Goal: Task Accomplishment & Management: Use online tool/utility

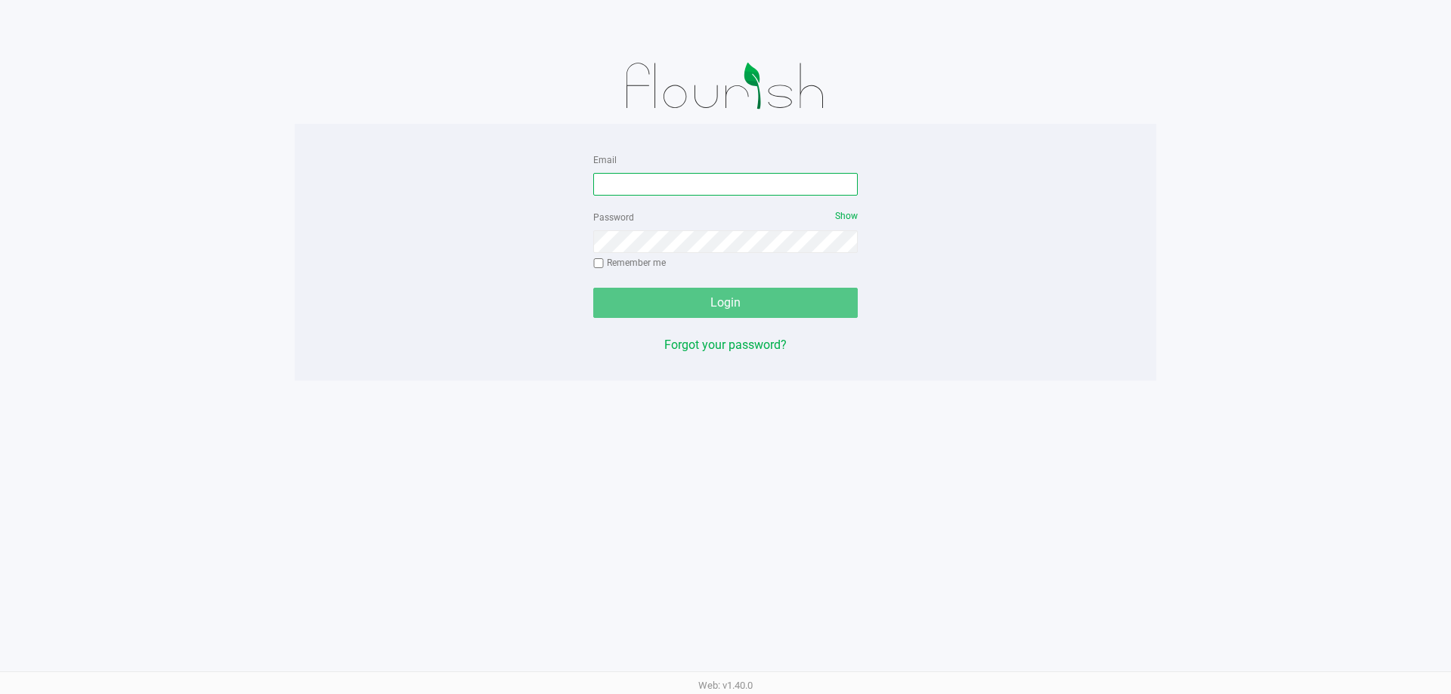
click at [730, 178] on input "Email" at bounding box center [725, 184] width 264 height 23
type input "[EMAIL_ADDRESS][DOMAIN_NAME]"
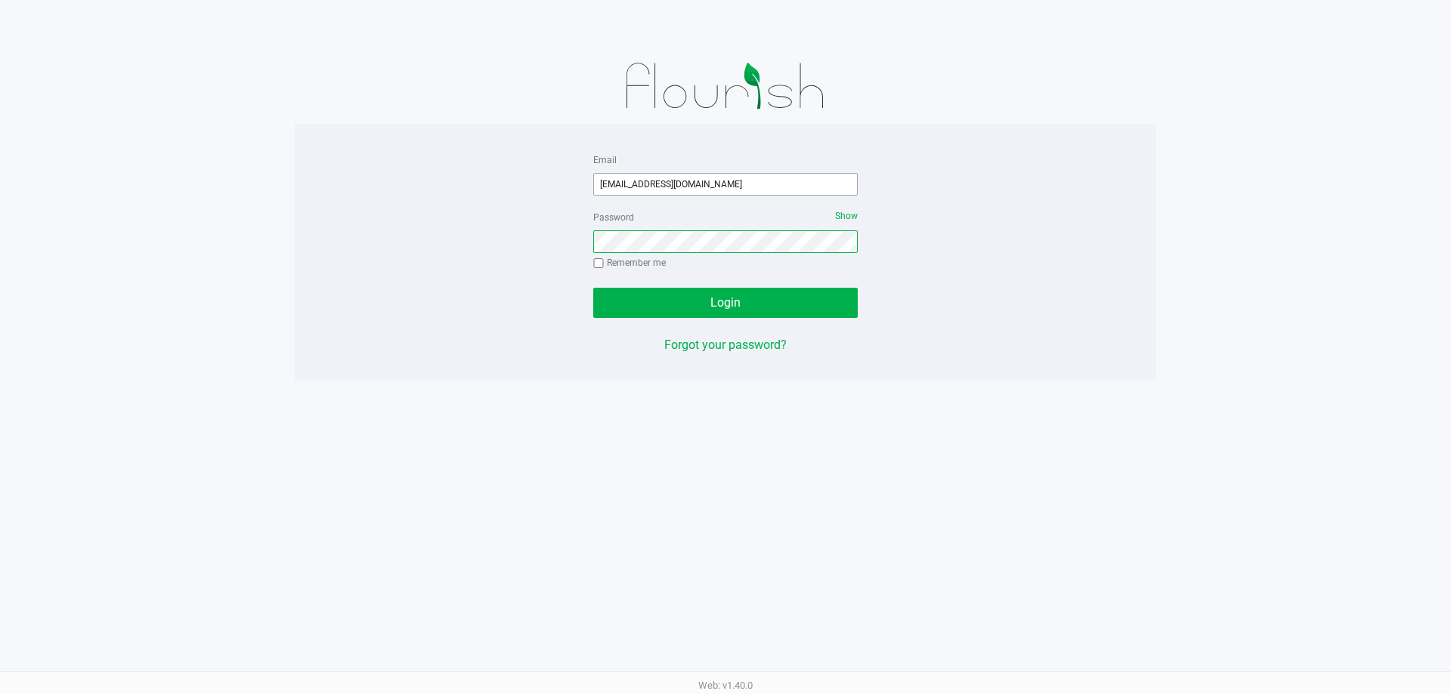
click at [593, 288] on button "Login" at bounding box center [725, 303] width 264 height 30
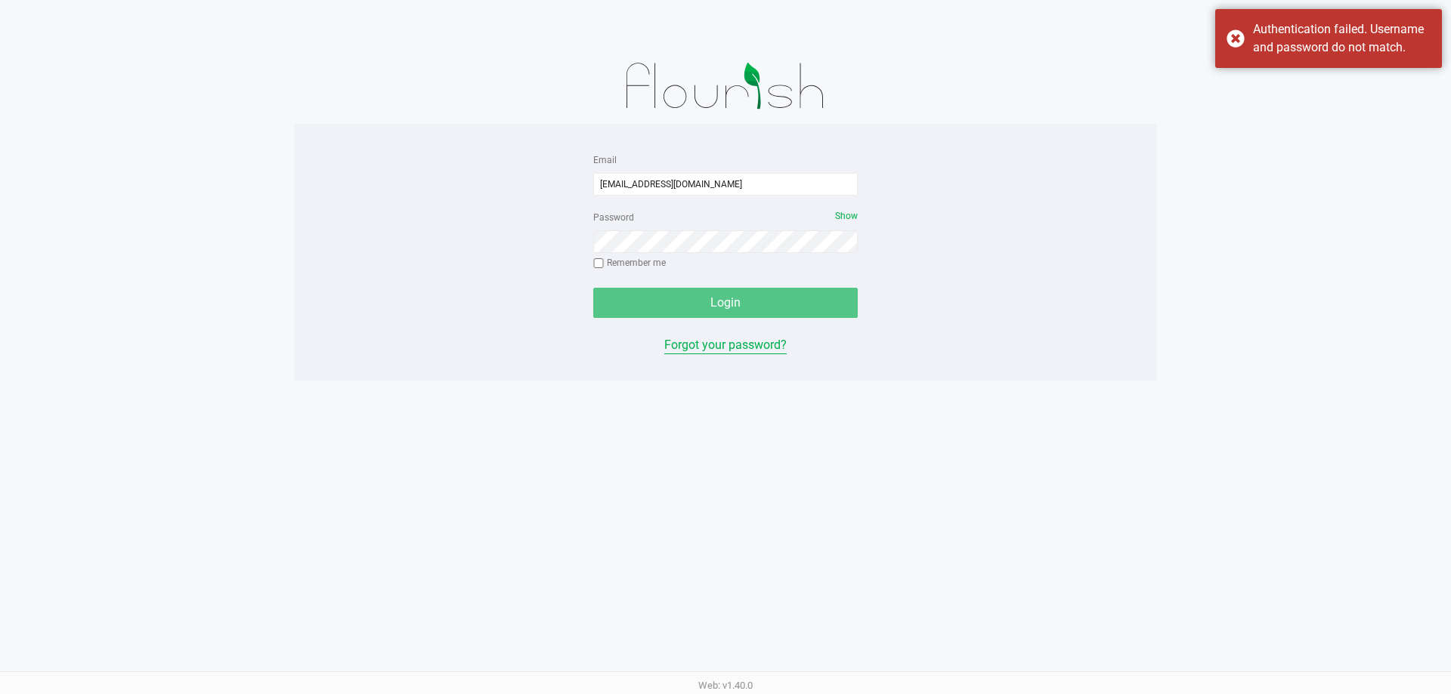
click at [735, 348] on div "Email ccease@liveparallel.com Password Show Remember me Login Forgot your passw…" at bounding box center [725, 252] width 287 height 204
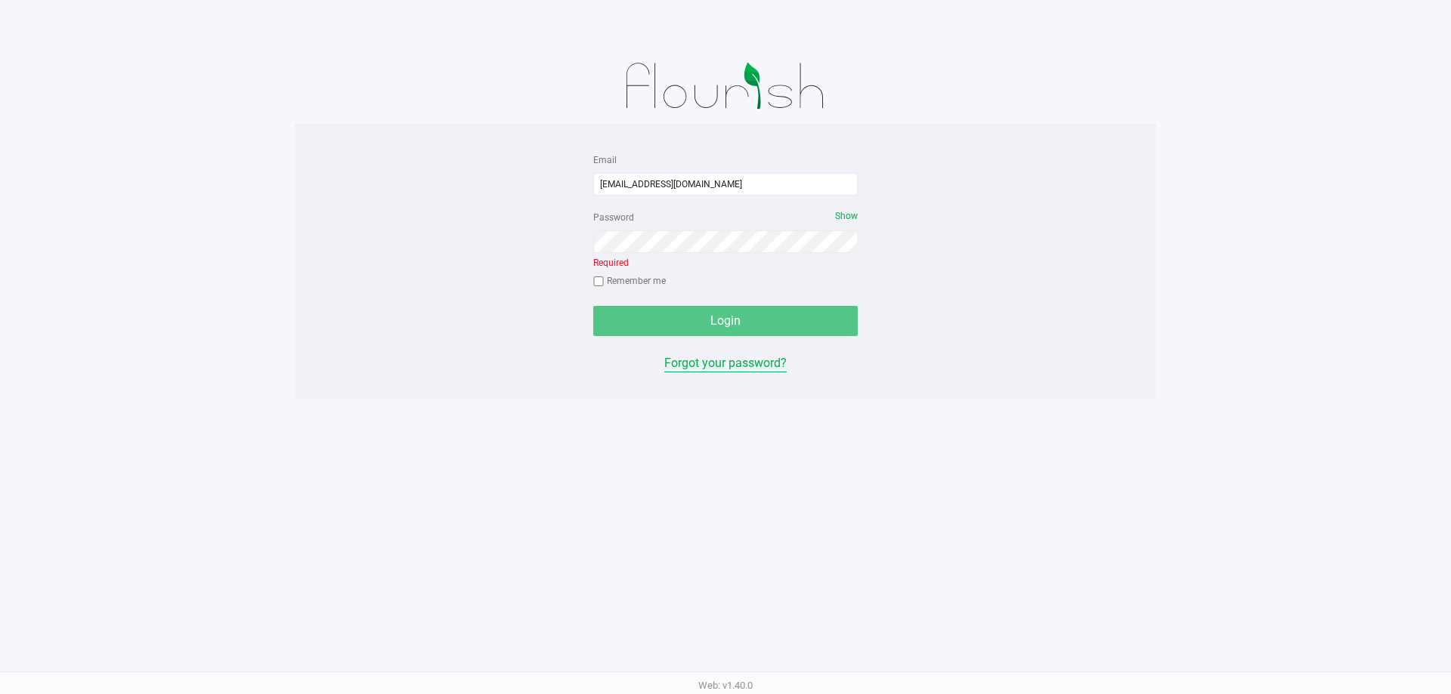
click at [695, 362] on button "Forgot your password?" at bounding box center [725, 363] width 122 height 18
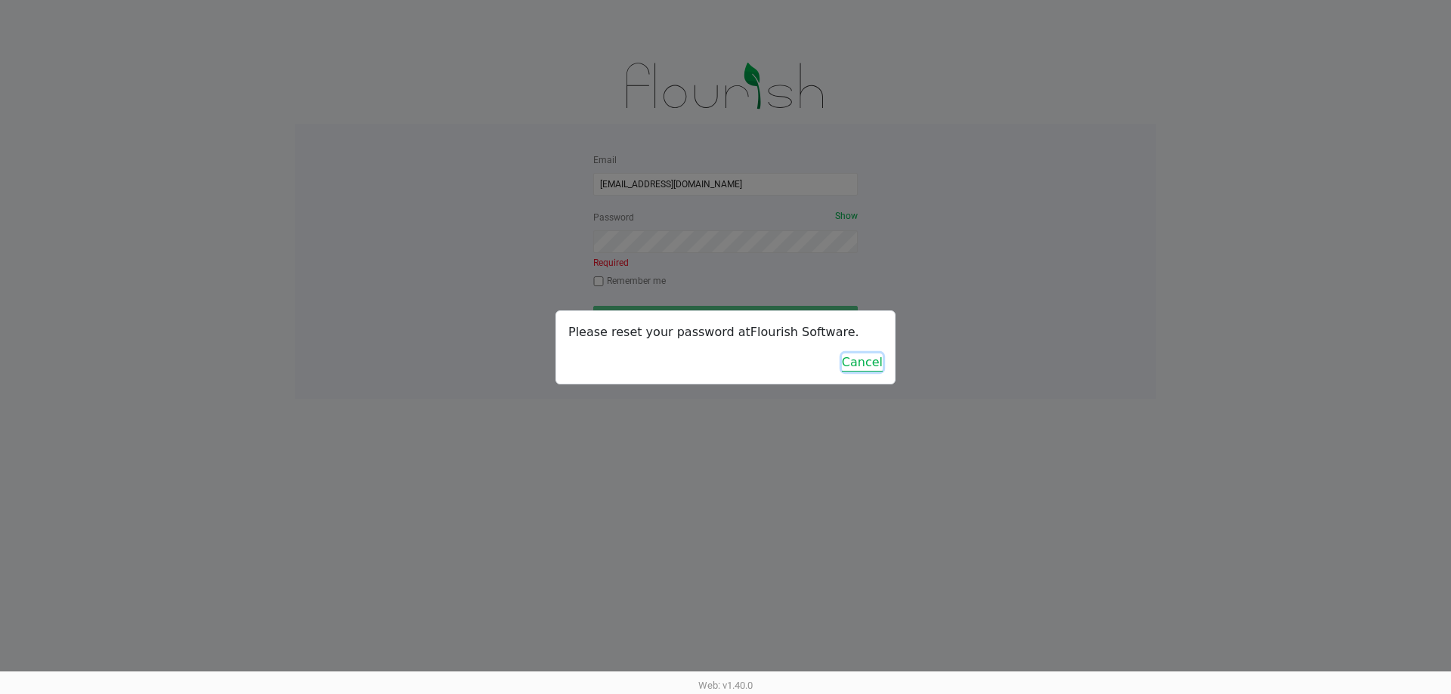
click at [859, 359] on button "Cancel" at bounding box center [862, 363] width 41 height 18
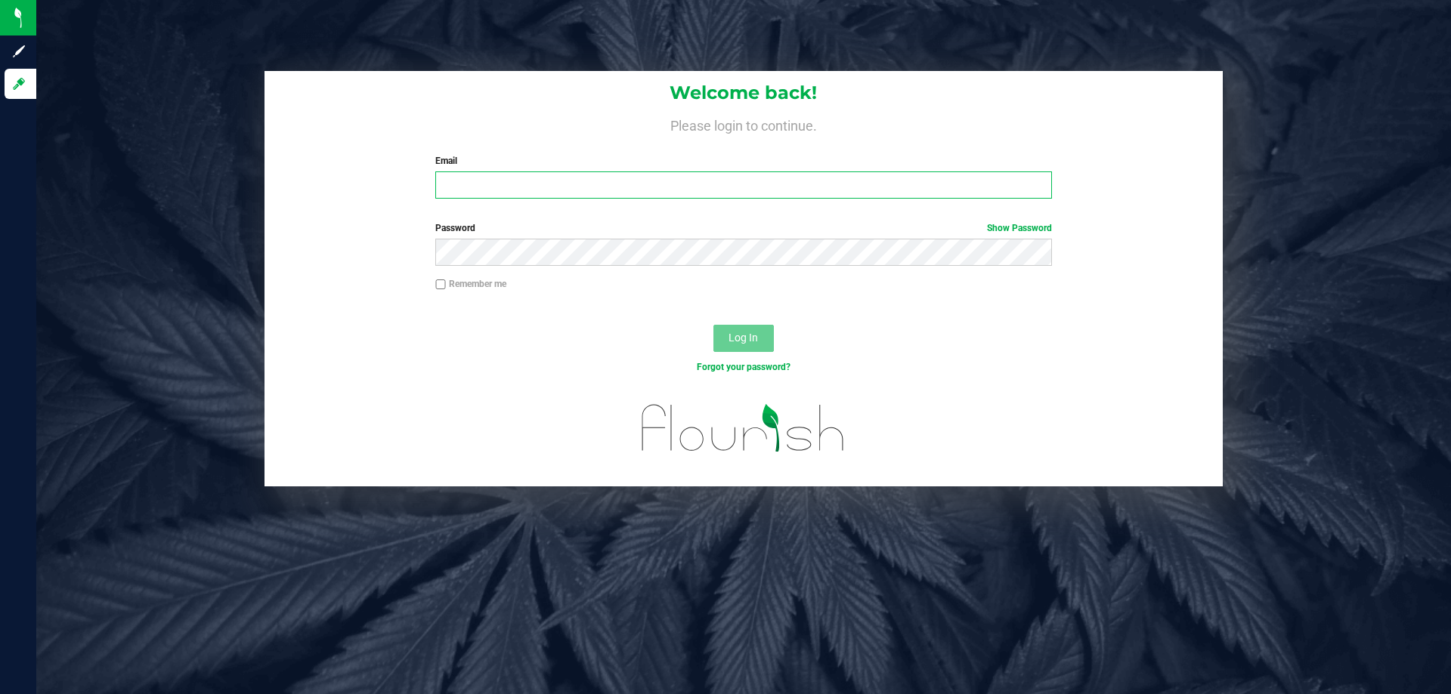
click at [586, 183] on input "Email" at bounding box center [743, 185] width 616 height 27
type input "[EMAIL_ADDRESS][DOMAIN_NAME]"
click at [713, 325] on button "Log In" at bounding box center [743, 338] width 60 height 27
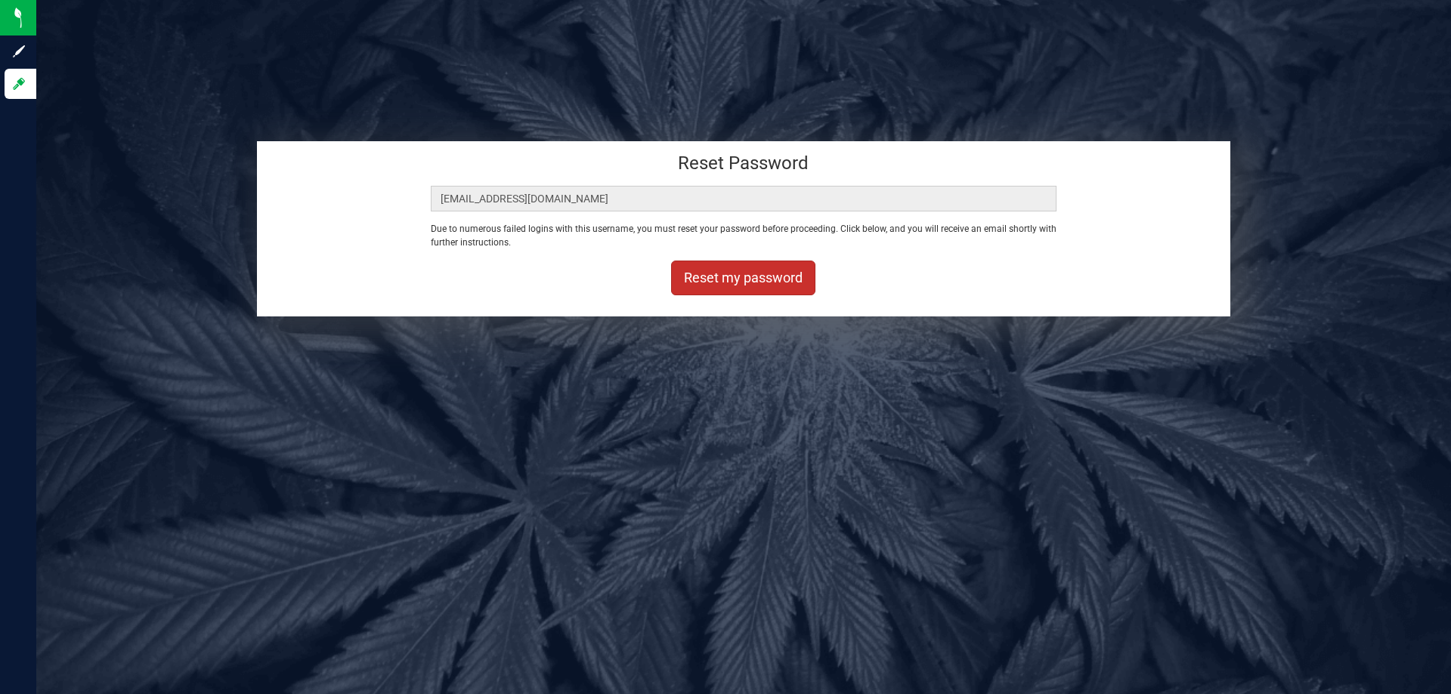
click at [761, 269] on button "Reset my password" at bounding box center [743, 278] width 144 height 35
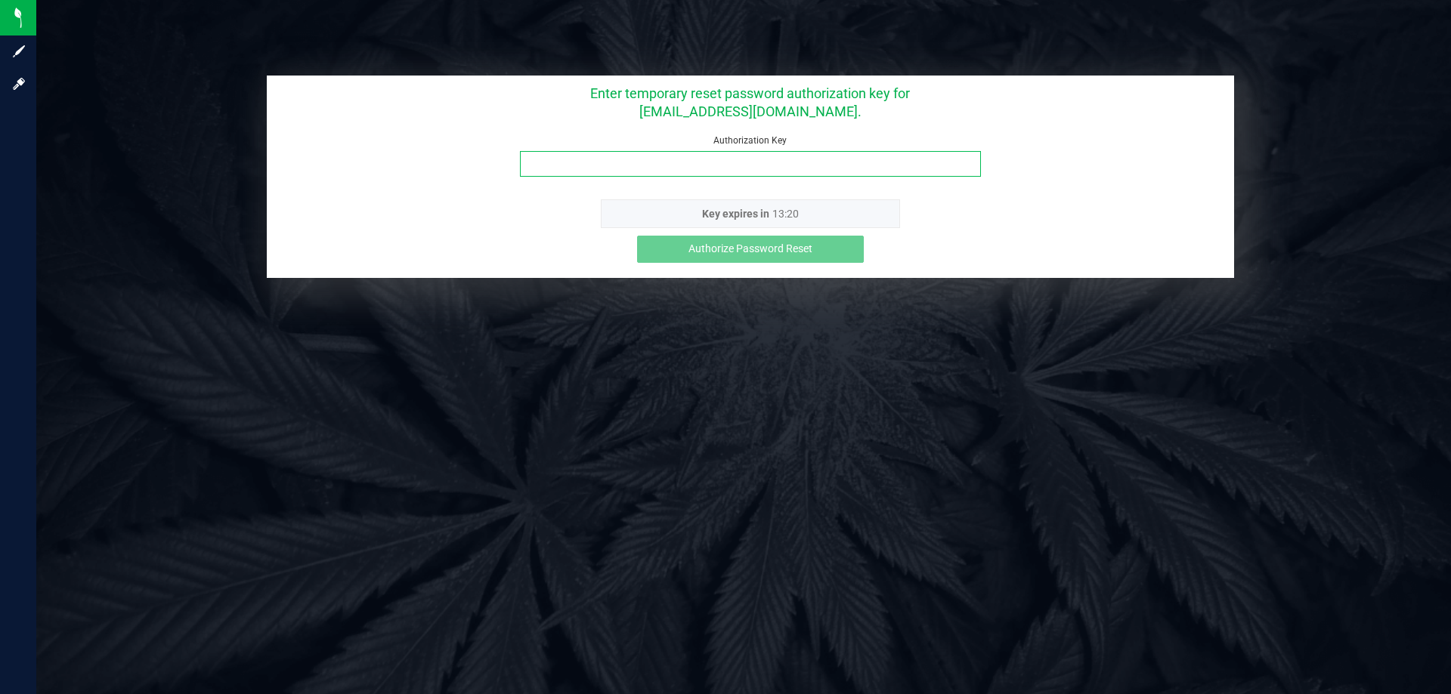
paste input "r4aatdb2"
type input "r4aatdb2"
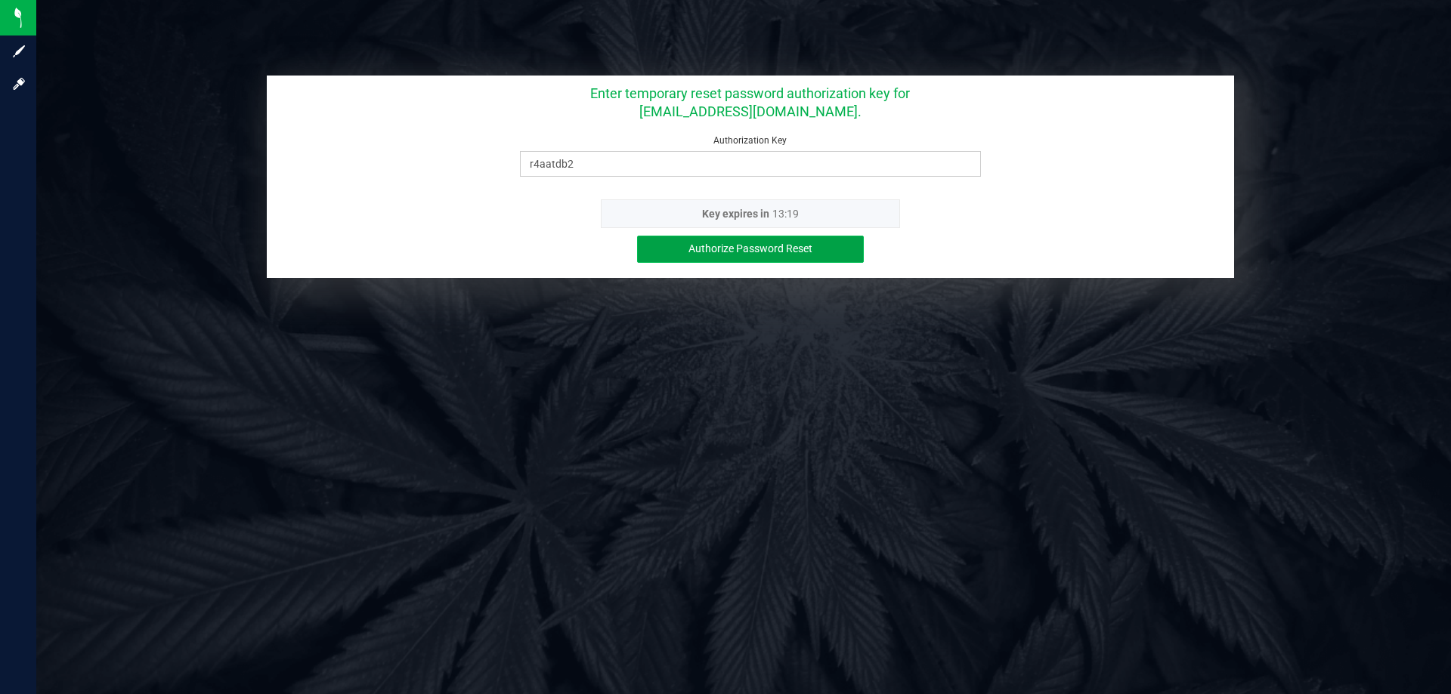
click at [685, 257] on button "Authorize Password Reset" at bounding box center [750, 249] width 227 height 27
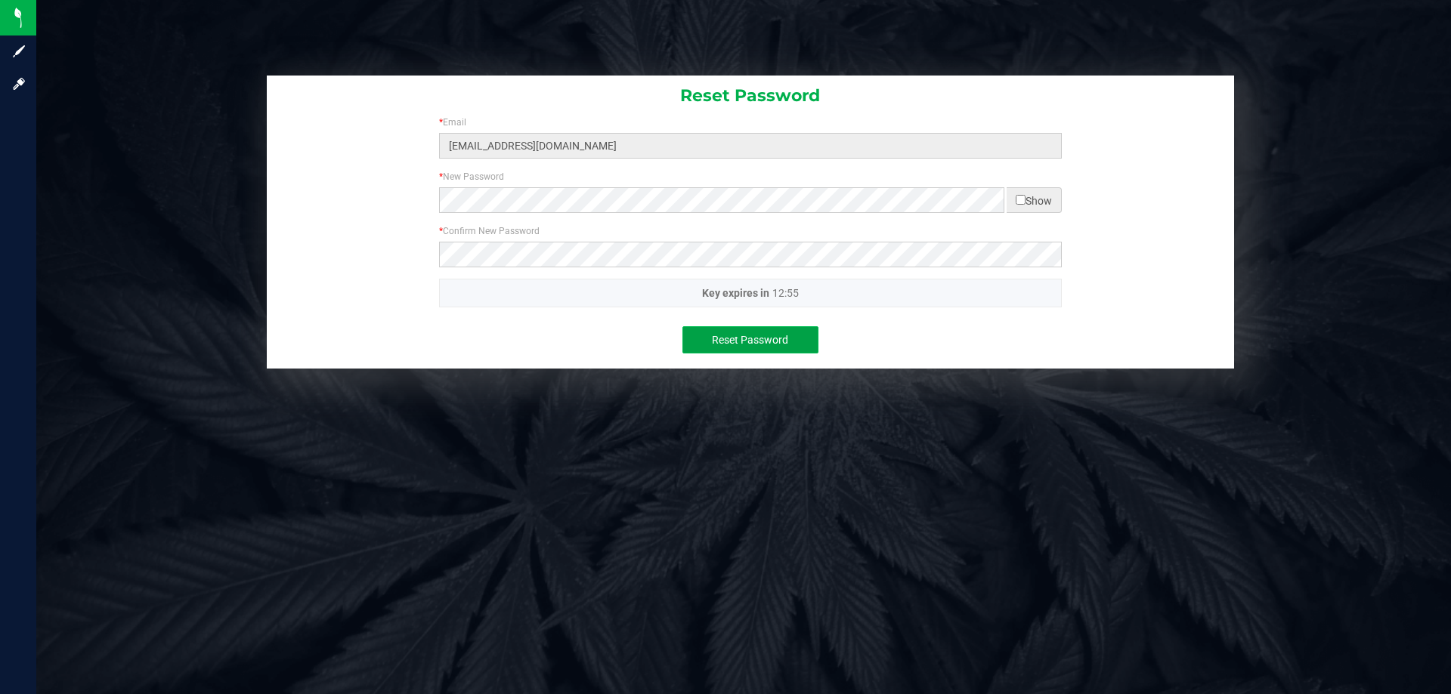
click at [768, 347] on button "Reset Password" at bounding box center [750, 339] width 136 height 27
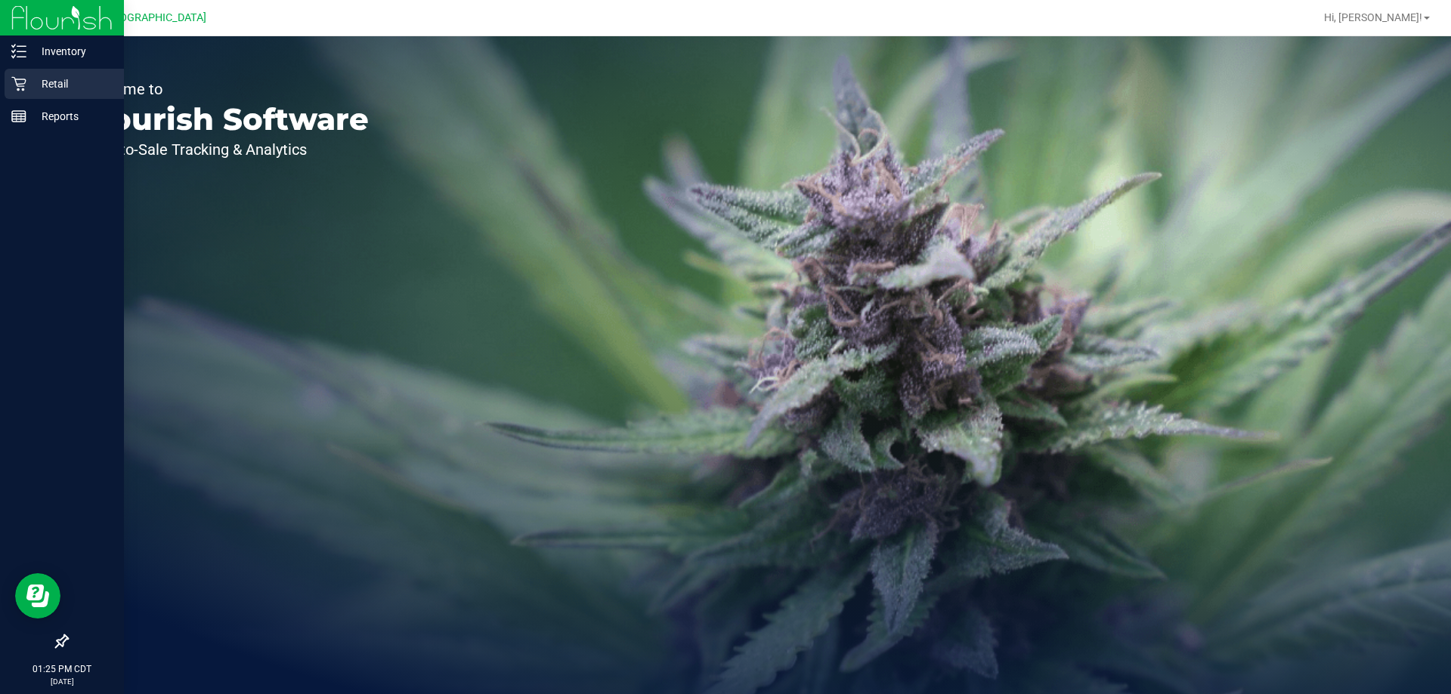
click at [27, 82] on p "Retail" at bounding box center [71, 84] width 91 height 18
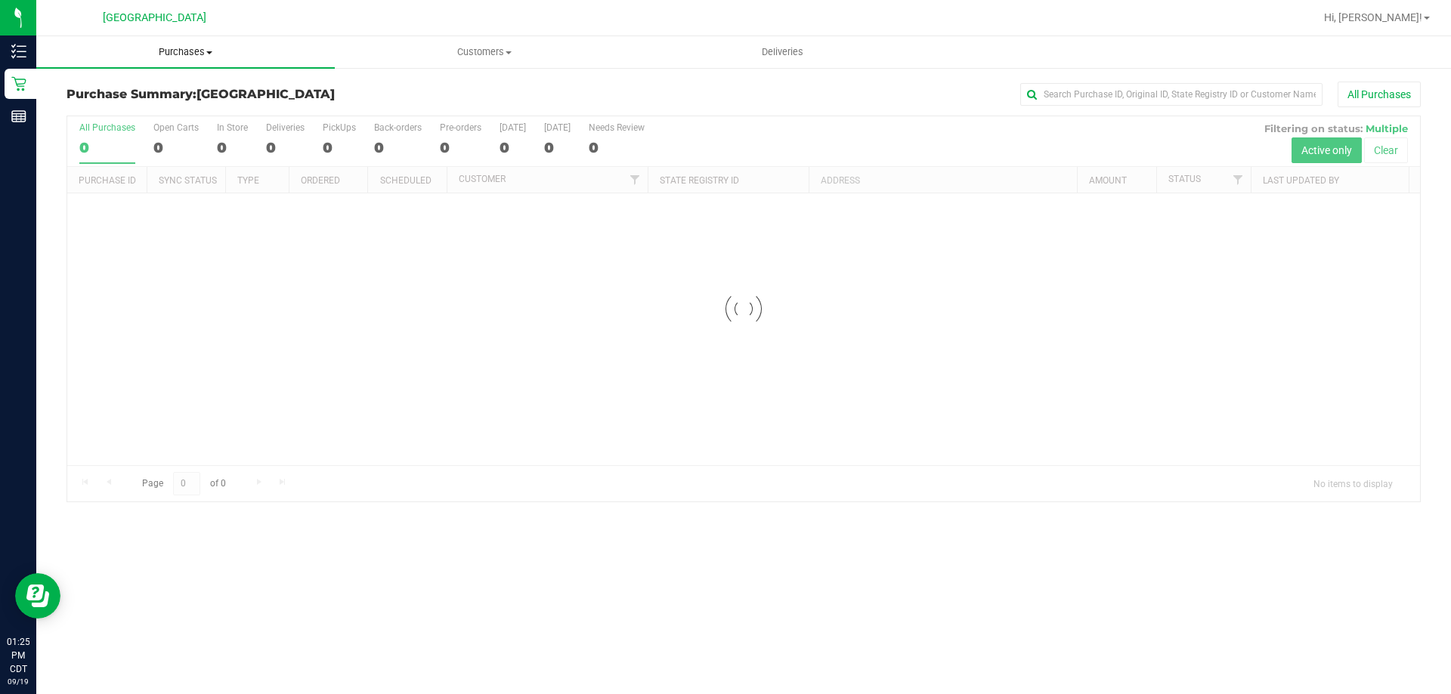
click at [211, 54] on span "Purchases" at bounding box center [185, 52] width 298 height 14
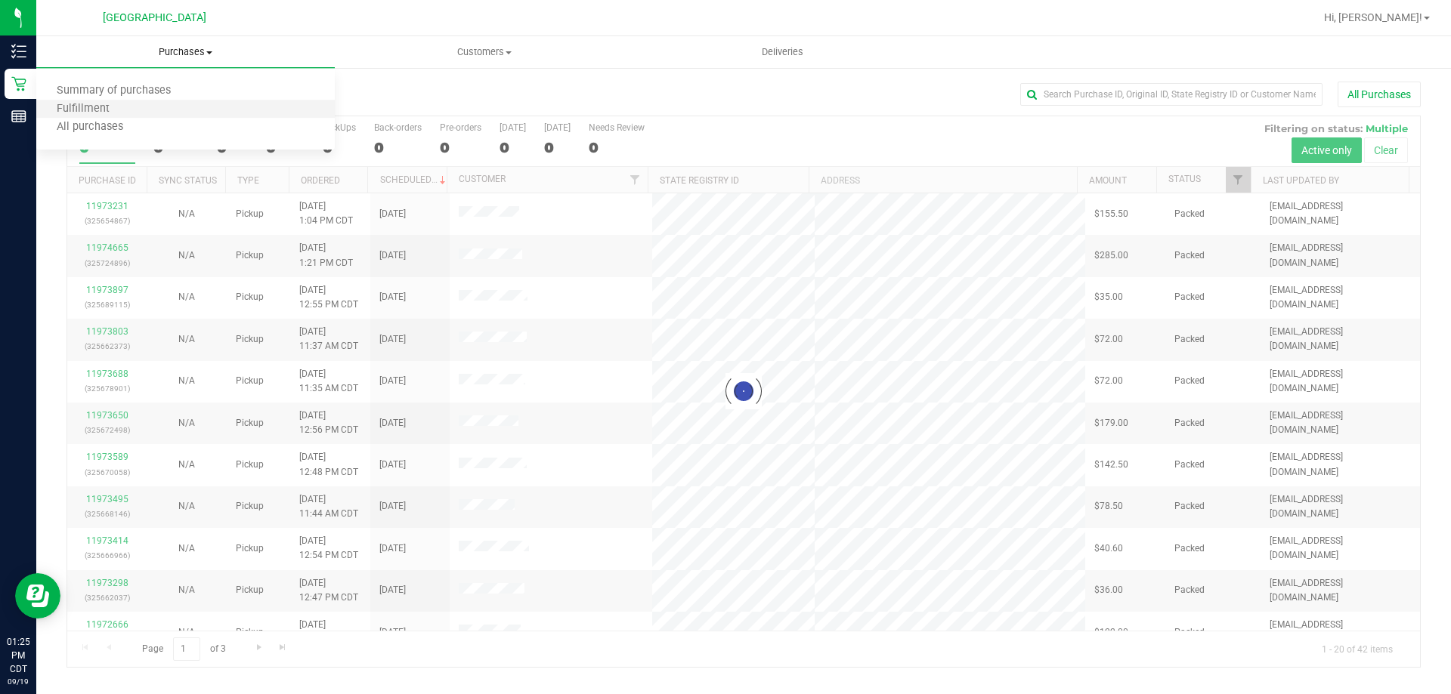
click at [166, 113] on li "Fulfillment" at bounding box center [185, 109] width 298 height 18
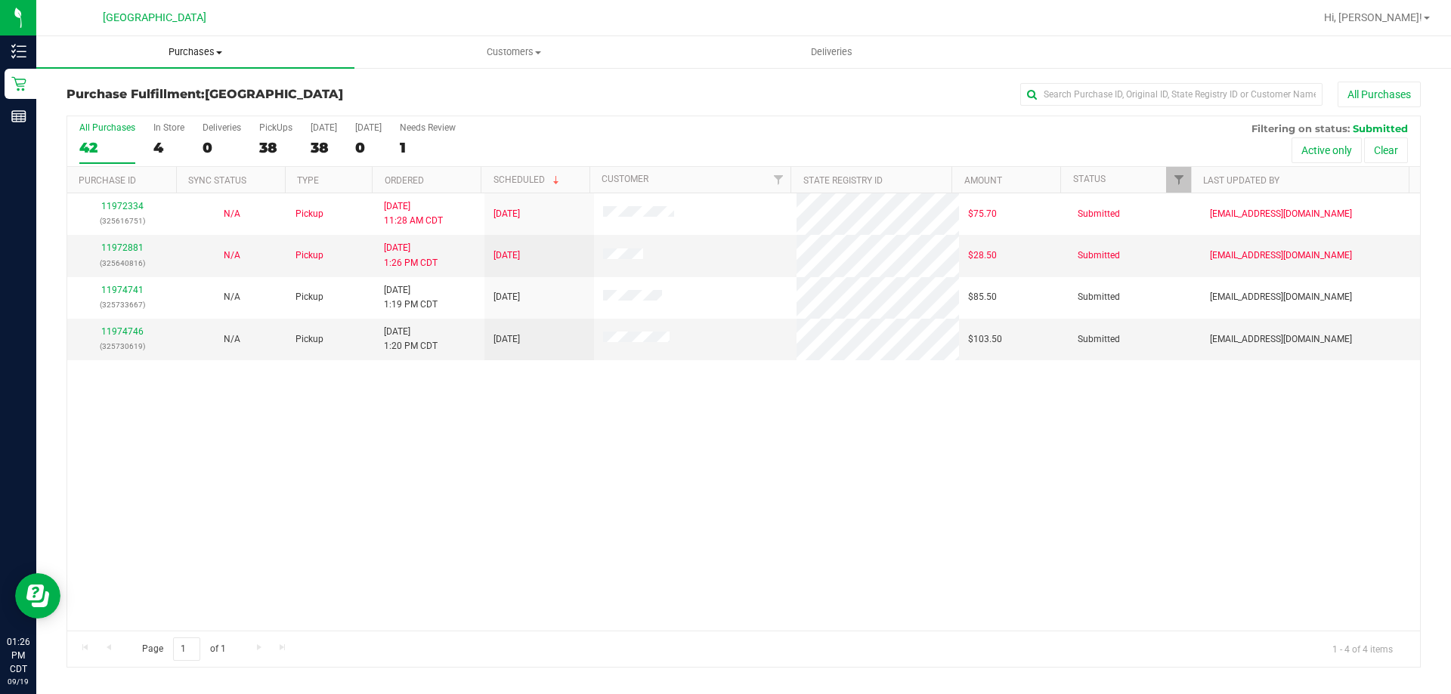
click at [183, 53] on span "Purchases" at bounding box center [195, 52] width 318 height 14
click at [190, 104] on li "Fulfillment" at bounding box center [195, 109] width 318 height 18
click at [416, 181] on link "Ordered" at bounding box center [404, 180] width 39 height 11
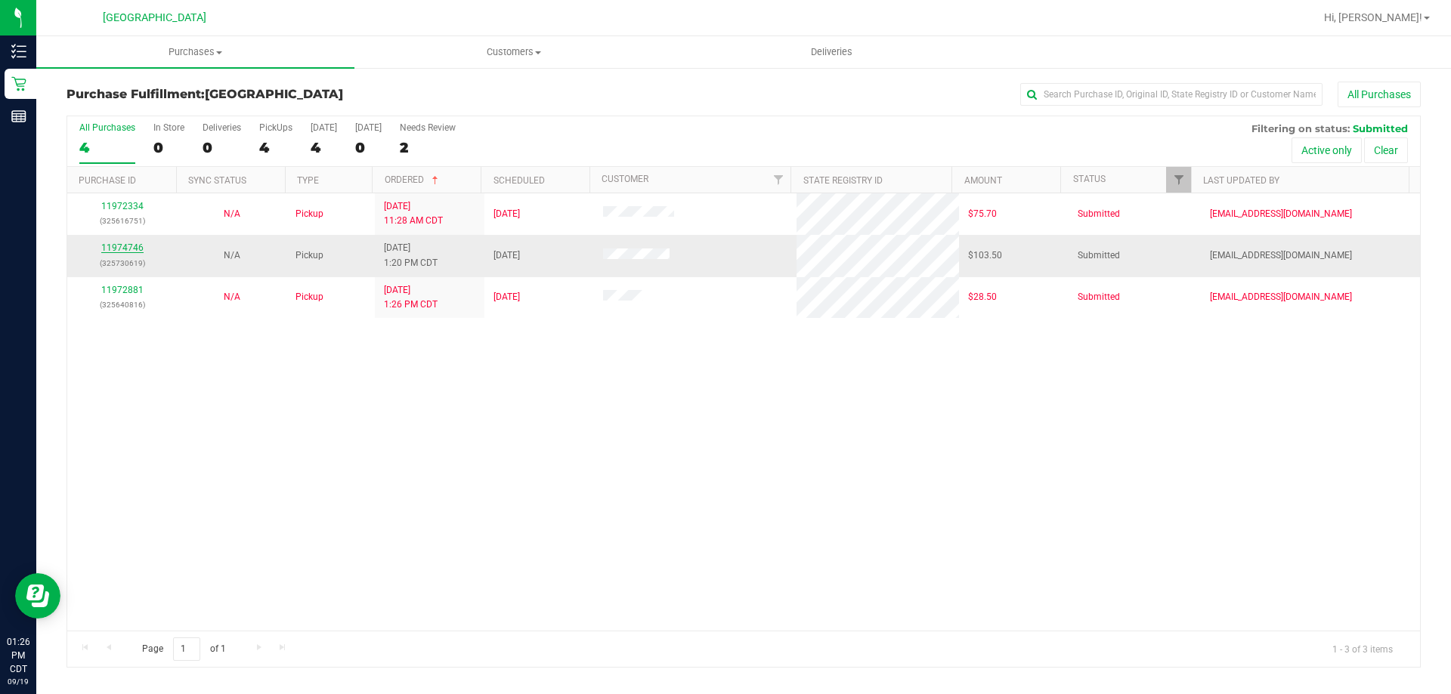
click at [128, 249] on link "11974746" at bounding box center [122, 248] width 42 height 11
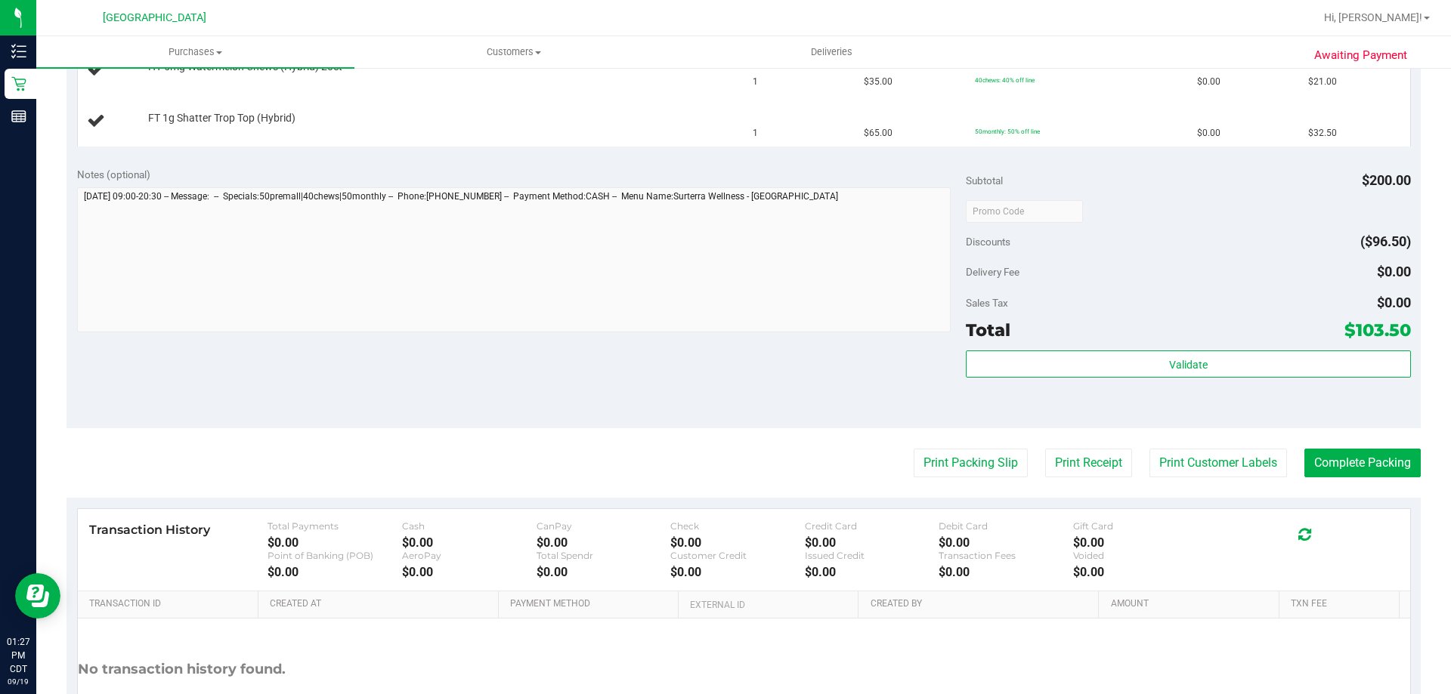
scroll to position [529, 0]
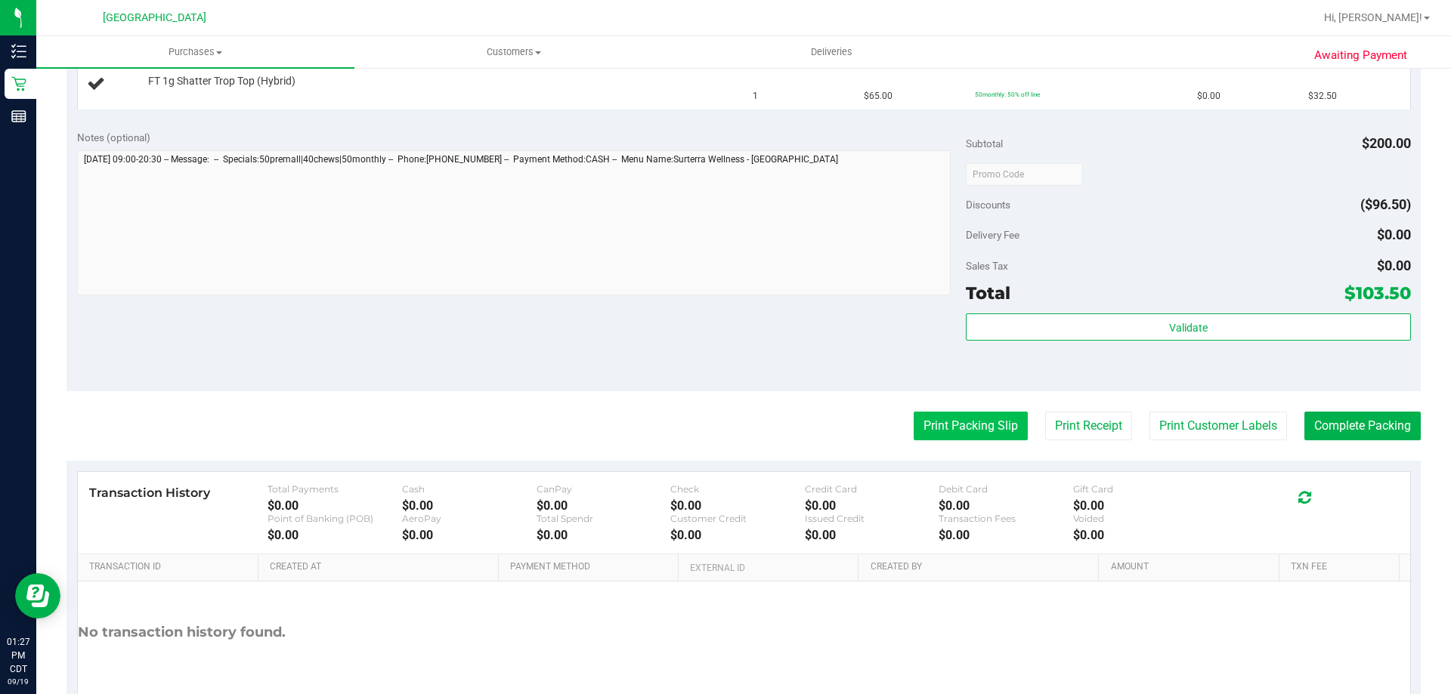
click at [974, 425] on button "Print Packing Slip" at bounding box center [971, 426] width 114 height 29
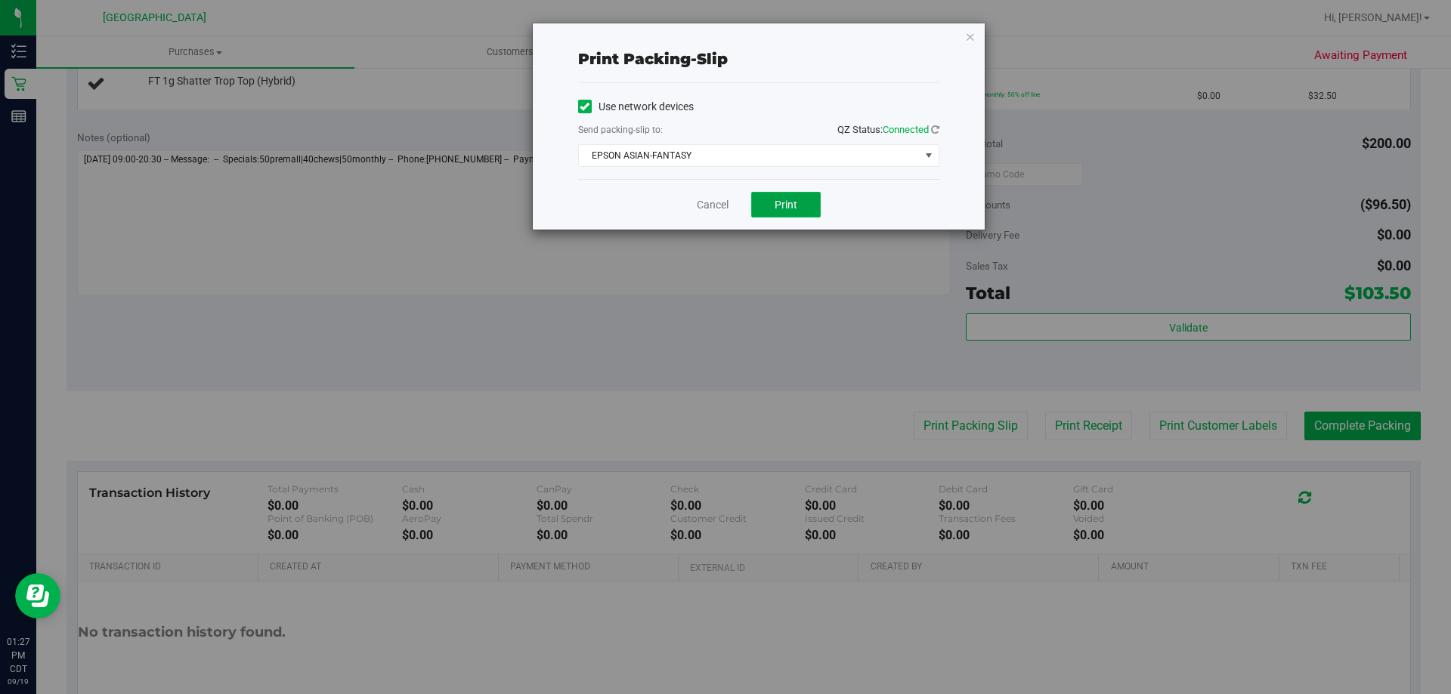
click at [799, 206] on button "Print" at bounding box center [786, 205] width 70 height 26
click at [972, 31] on icon "button" at bounding box center [970, 36] width 11 height 18
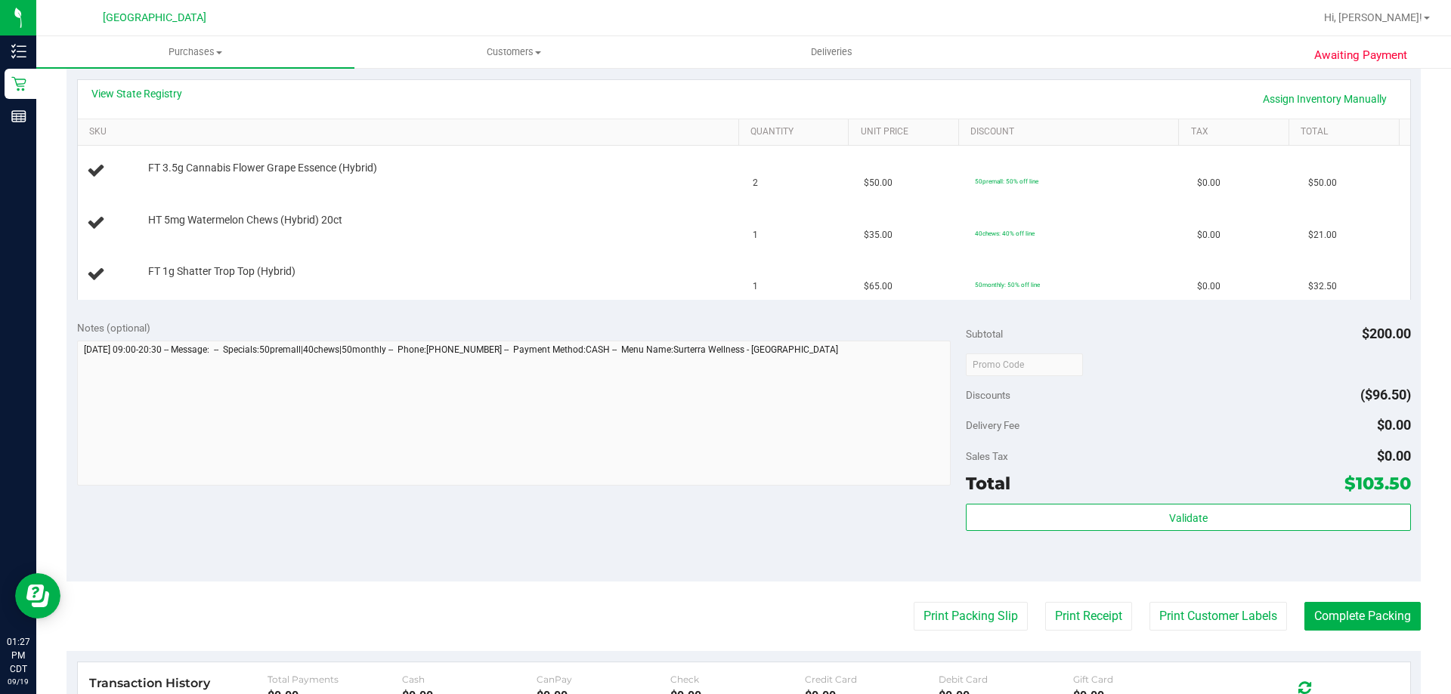
scroll to position [302, 0]
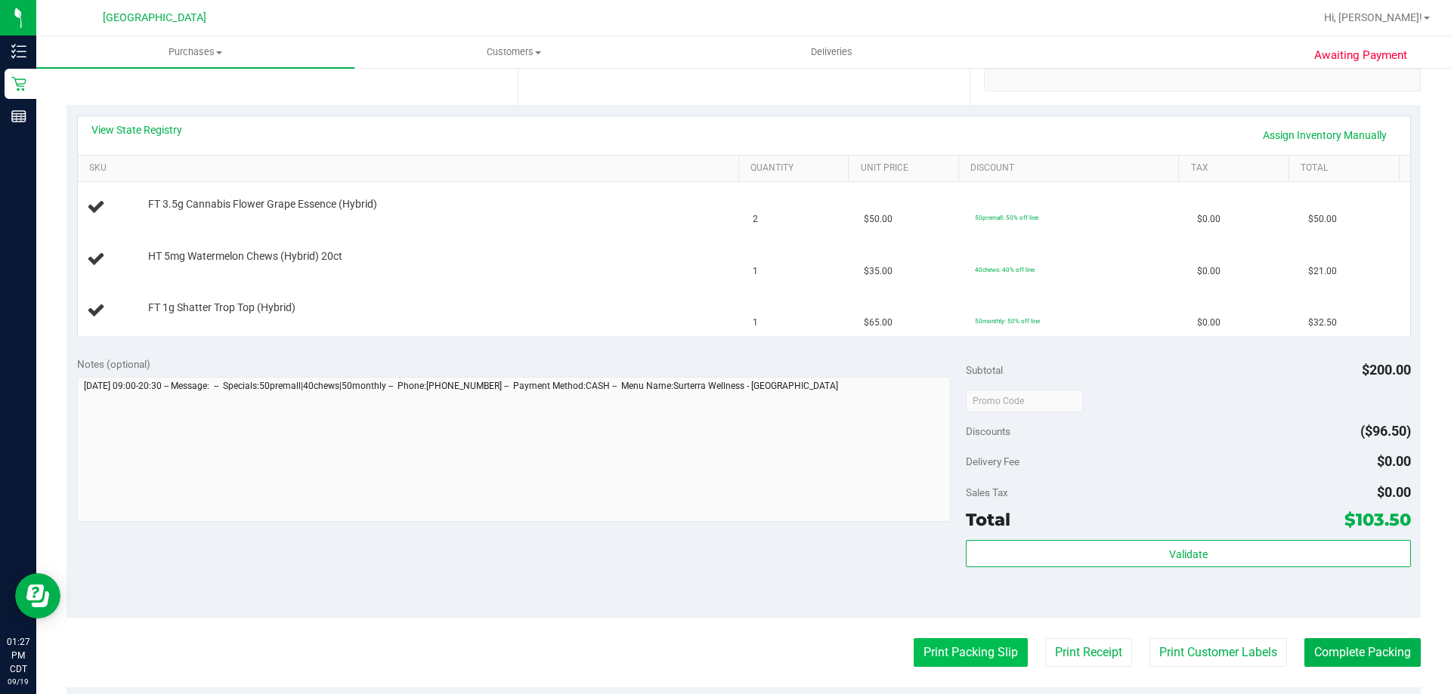
click at [963, 664] on button "Print Packing Slip" at bounding box center [971, 653] width 114 height 29
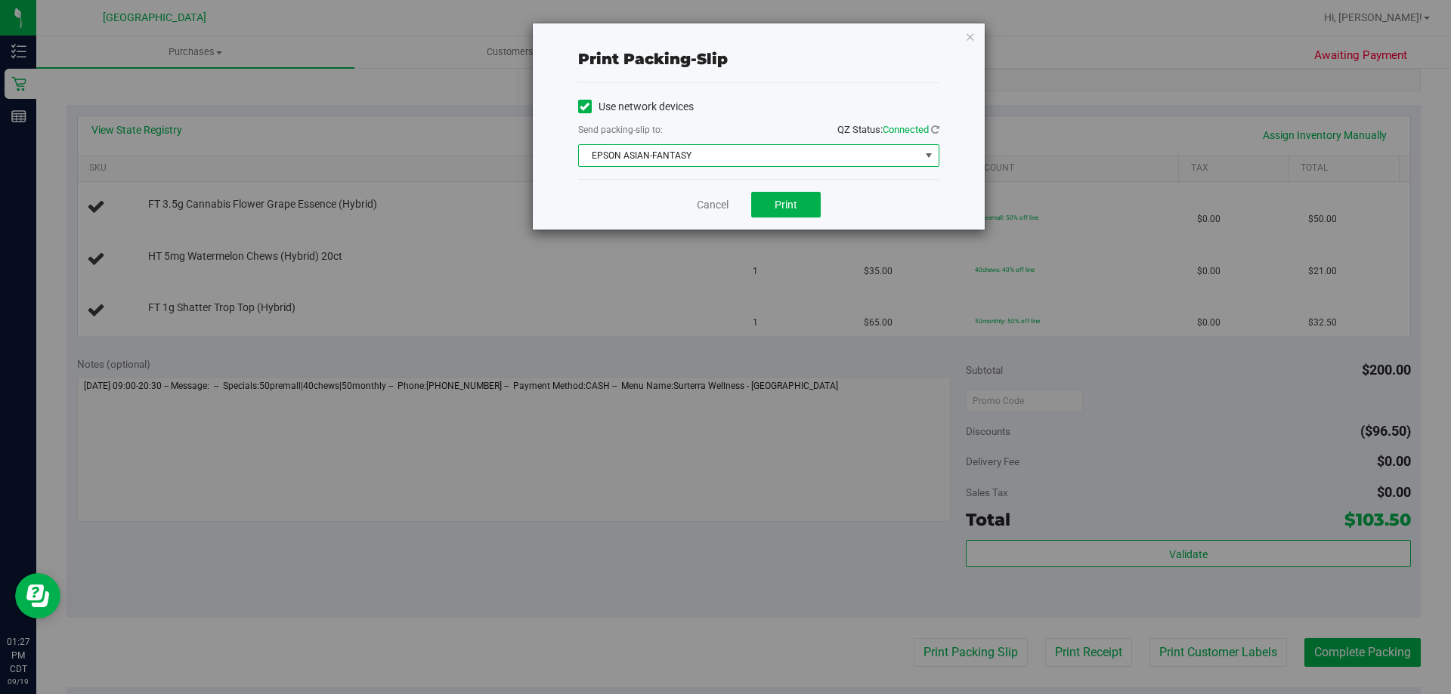
click at [798, 155] on span "EPSON ASIAN-FANTASY" at bounding box center [749, 155] width 341 height 21
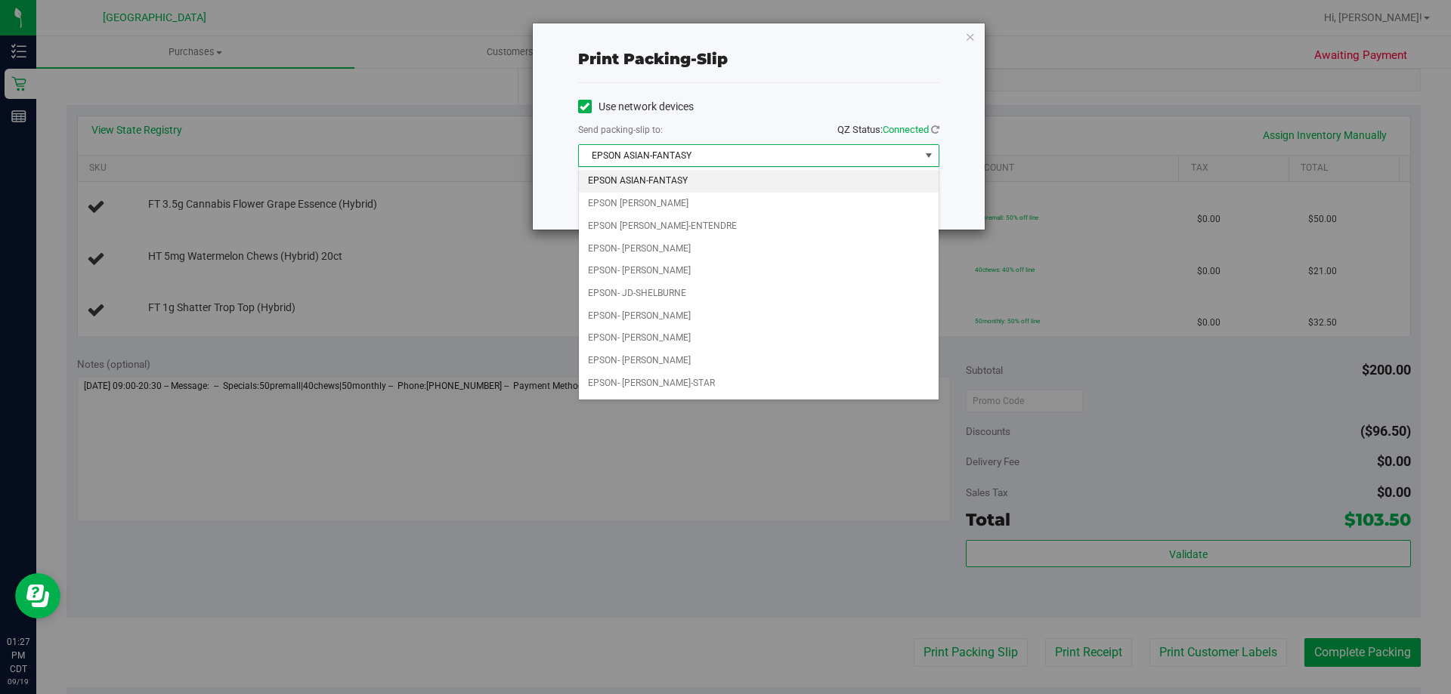
click at [1180, 71] on div "Print packing-slip Use network devices Send packing-slip to: QZ Status: Connect…" at bounding box center [731, 347] width 1462 height 694
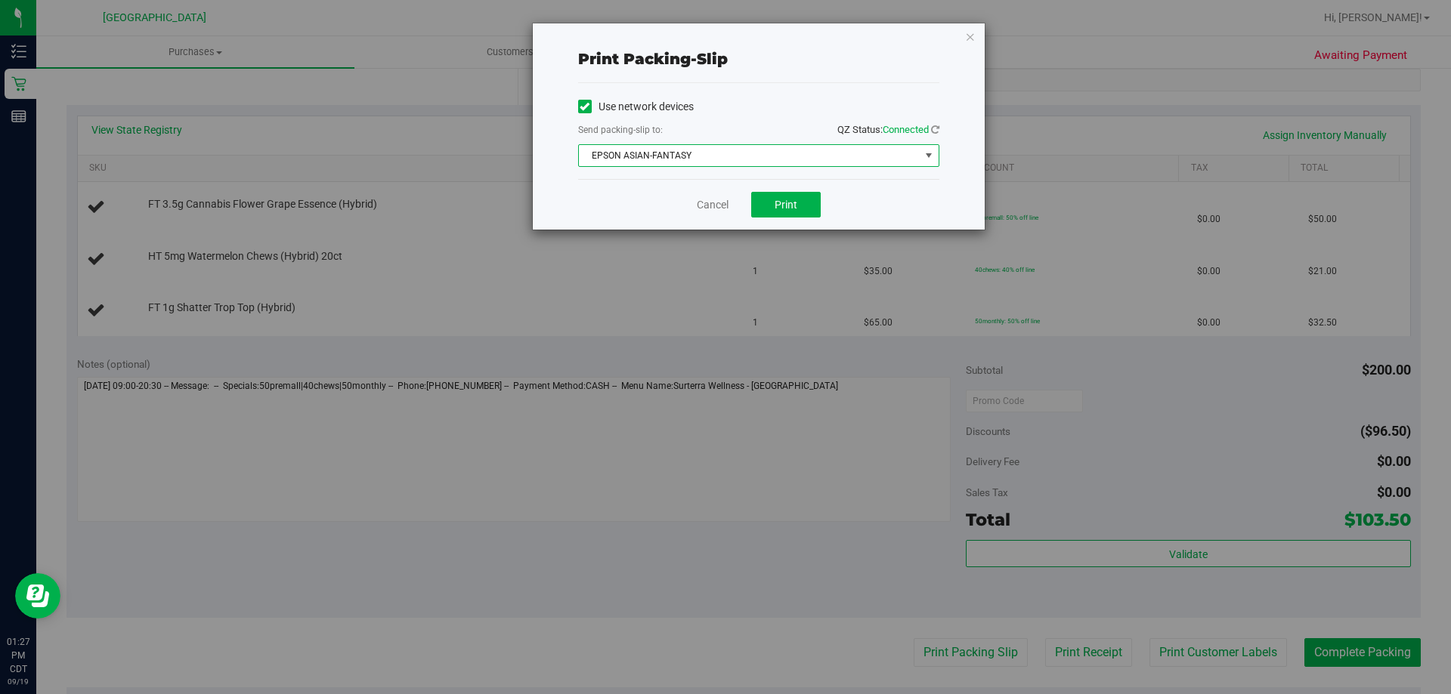
click at [920, 153] on span "select" at bounding box center [928, 155] width 19 height 21
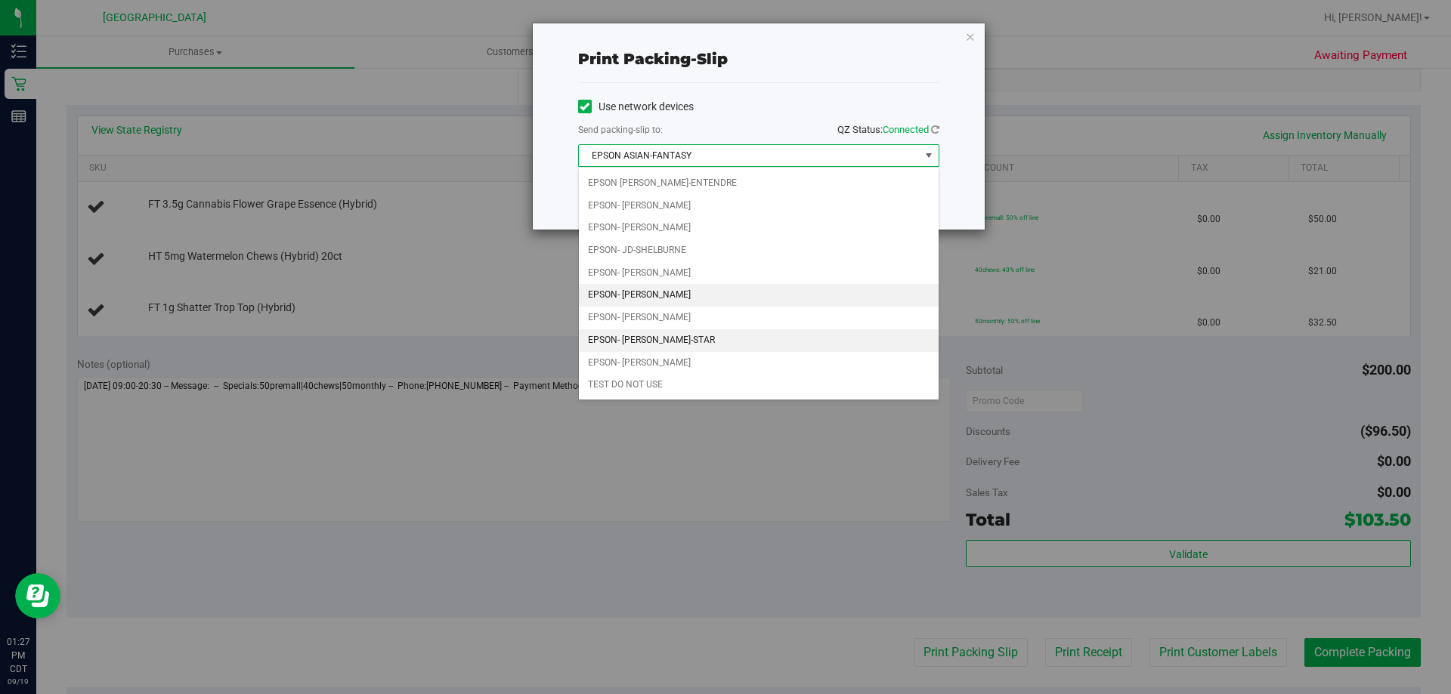
scroll to position [0, 0]
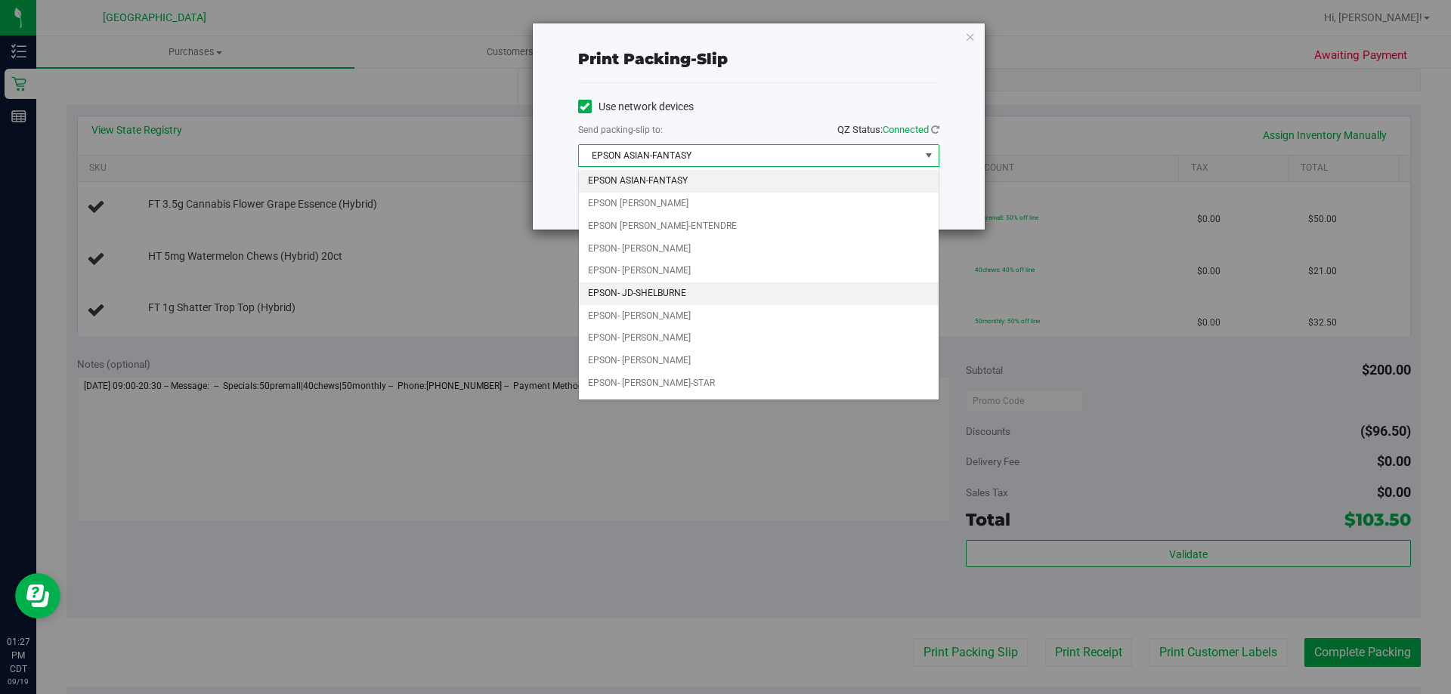
click at [697, 288] on li "EPSON- JD-SHELBURNE" at bounding box center [759, 294] width 360 height 23
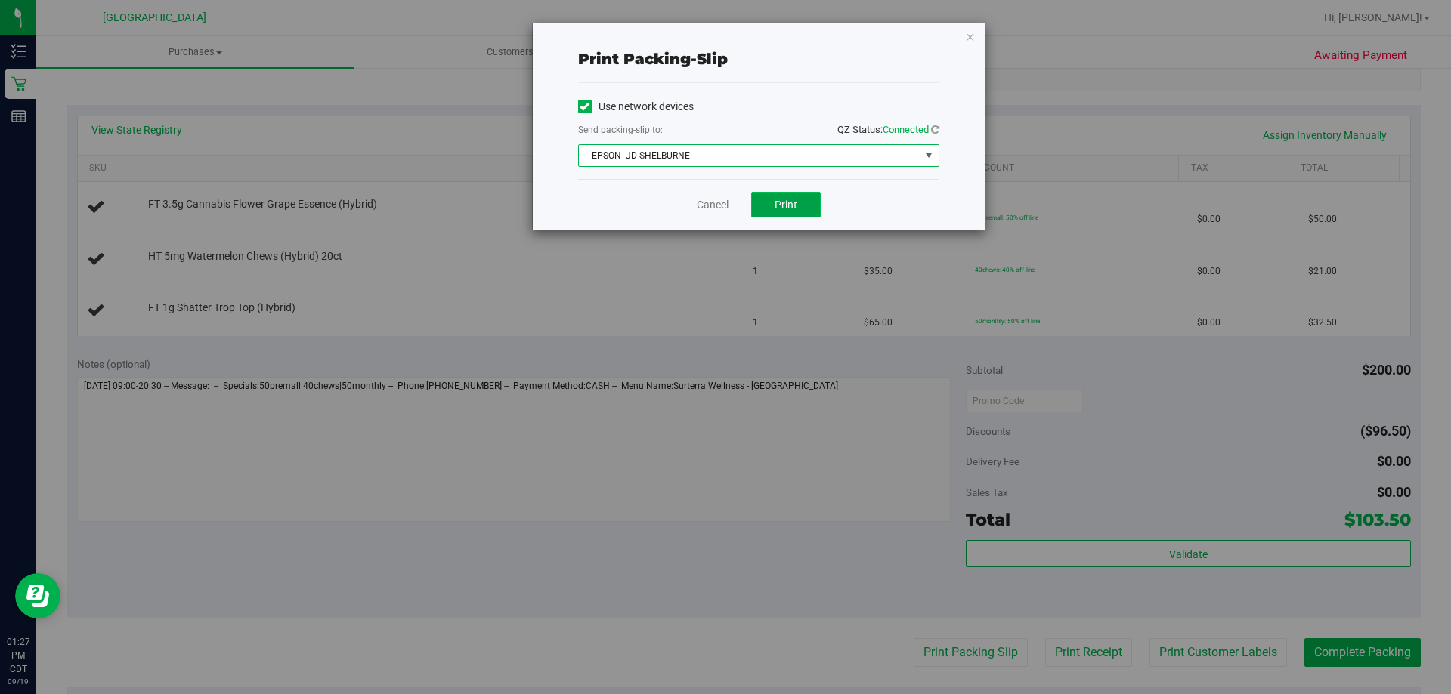
click at [804, 206] on button "Print" at bounding box center [786, 205] width 70 height 26
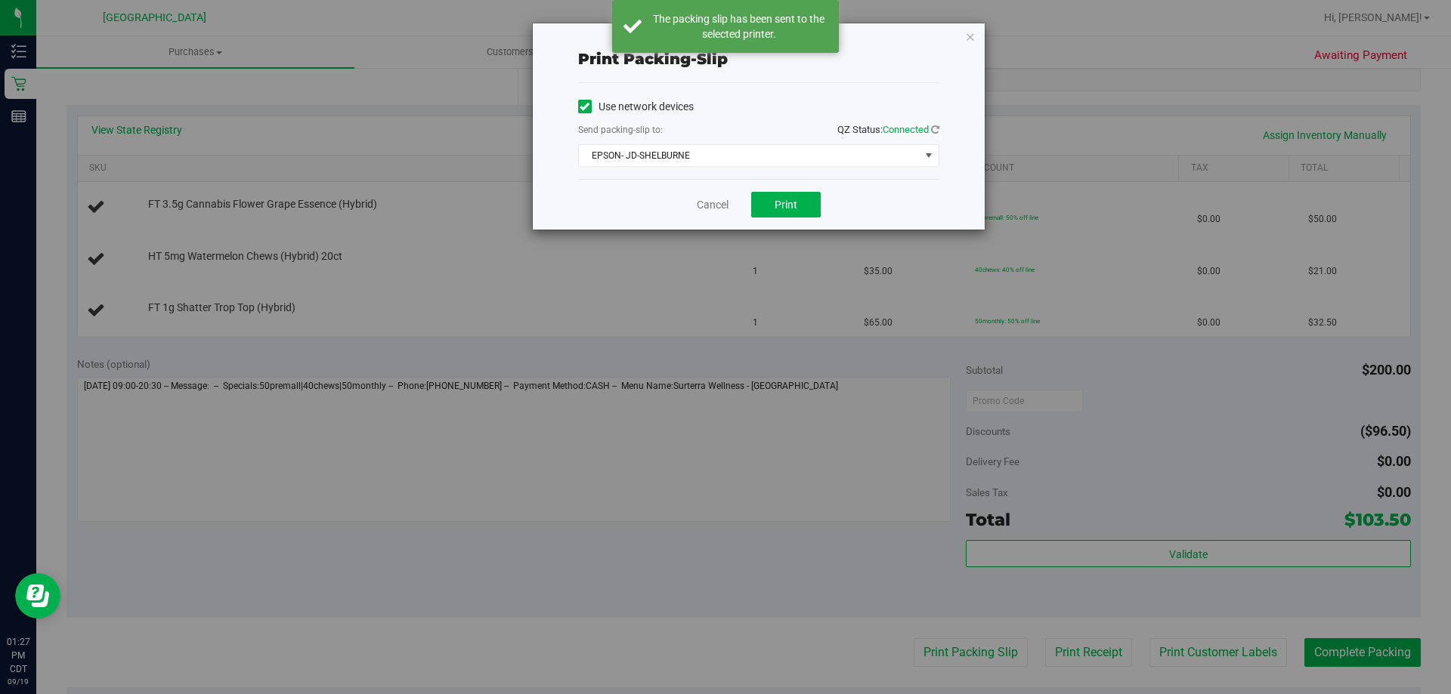
click at [960, 35] on div "Print packing-slip Use network devices Send packing-slip to: QZ Status: Connect…" at bounding box center [759, 126] width 452 height 206
click at [969, 35] on icon "button" at bounding box center [970, 36] width 11 height 18
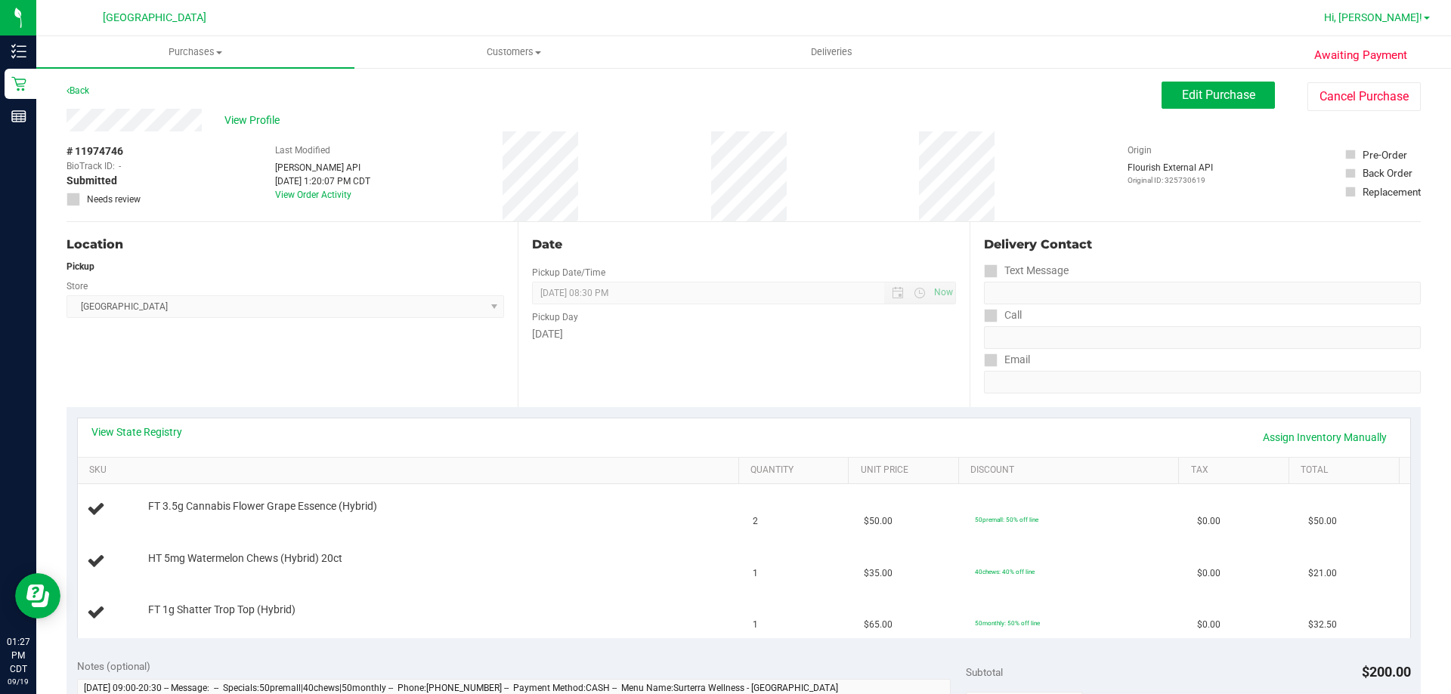
drag, startPoint x: 1324, startPoint y: 104, endPoint x: 1391, endPoint y: 11, distance: 114.7
click at [1391, 11] on span "Hi, [PERSON_NAME]!" at bounding box center [1373, 17] width 98 height 12
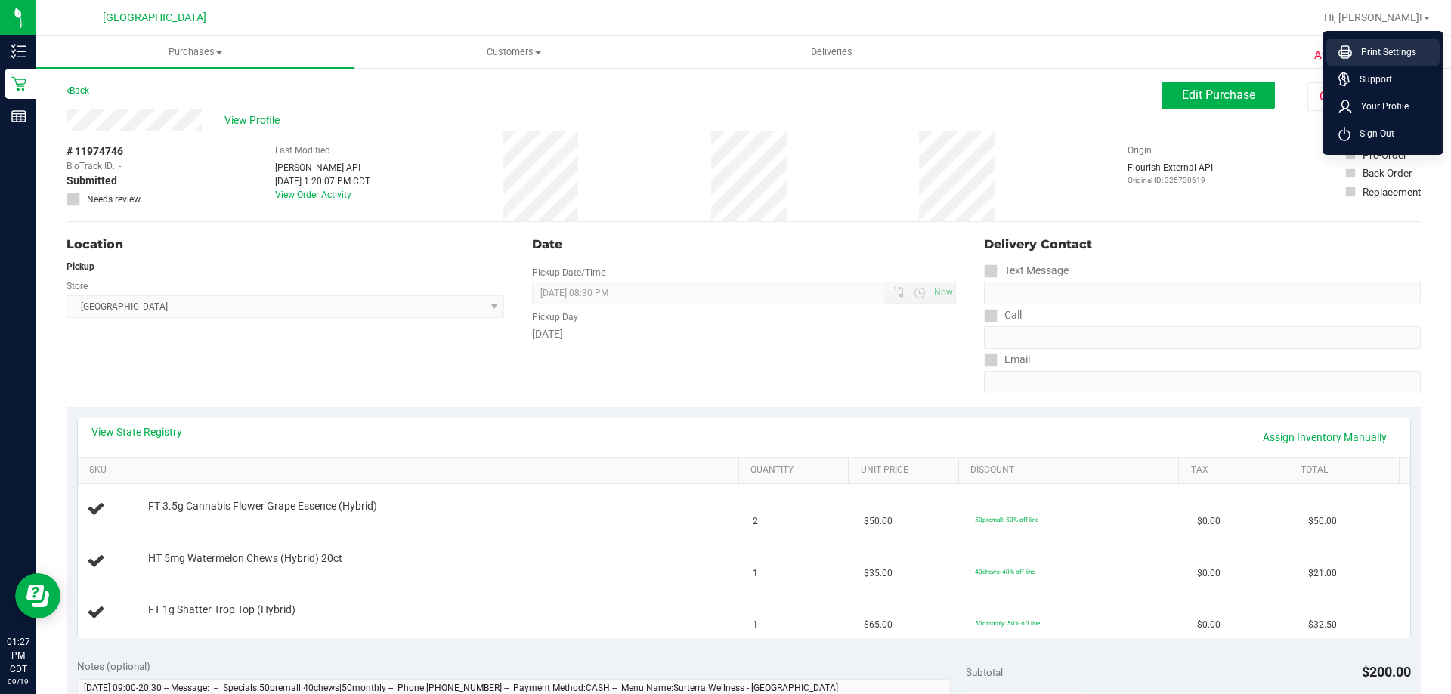
click at [1390, 50] on span "Print Settings" at bounding box center [1384, 52] width 64 height 15
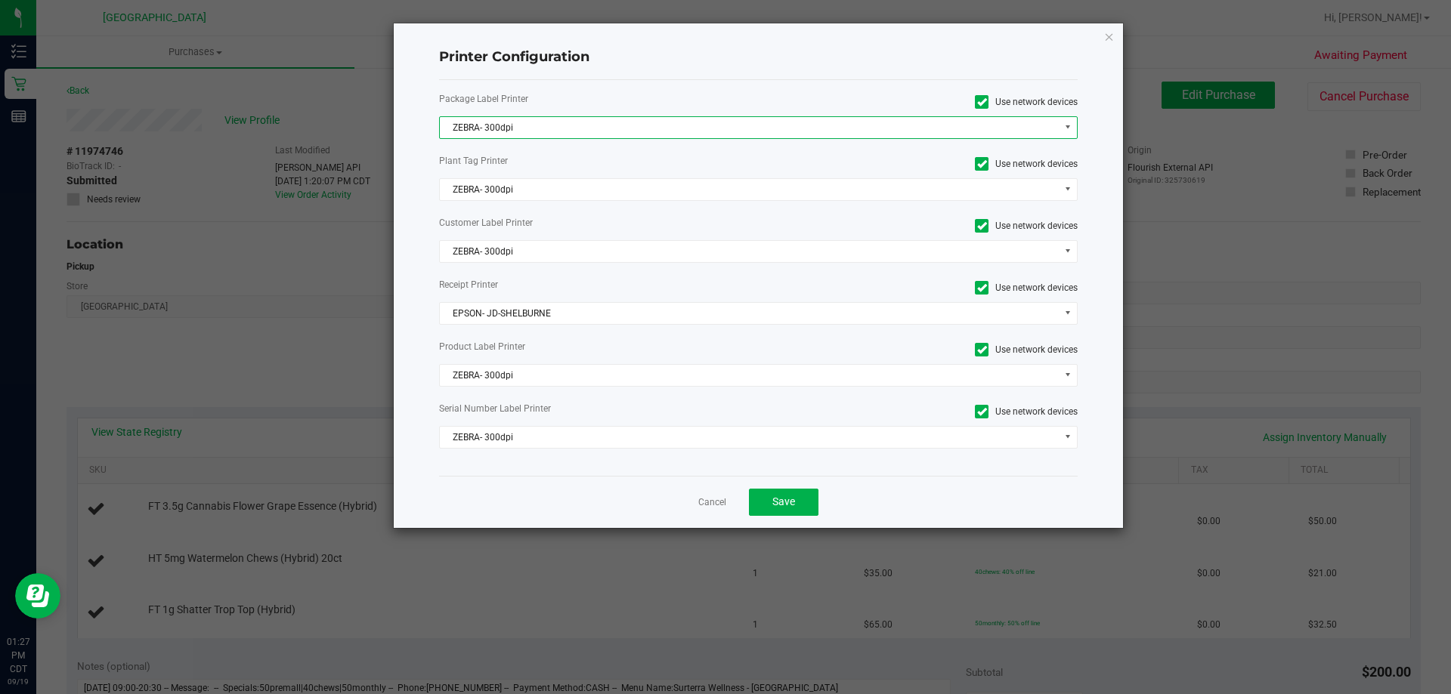
click at [530, 125] on span "ZEBRA- 300dpi" at bounding box center [749, 127] width 619 height 21
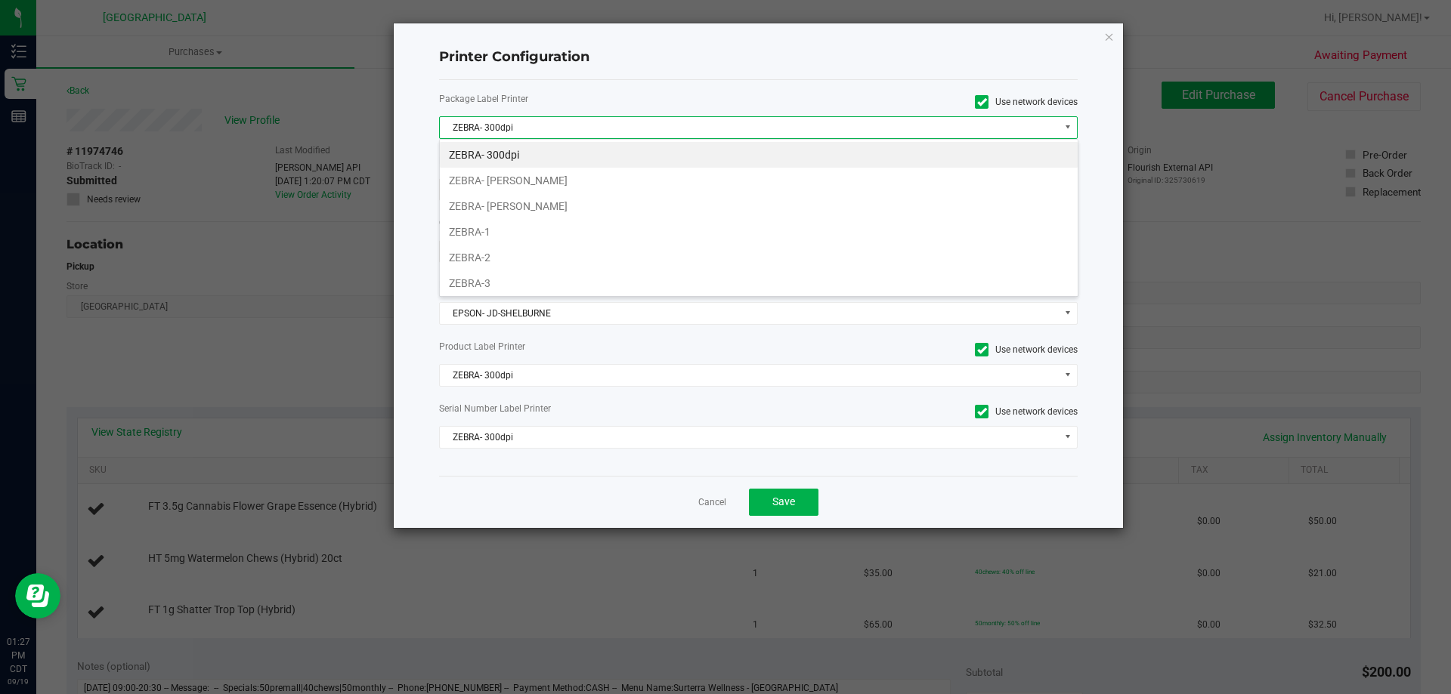
scroll to position [23, 639]
click at [525, 207] on li "ZEBRA- JEFFREY-BANKS" at bounding box center [759, 206] width 638 height 26
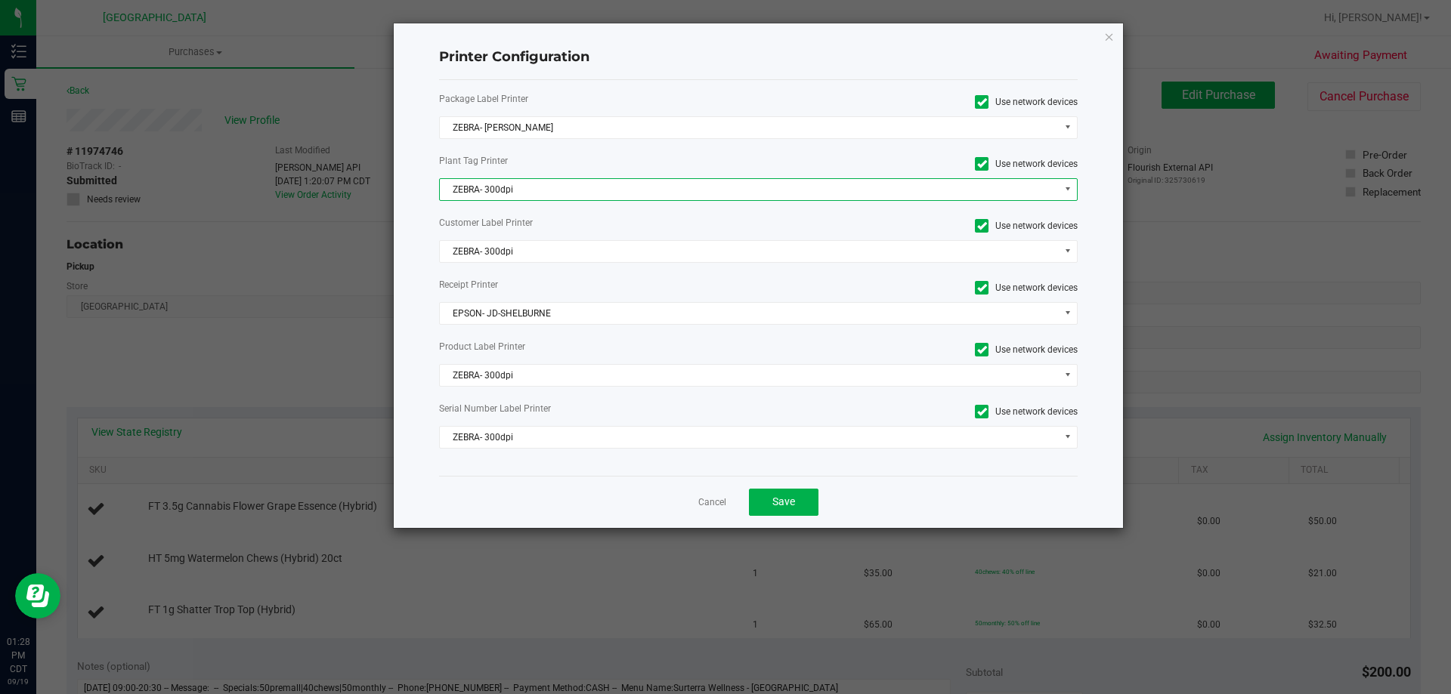
click at [1025, 185] on span "ZEBRA- 300dpi" at bounding box center [749, 189] width 619 height 21
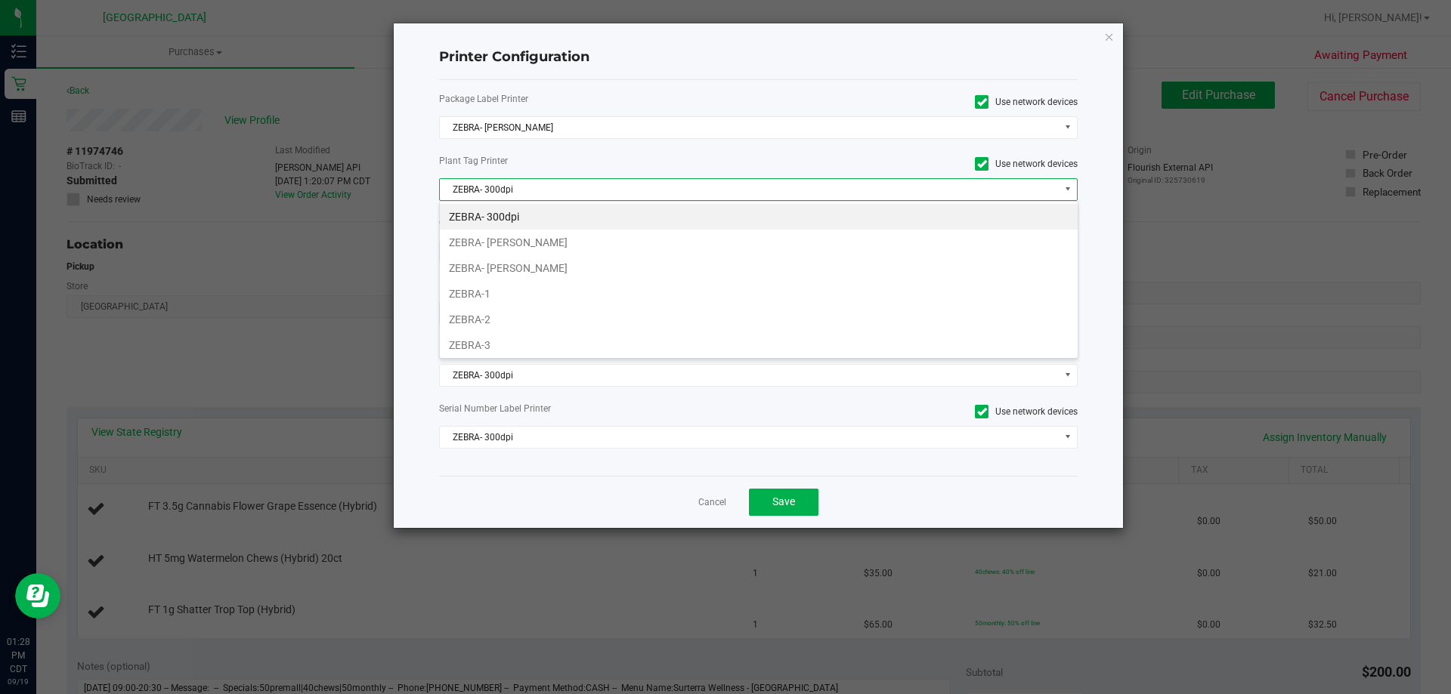
click at [688, 98] on label "Package Label Printer" at bounding box center [593, 99] width 308 height 14
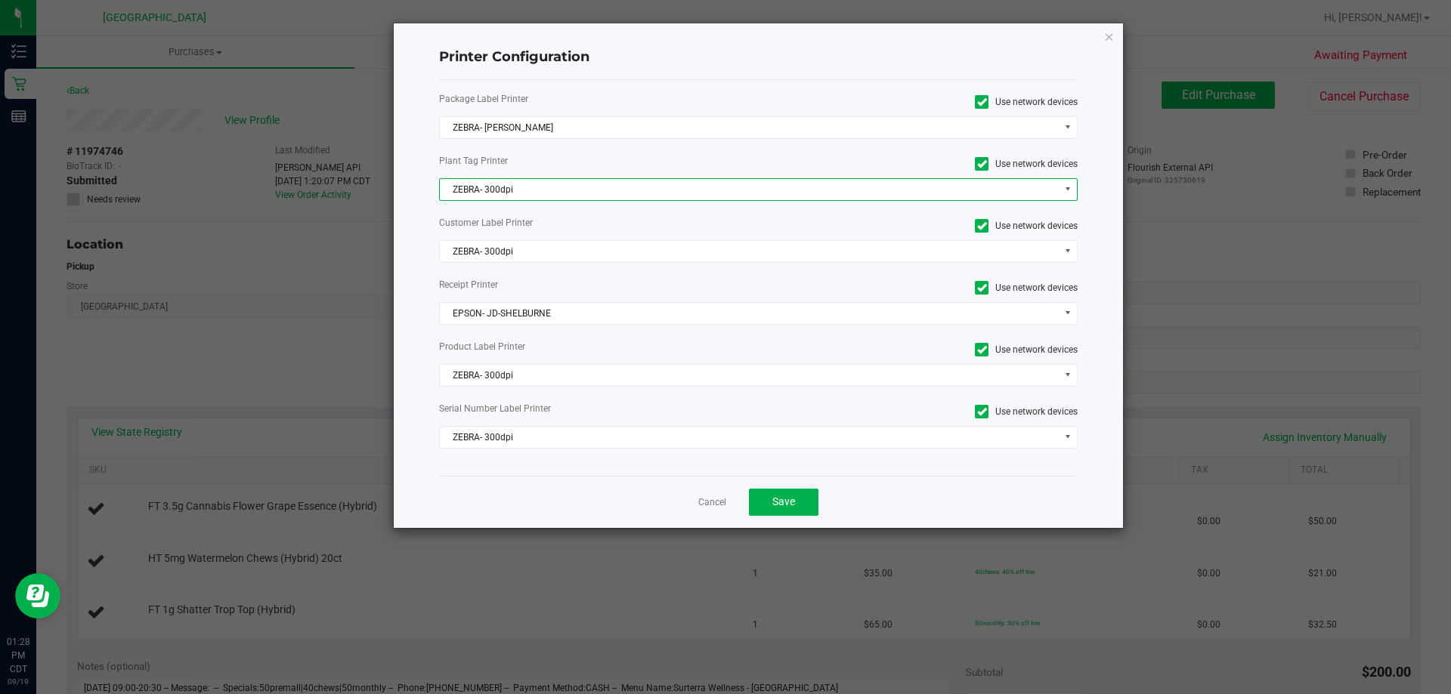
click at [1065, 192] on span at bounding box center [1067, 189] width 9 height 9
click at [1206, 170] on ngb-modal-window "Printer Configuration Package Label Printer Use network devices ZEBRA- JEFFREY-…" at bounding box center [731, 347] width 1462 height 694
click at [994, 191] on span "ZEBRA- 300dpi" at bounding box center [749, 189] width 619 height 21
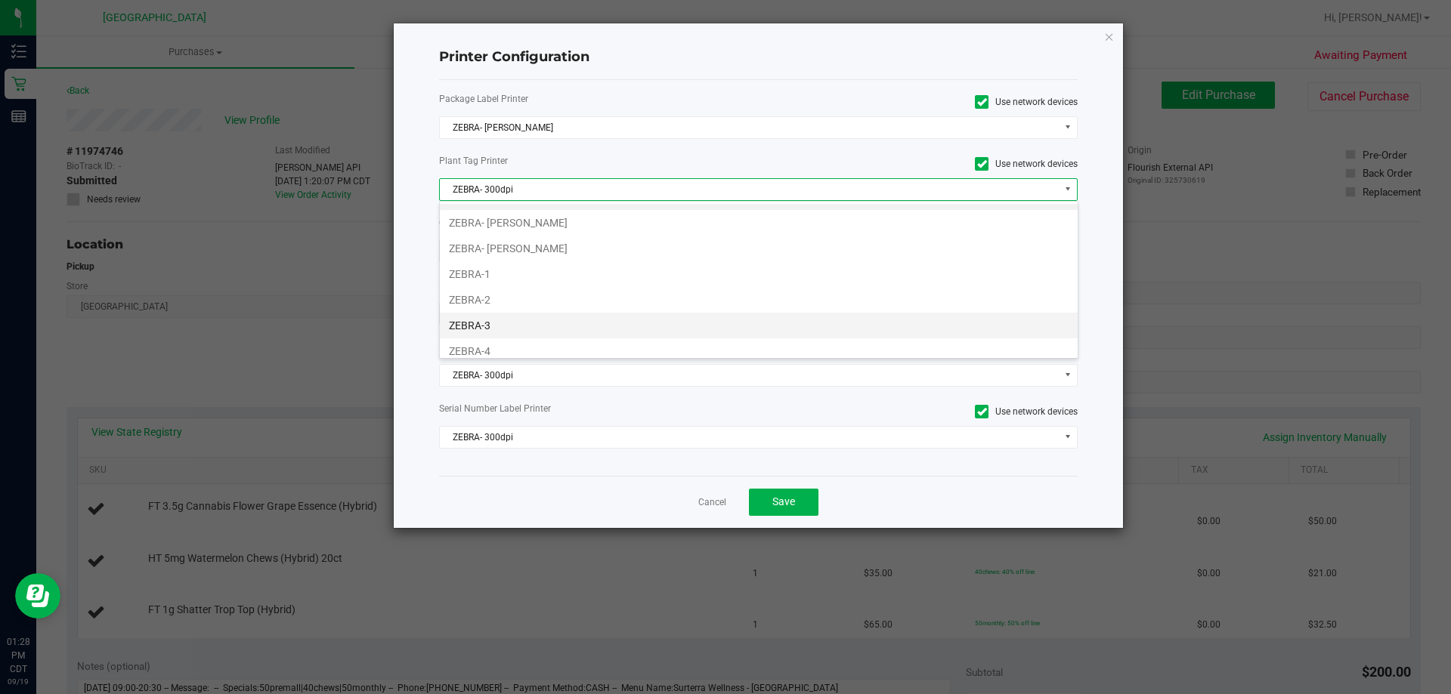
scroll to position [0, 0]
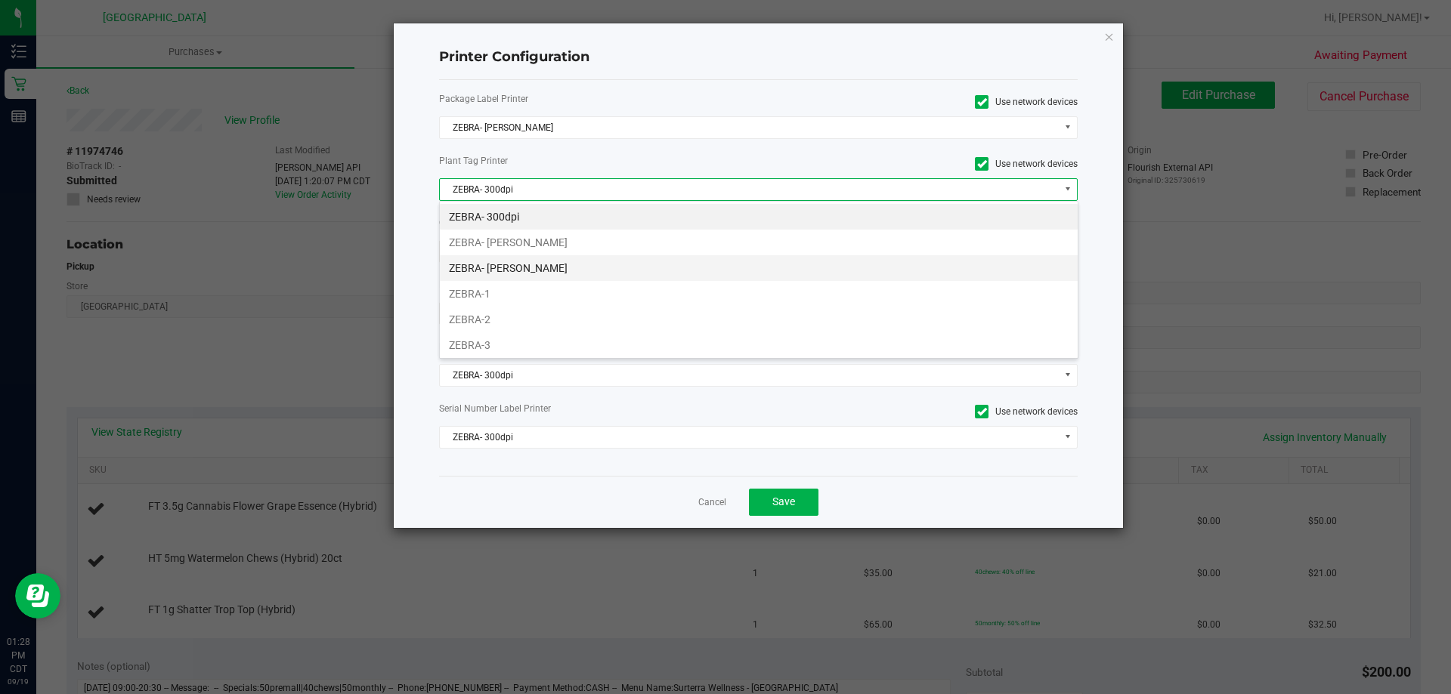
click at [552, 272] on li "ZEBRA- JEFFREY-BANKS" at bounding box center [759, 268] width 638 height 26
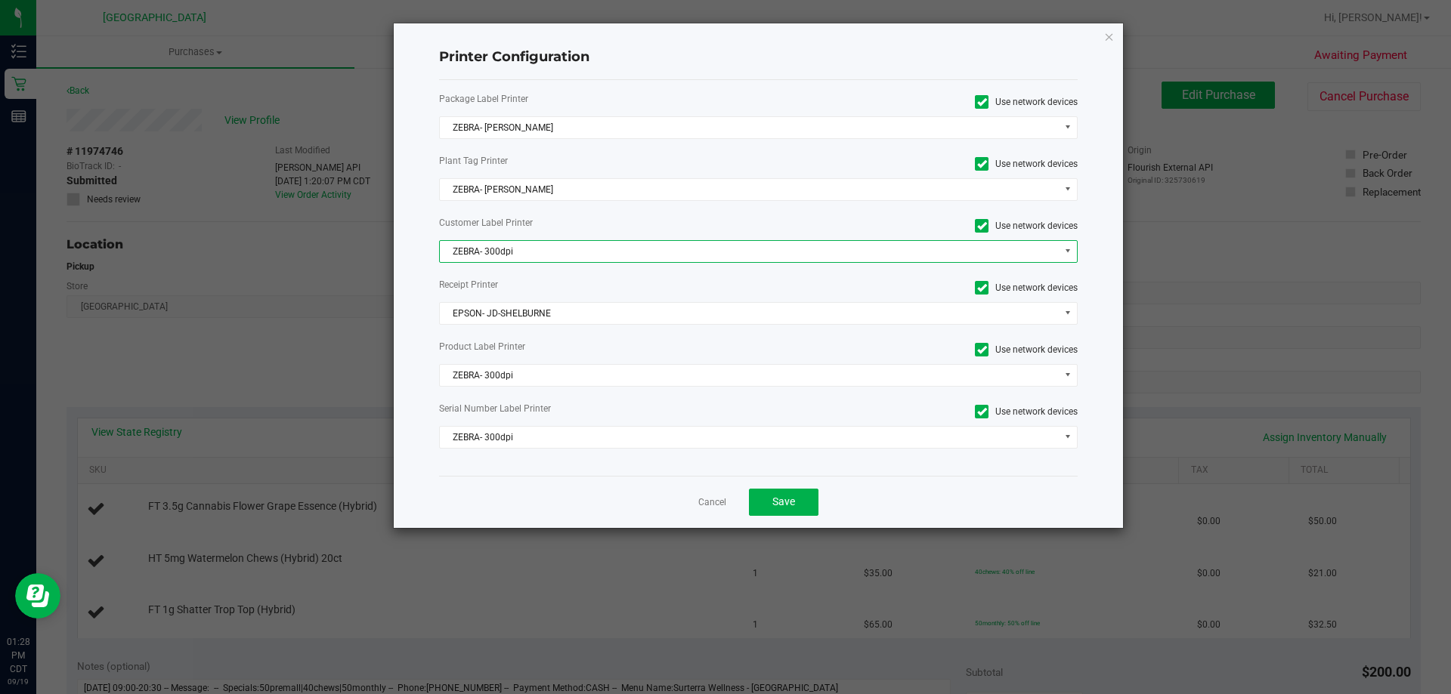
click at [555, 249] on span "ZEBRA- 300dpi" at bounding box center [749, 251] width 619 height 21
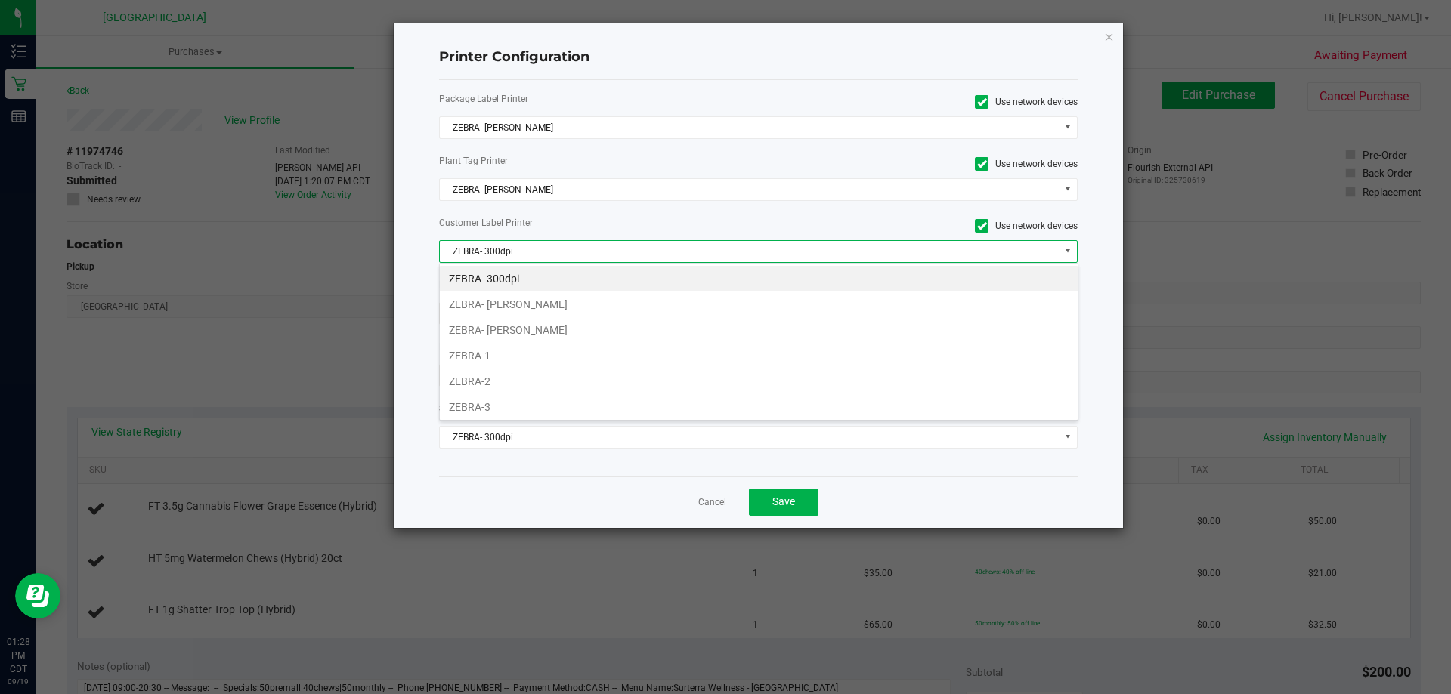
scroll to position [23, 639]
click at [544, 333] on li "ZEBRA- JEFFREY-BANKS" at bounding box center [759, 330] width 638 height 26
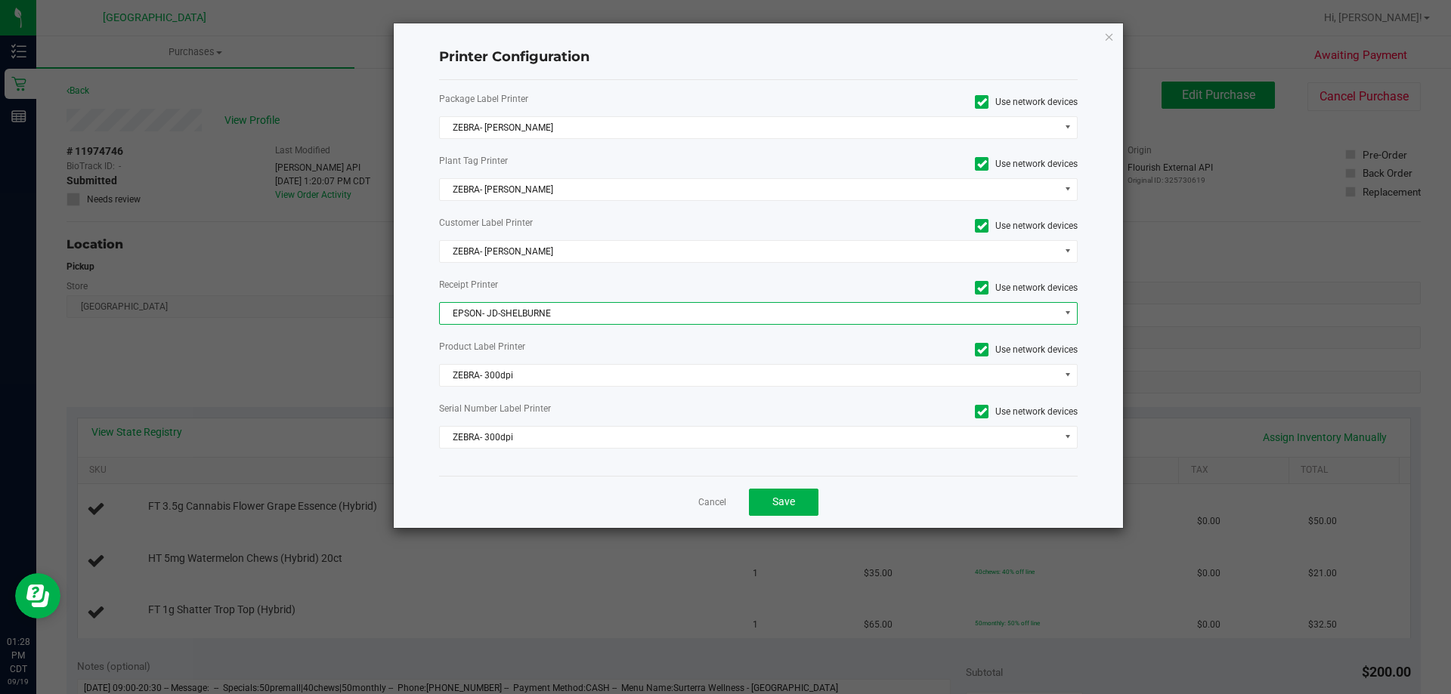
click at [545, 315] on span "EPSON- JD-SHELBURNE" at bounding box center [749, 313] width 619 height 21
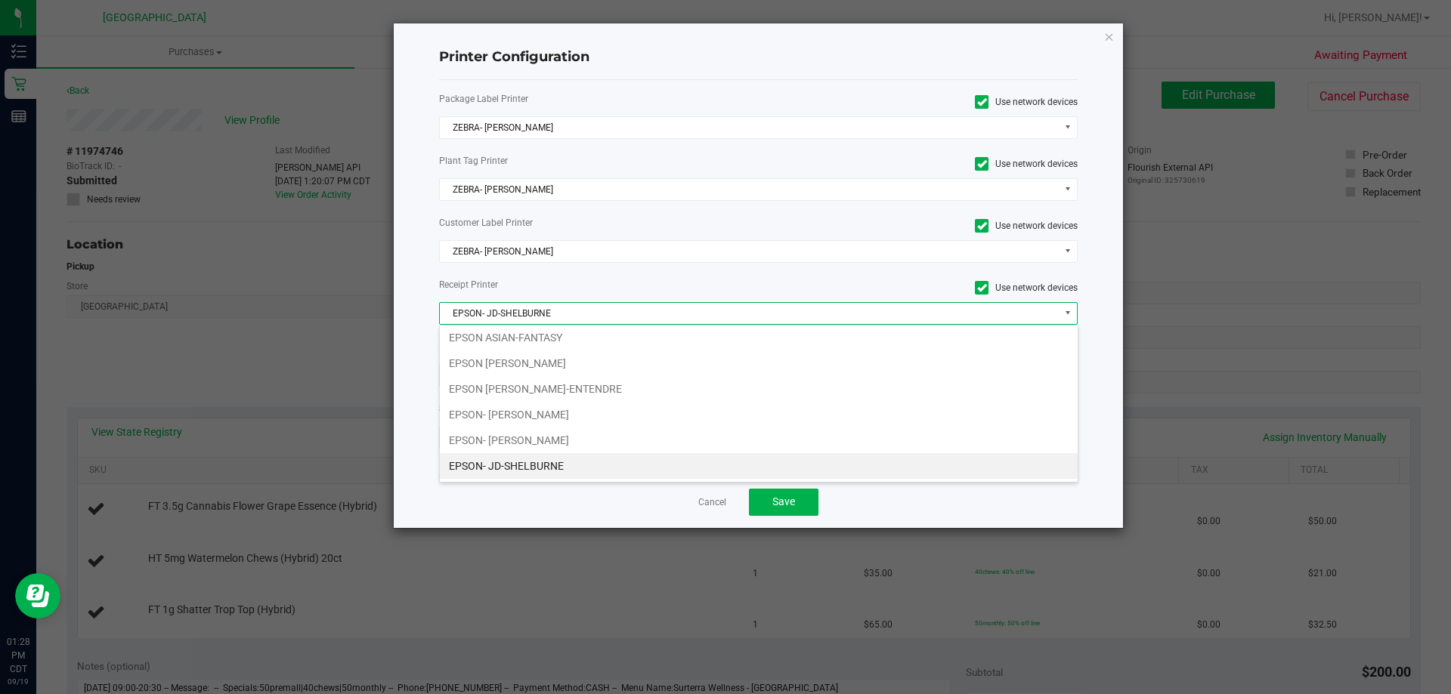
click at [546, 315] on span "EPSON- JD-SHELBURNE" at bounding box center [749, 313] width 619 height 21
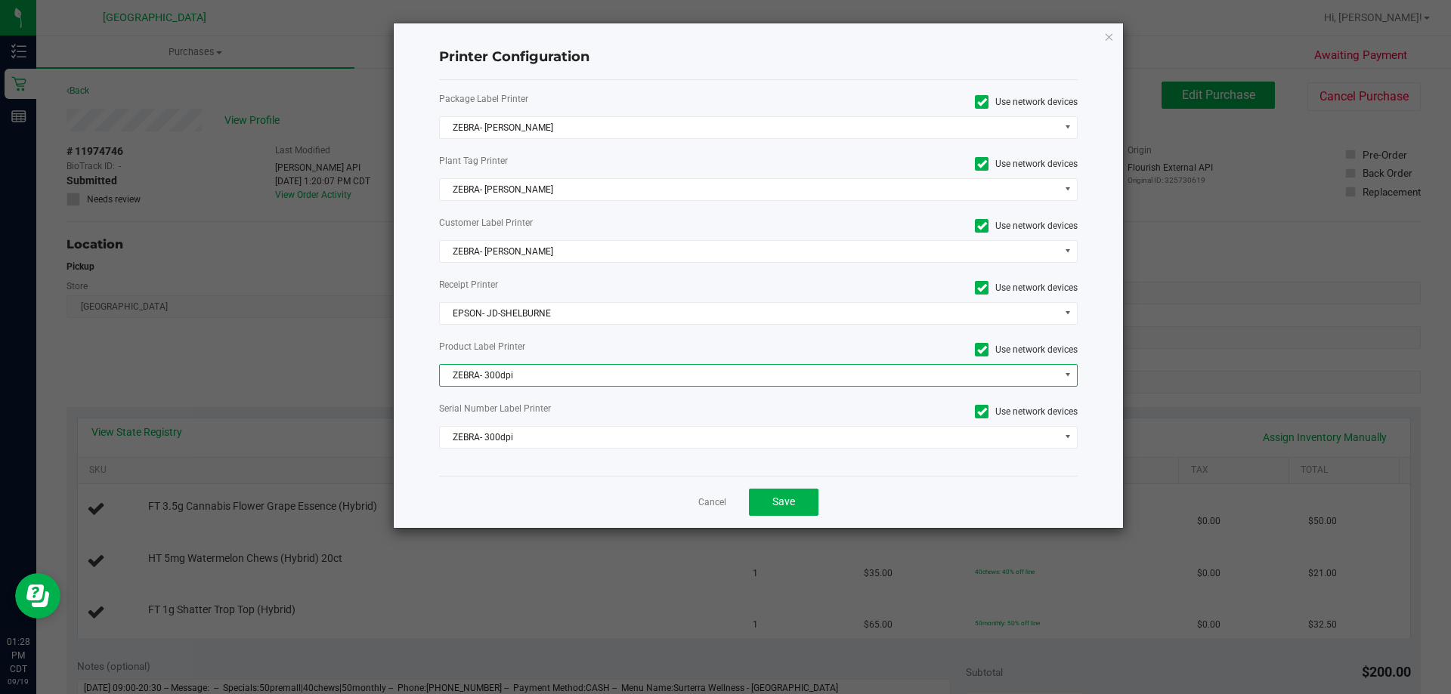
click at [544, 370] on span "ZEBRA- 300dpi" at bounding box center [749, 375] width 619 height 21
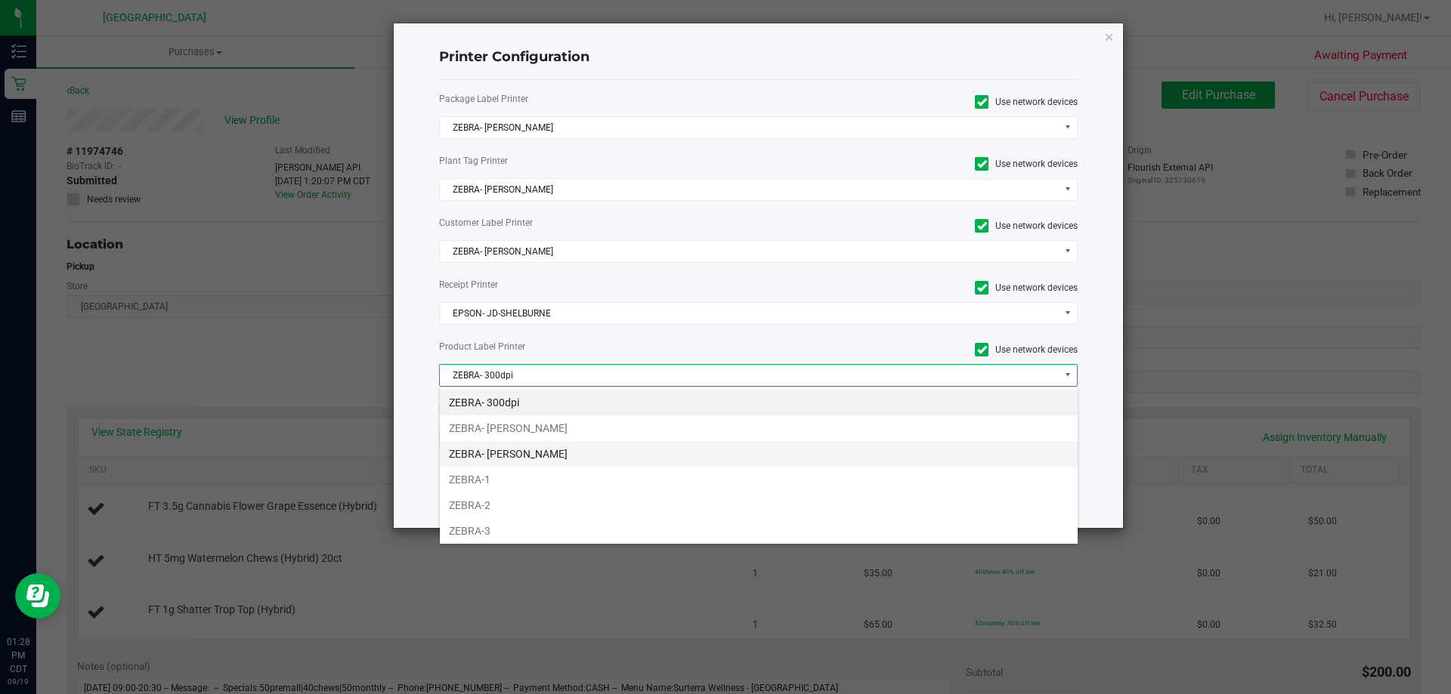
click at [530, 454] on li "ZEBRA- JEFFREY-BANKS" at bounding box center [759, 454] width 638 height 26
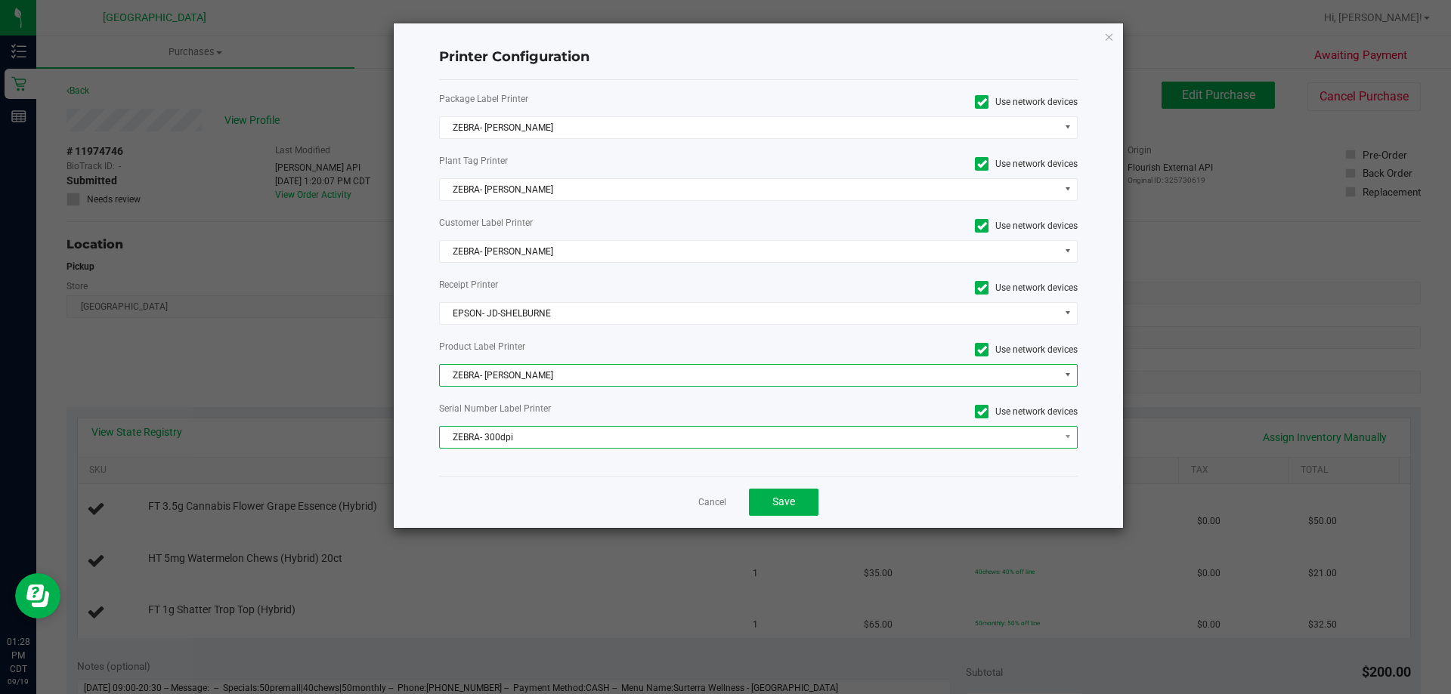
click at [528, 435] on span "ZEBRA- 300dpi" at bounding box center [749, 437] width 619 height 21
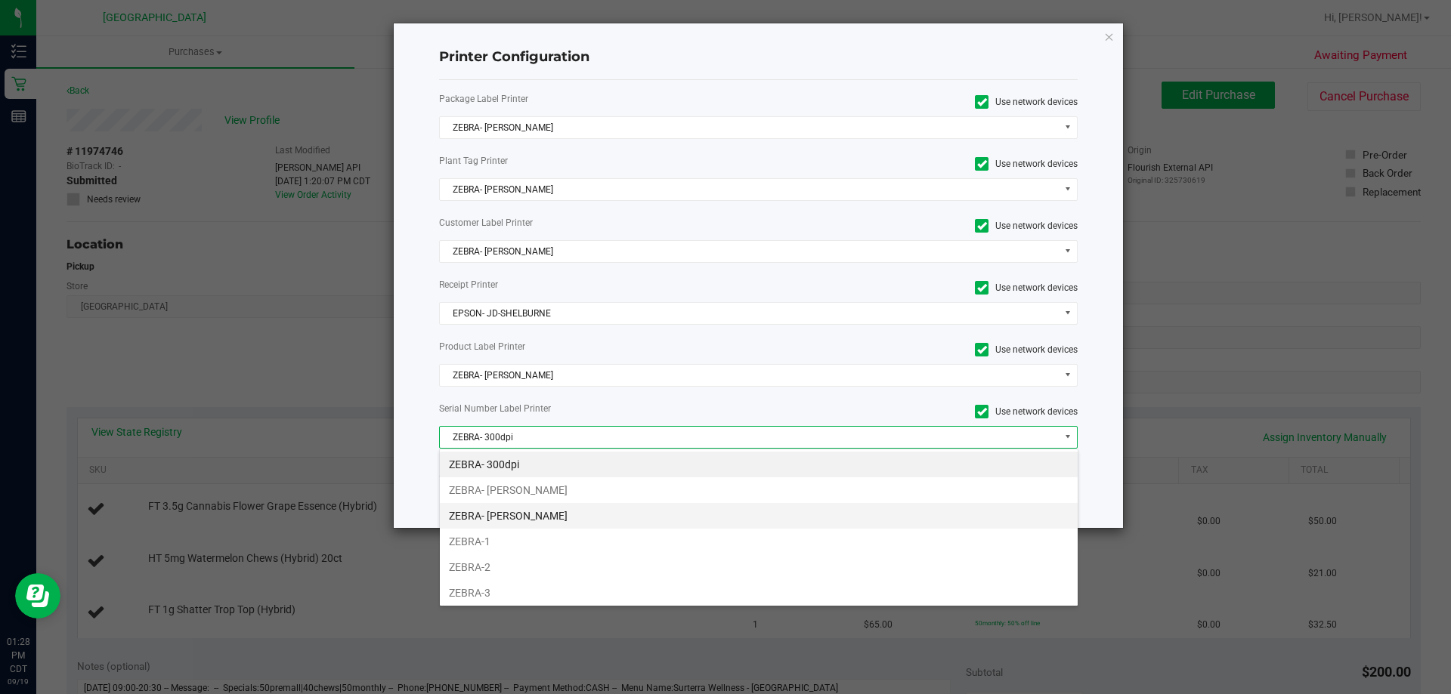
click at [518, 520] on li "ZEBRA- JEFFREY-BANKS" at bounding box center [759, 516] width 638 height 26
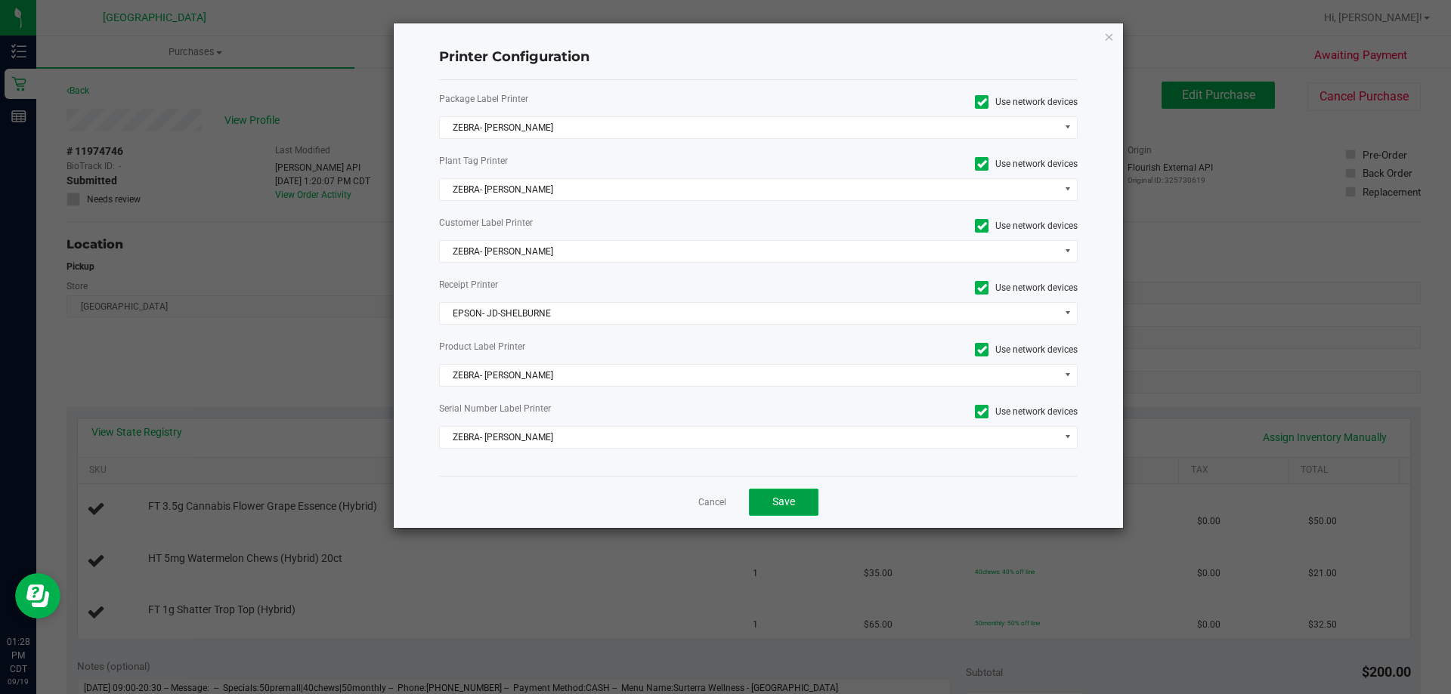
click at [805, 506] on button "Save" at bounding box center [784, 502] width 70 height 27
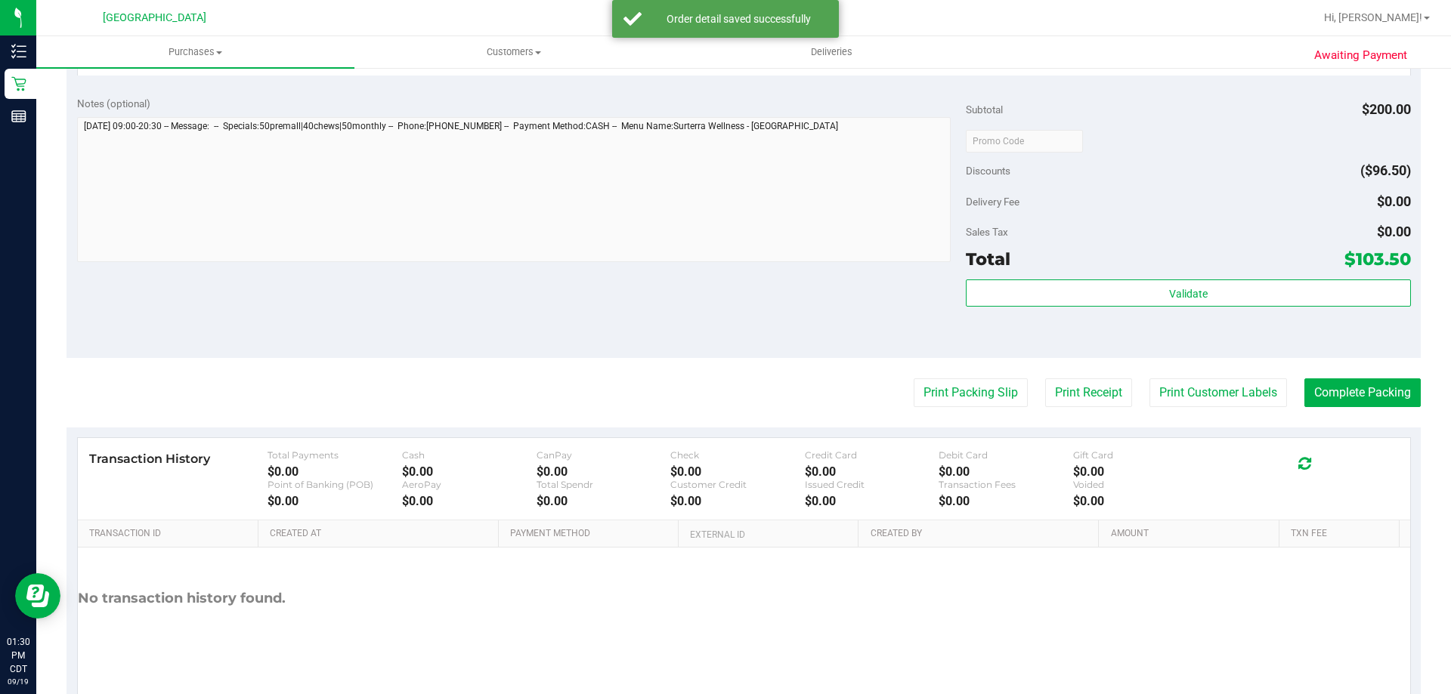
scroll to position [680, 0]
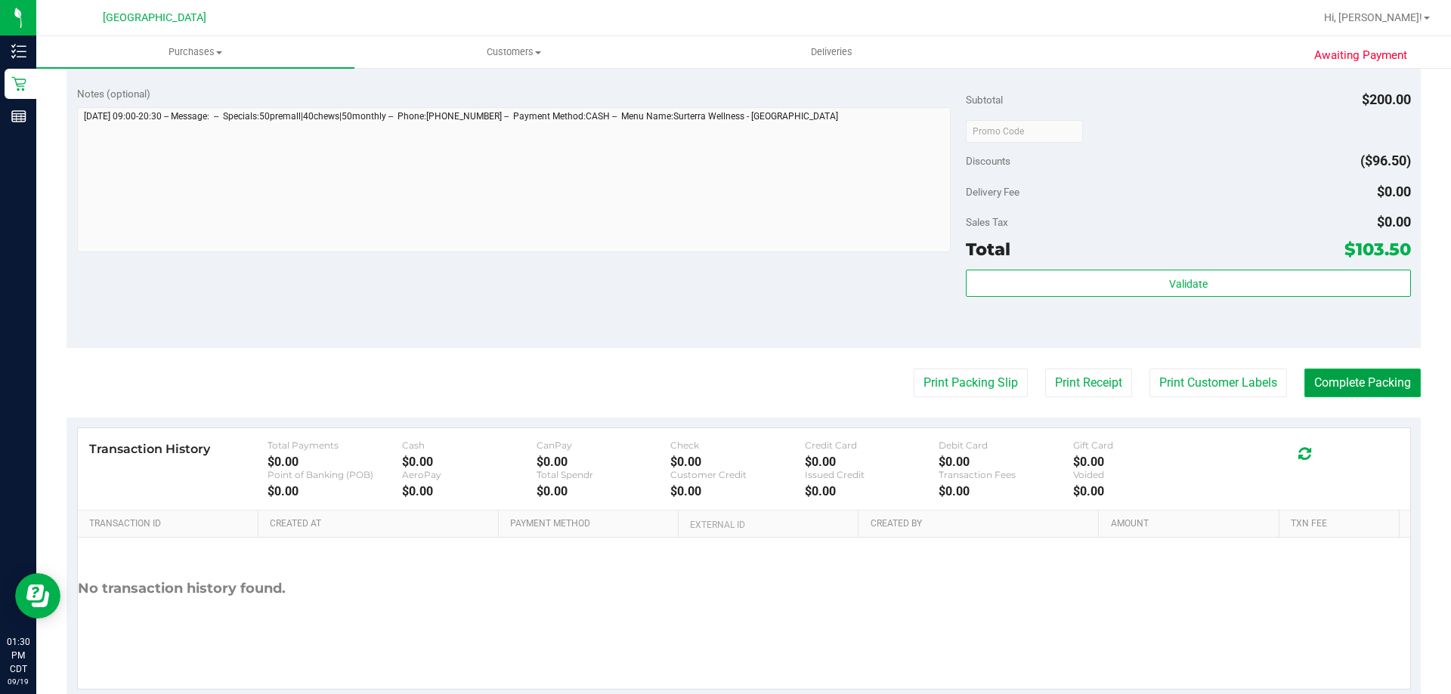
click at [1339, 375] on button "Complete Packing" at bounding box center [1362, 383] width 116 height 29
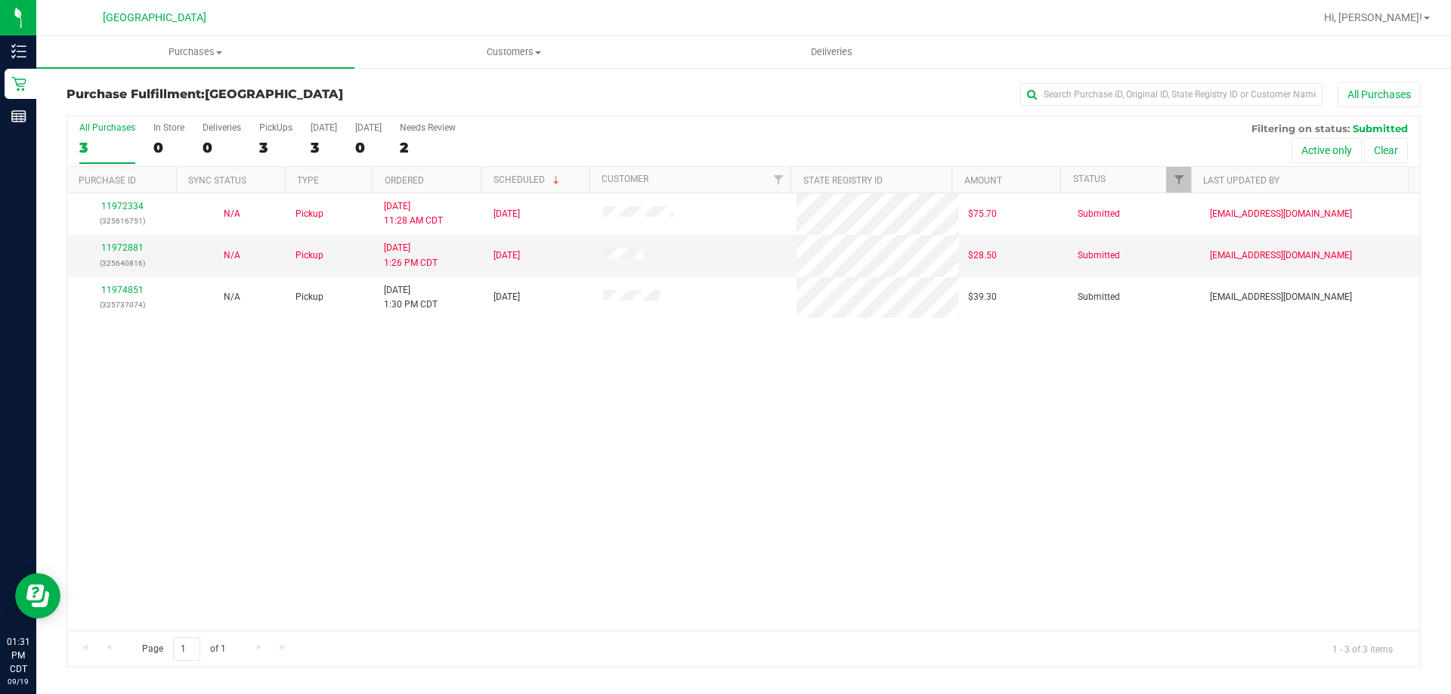
click at [396, 186] on th "Ordered" at bounding box center [426, 180] width 109 height 26
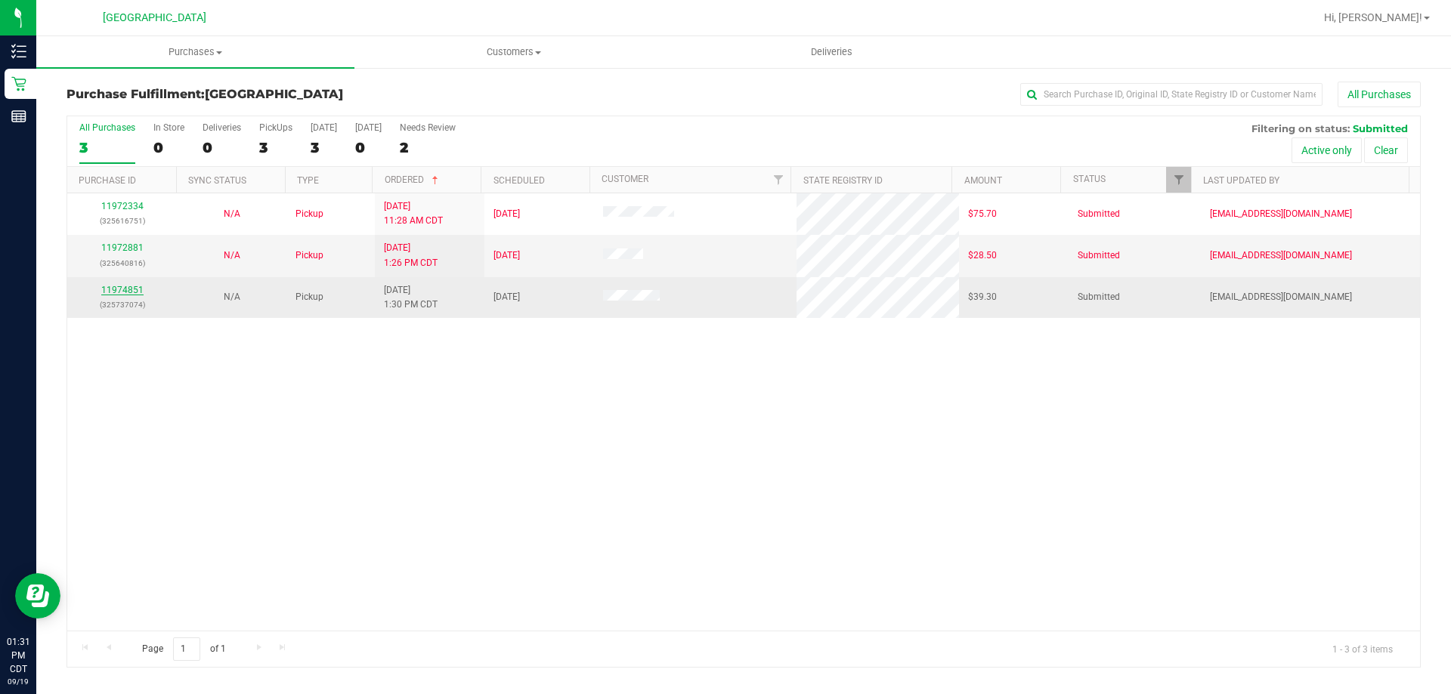
click at [106, 288] on link "11974851" at bounding box center [122, 290] width 42 height 11
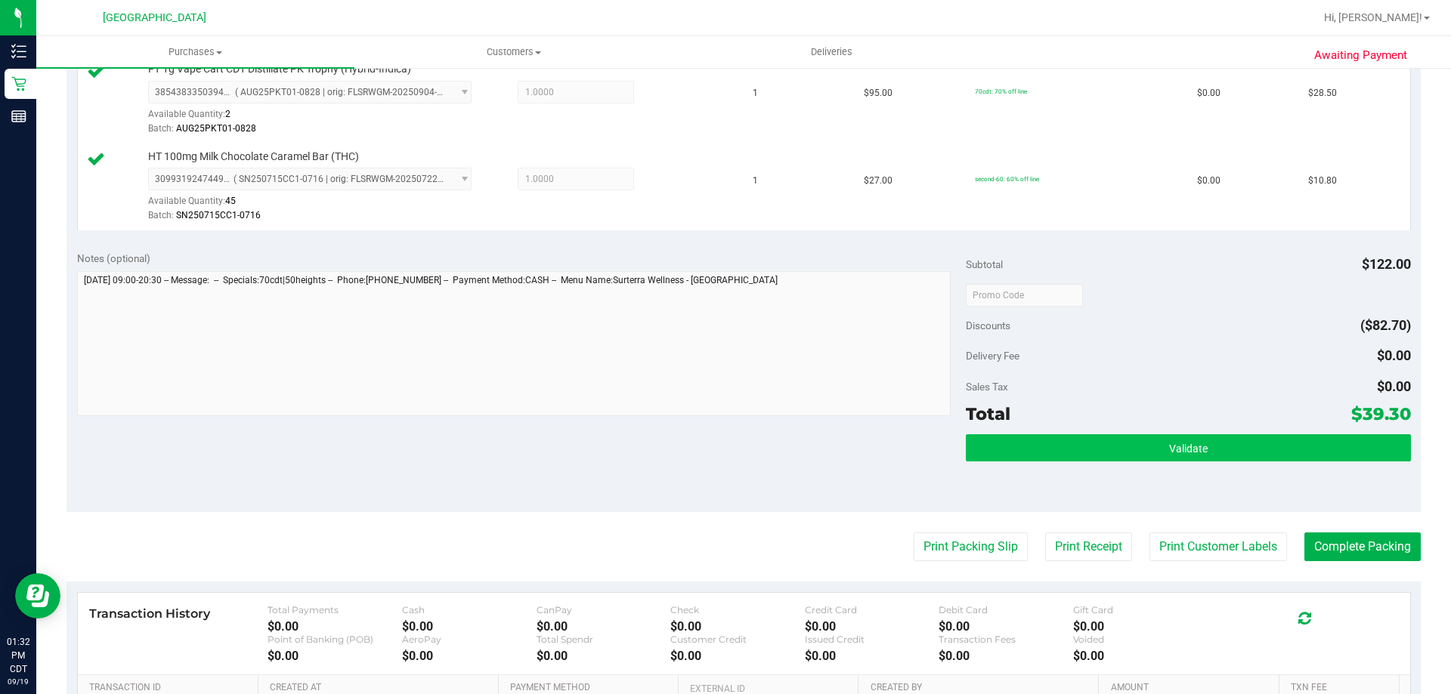
scroll to position [453, 0]
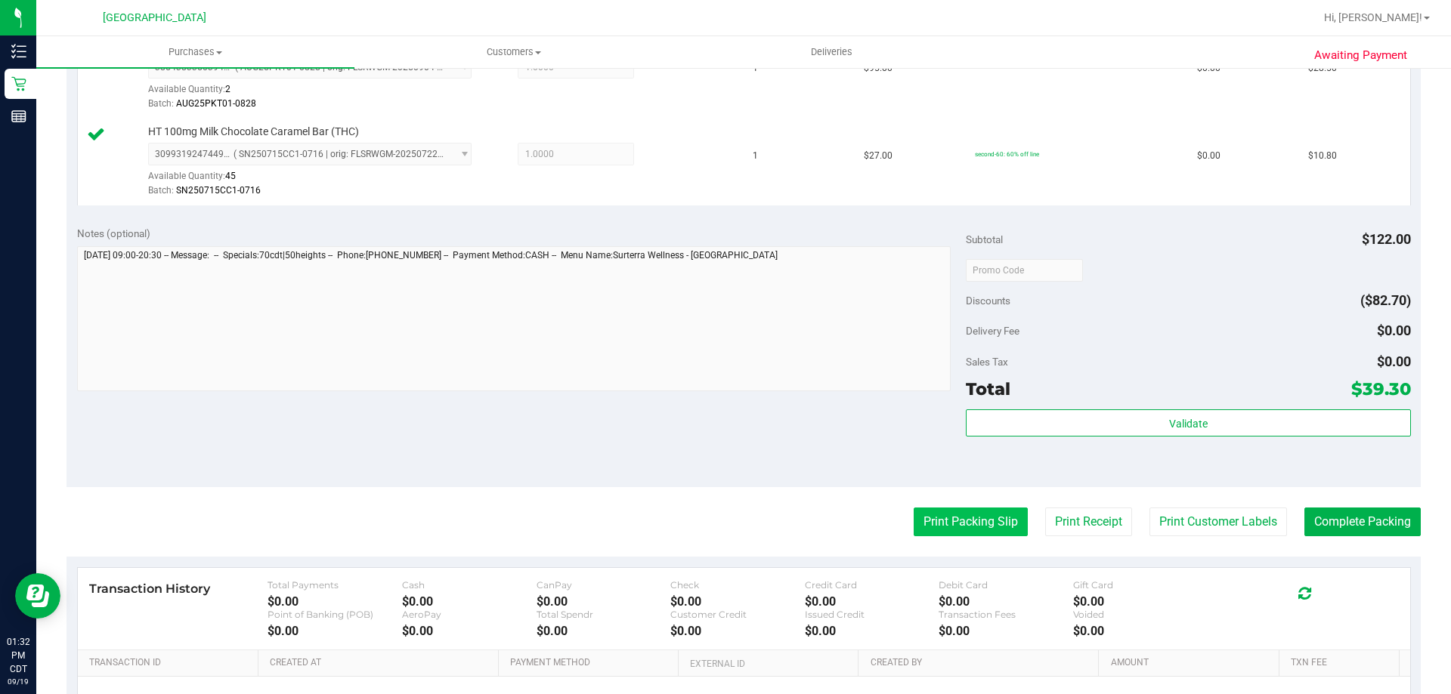
click at [950, 518] on button "Print Packing Slip" at bounding box center [971, 522] width 114 height 29
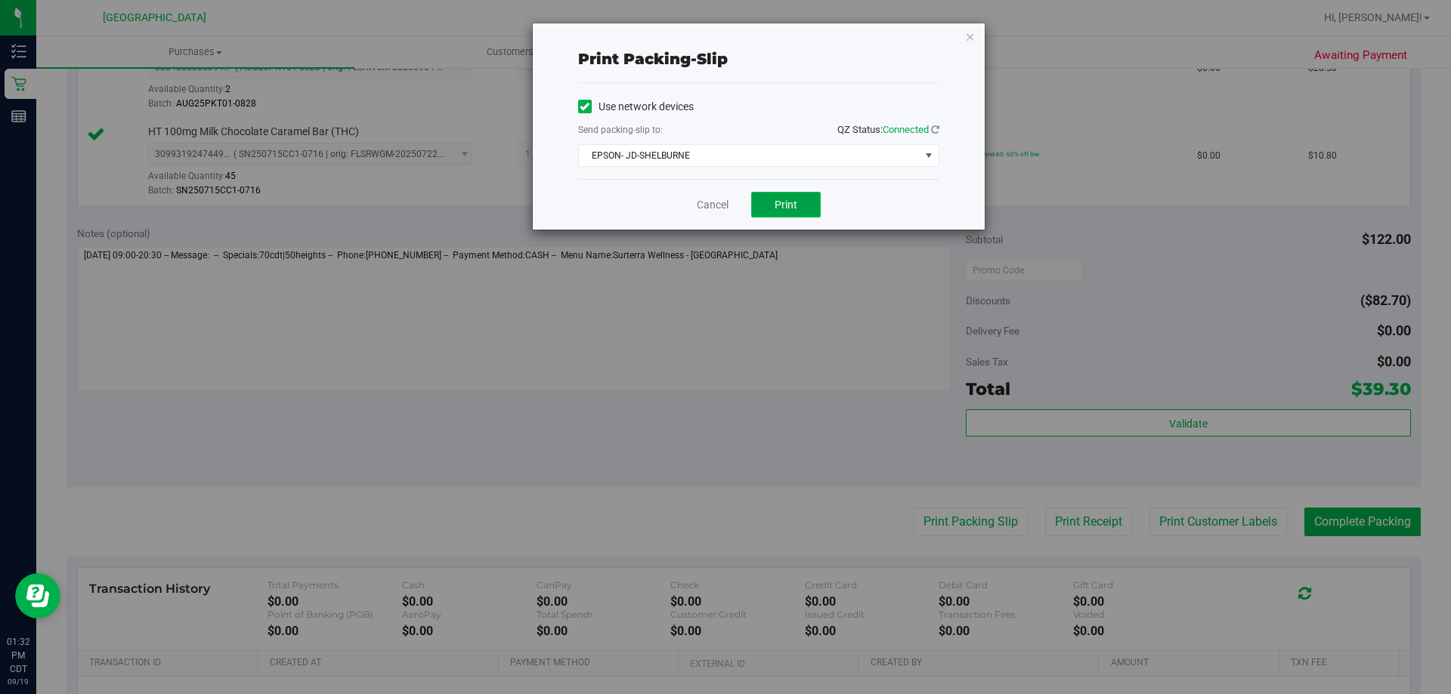
click at [775, 209] on span "Print" at bounding box center [786, 205] width 23 height 12
click at [973, 41] on icon "button" at bounding box center [970, 36] width 11 height 18
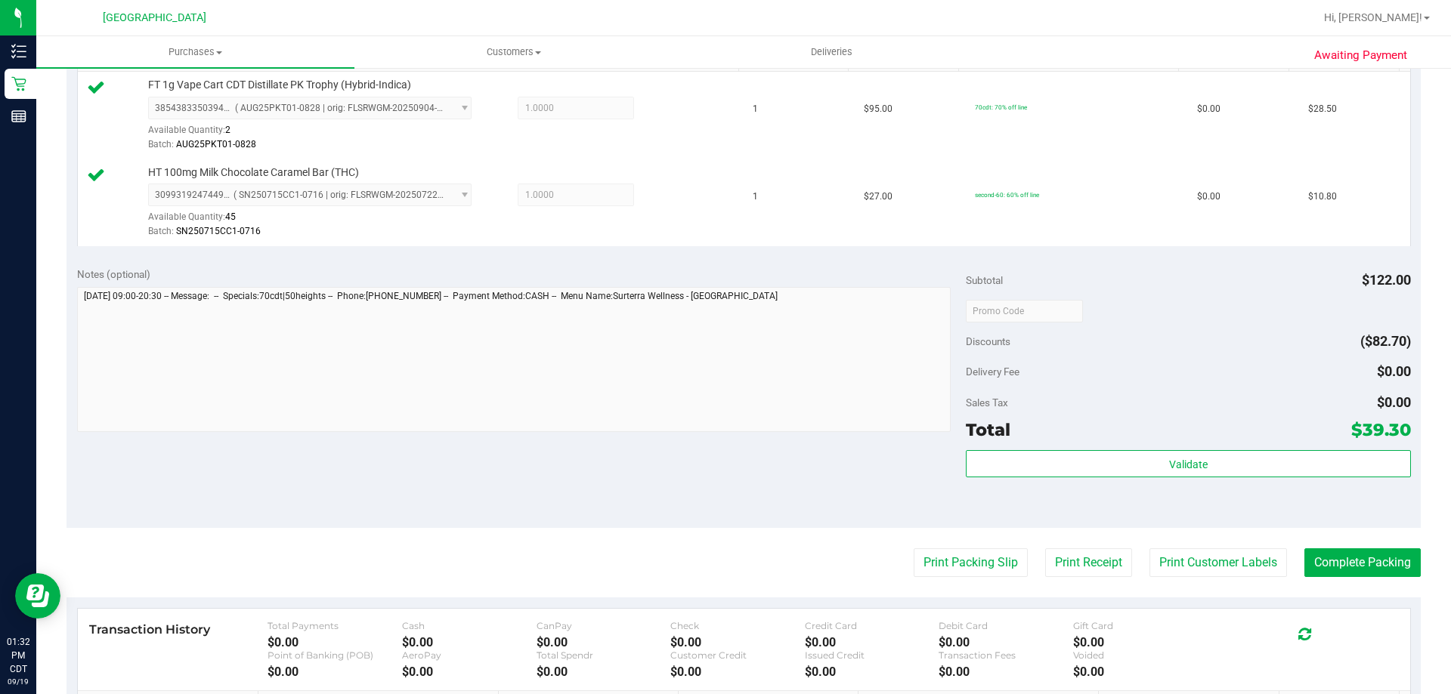
scroll to position [529, 0]
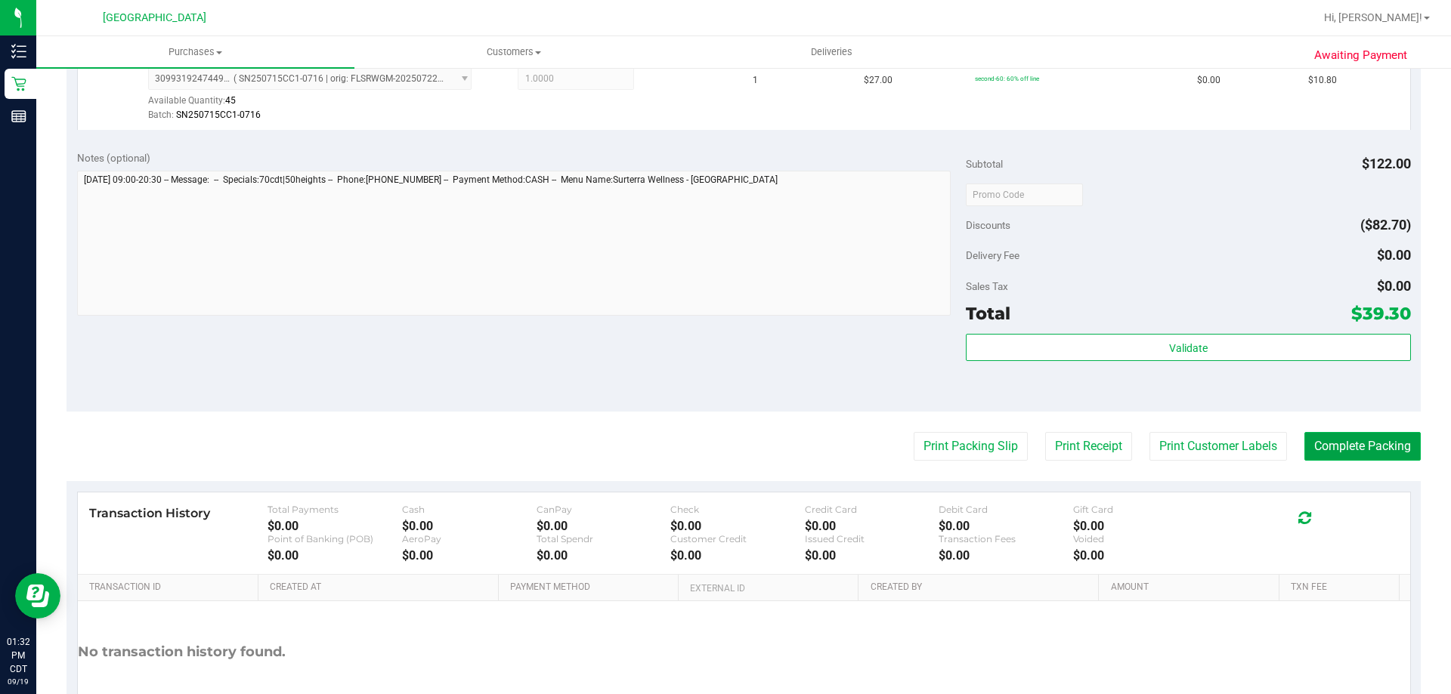
click at [1322, 455] on button "Complete Packing" at bounding box center [1362, 446] width 116 height 29
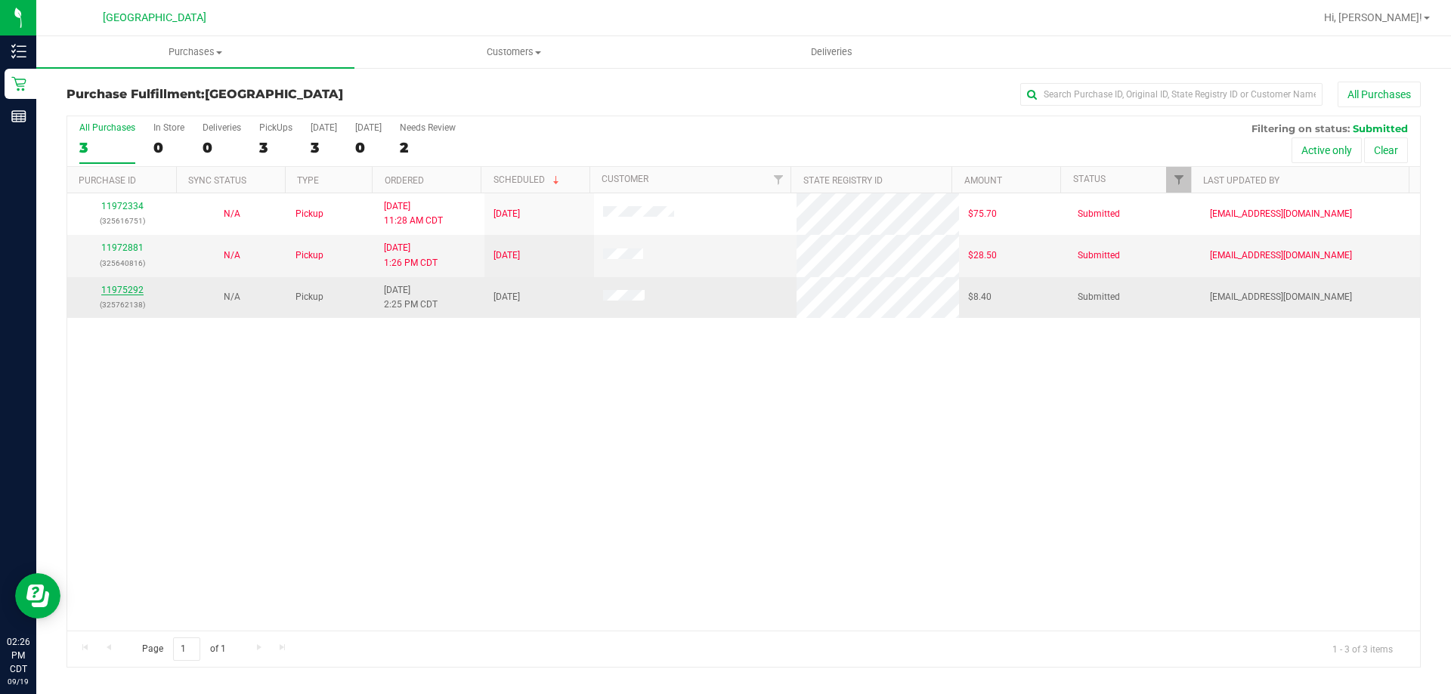
click at [134, 288] on link "11975292" at bounding box center [122, 290] width 42 height 11
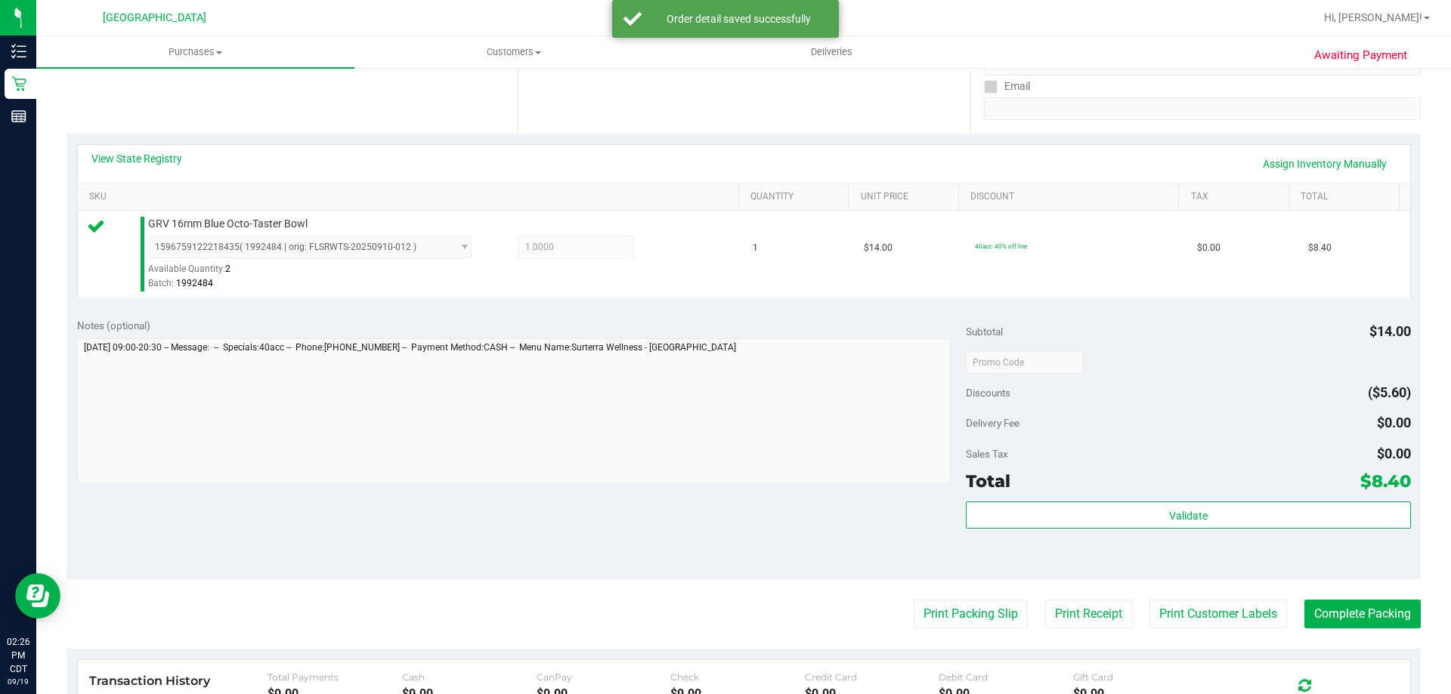
scroll to position [302, 0]
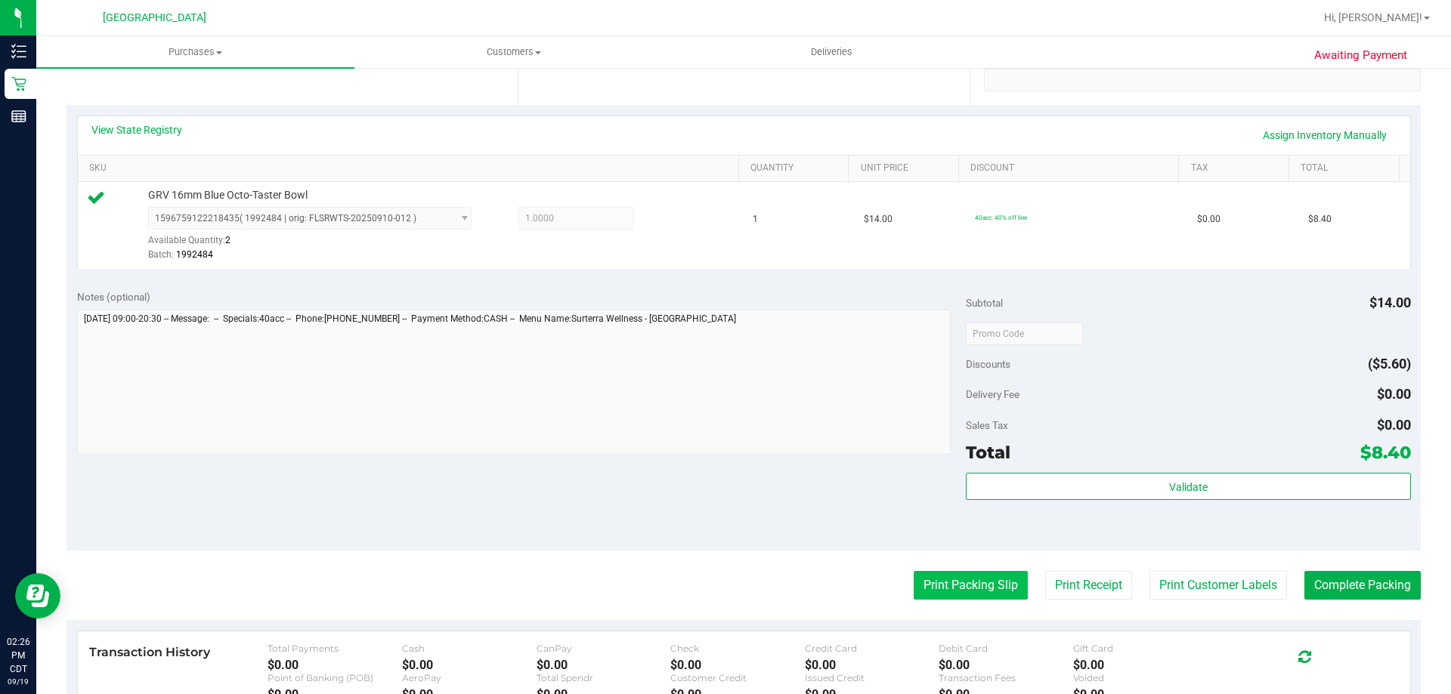
click at [974, 585] on button "Print Packing Slip" at bounding box center [971, 585] width 114 height 29
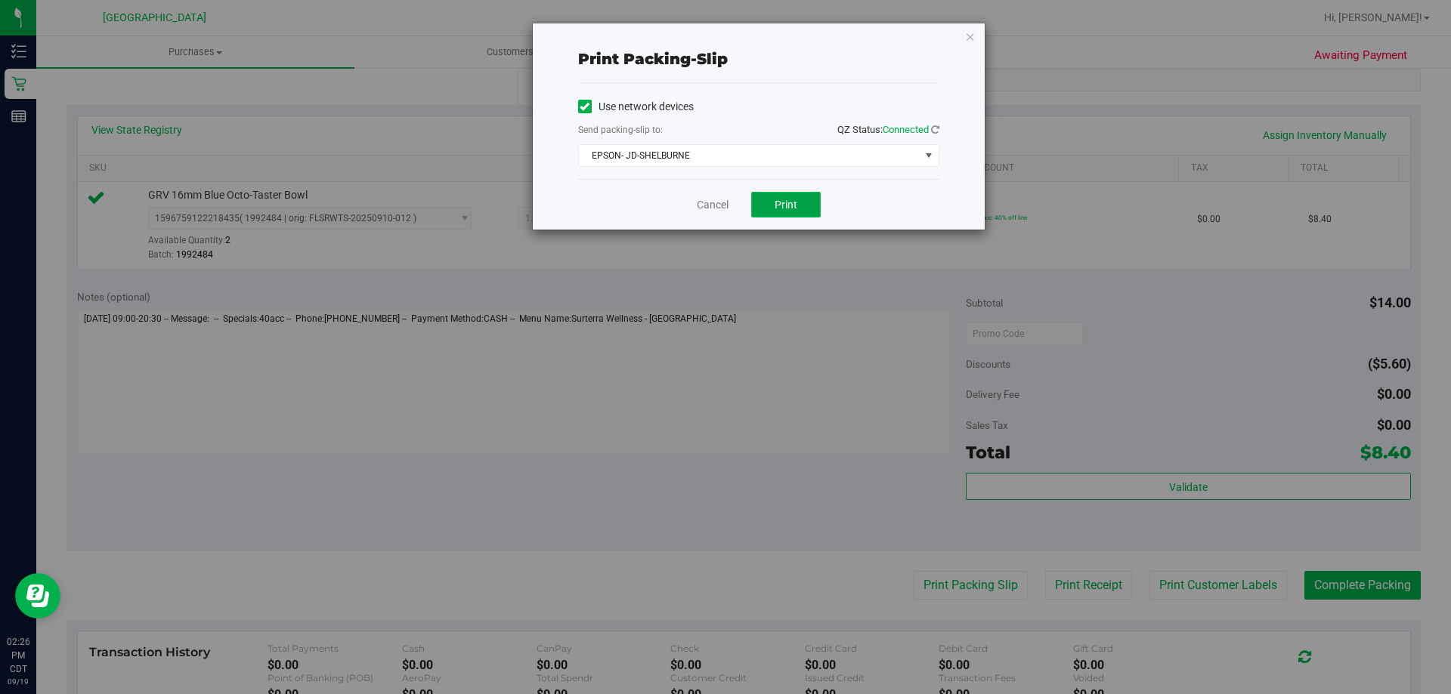
click at [805, 202] on button "Print" at bounding box center [786, 205] width 70 height 26
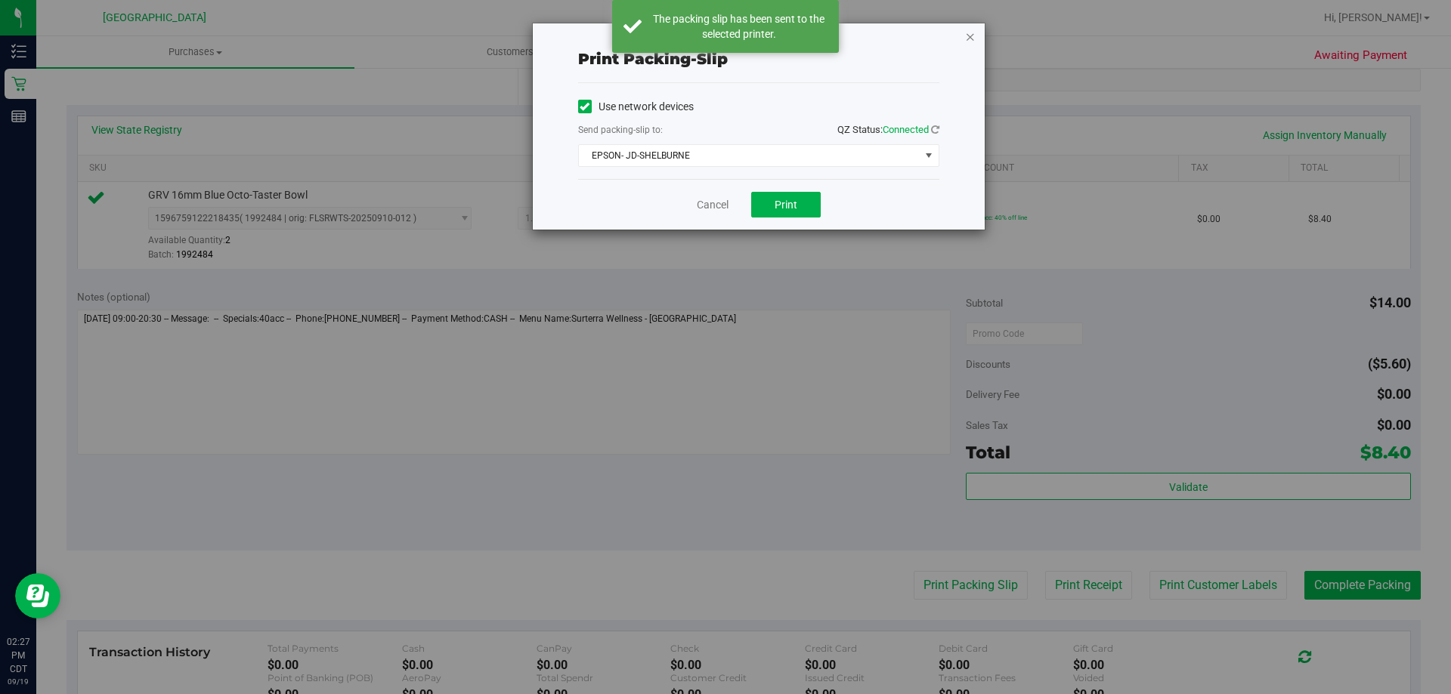
click at [971, 42] on icon "button" at bounding box center [970, 36] width 11 height 18
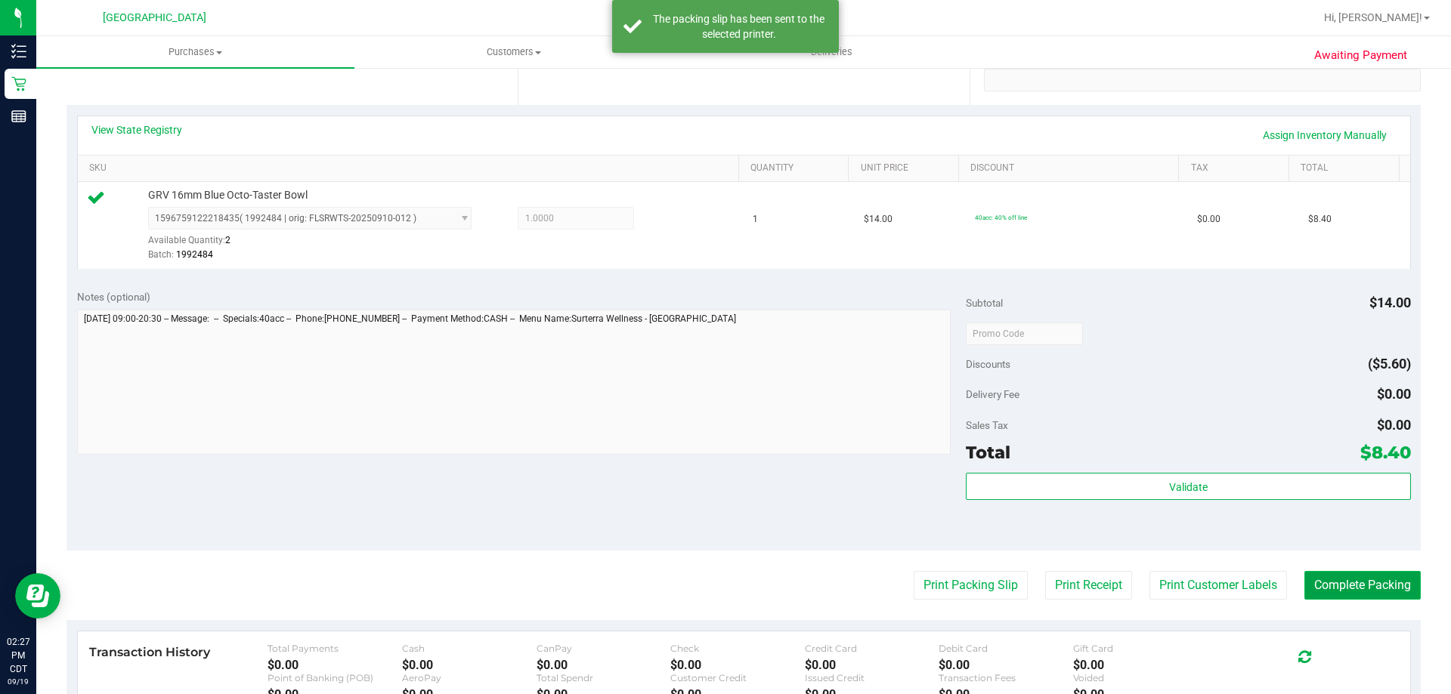
click at [1370, 576] on button "Complete Packing" at bounding box center [1362, 585] width 116 height 29
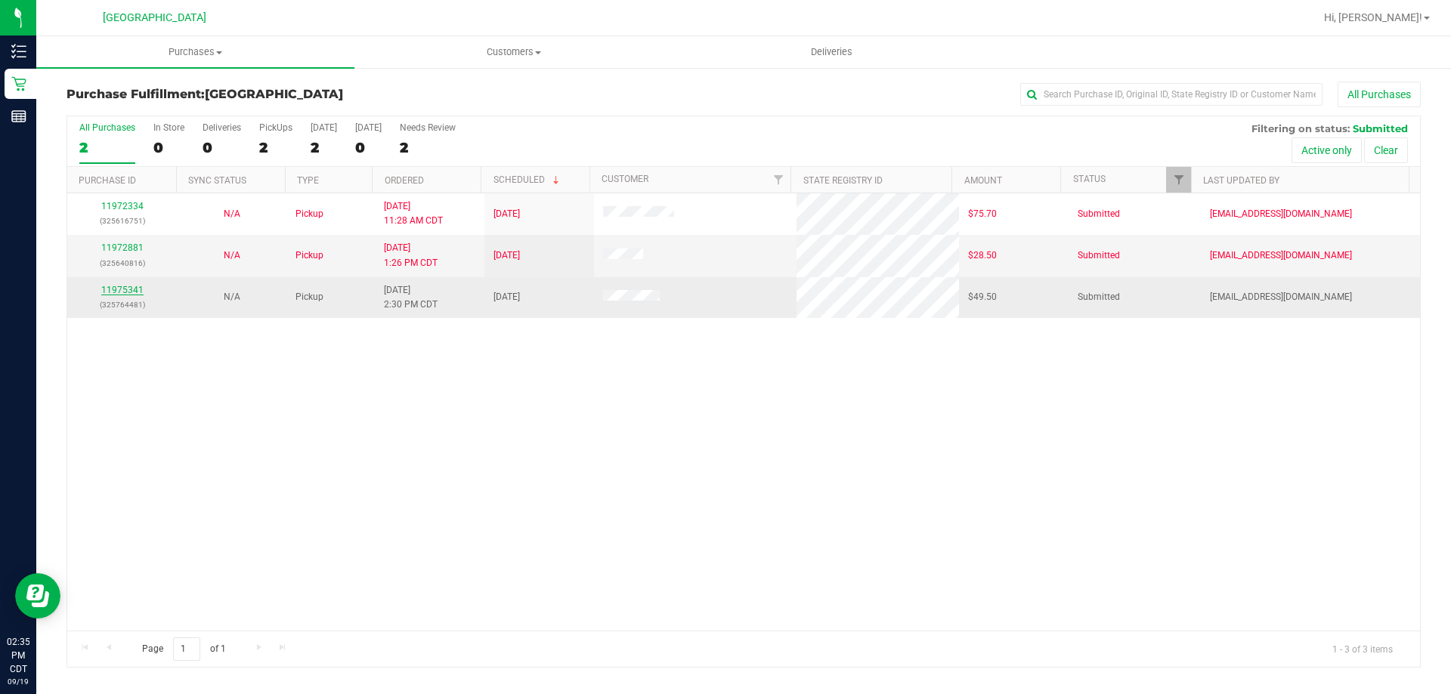
click at [135, 292] on link "11975341" at bounding box center [122, 290] width 42 height 11
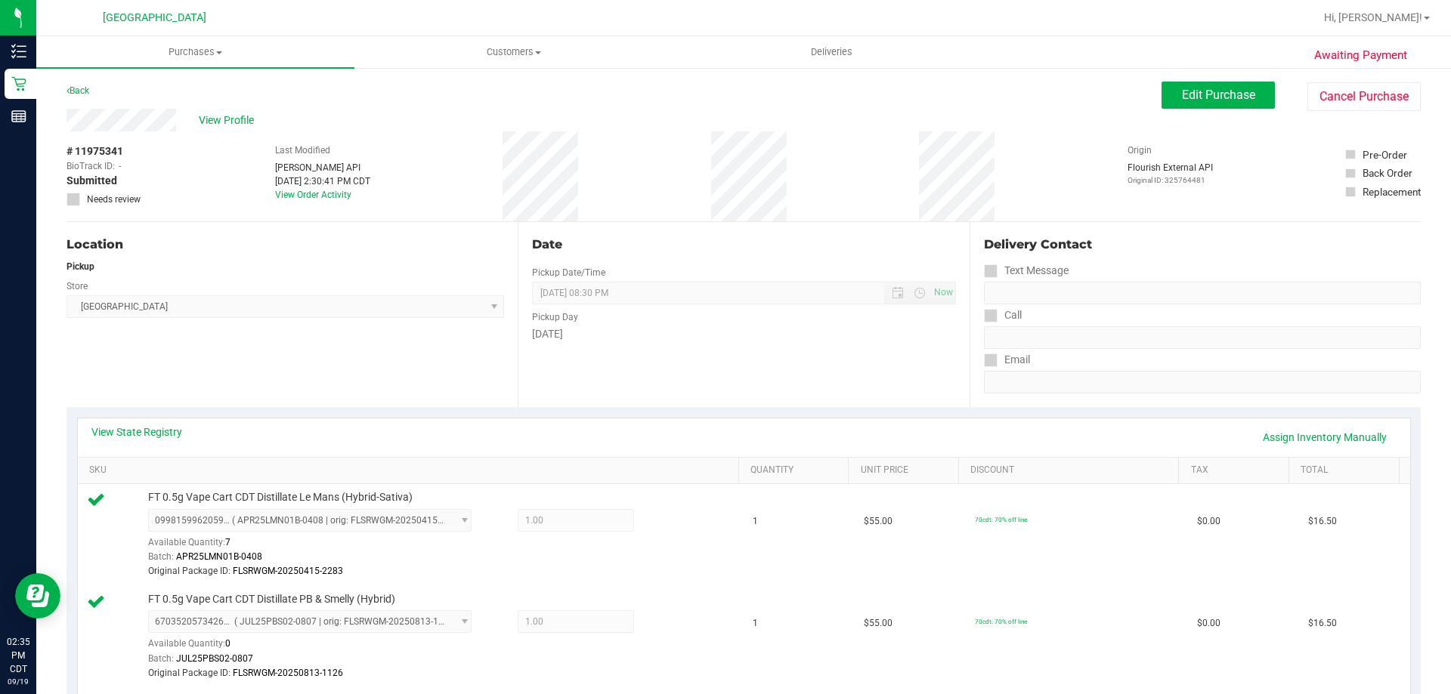
scroll to position [76, 0]
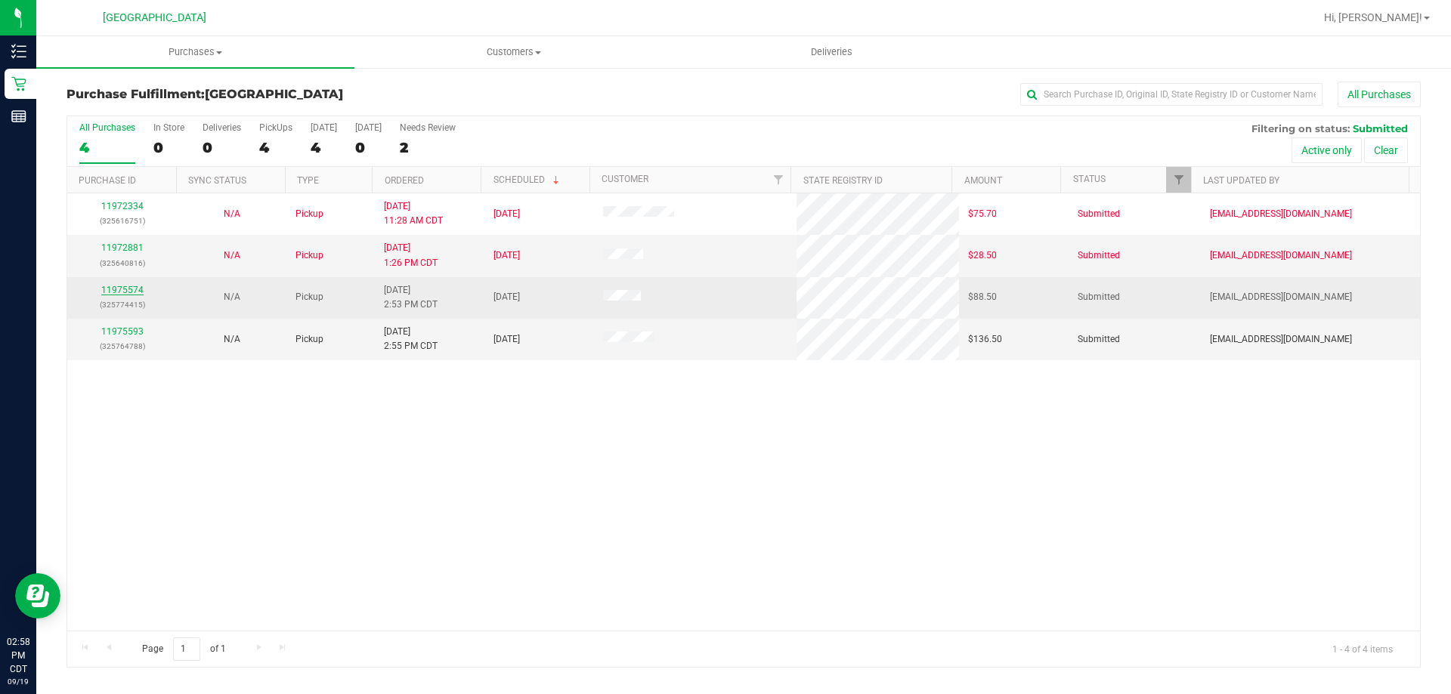
click at [131, 292] on link "11975574" at bounding box center [122, 290] width 42 height 11
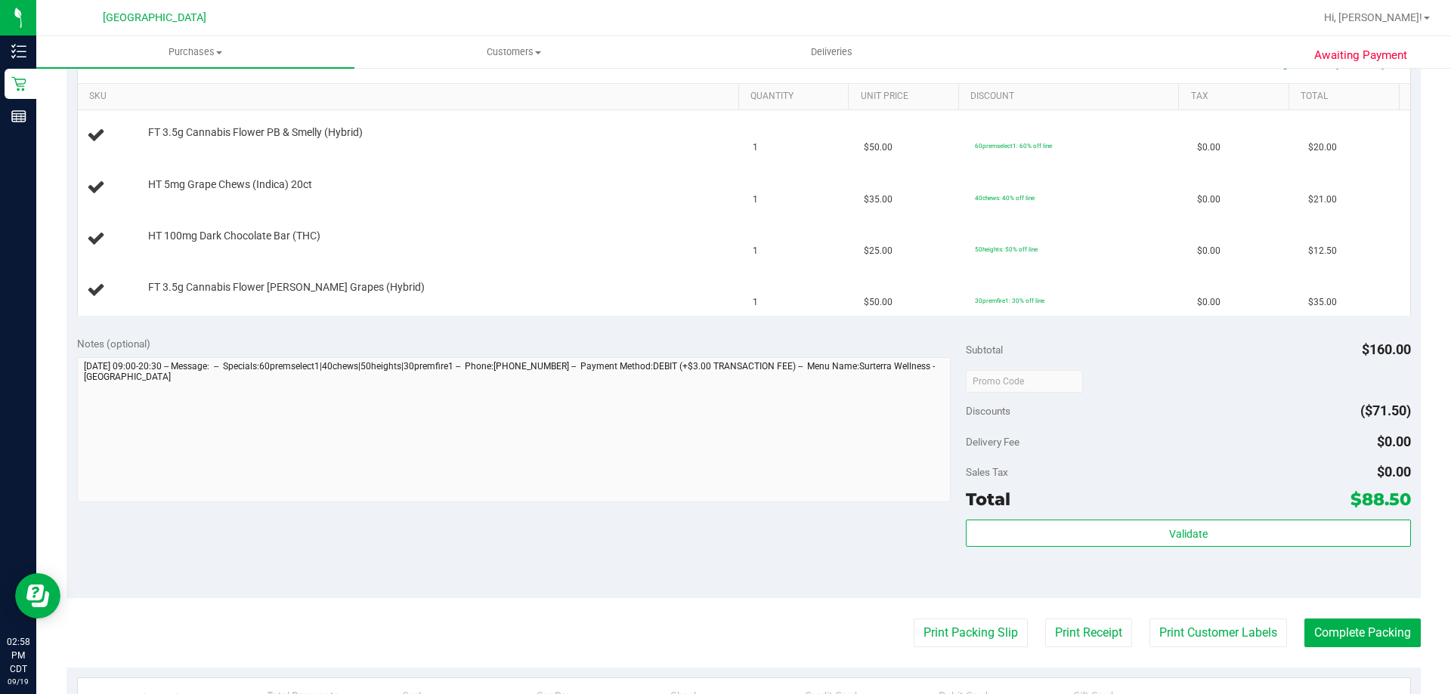
scroll to position [378, 0]
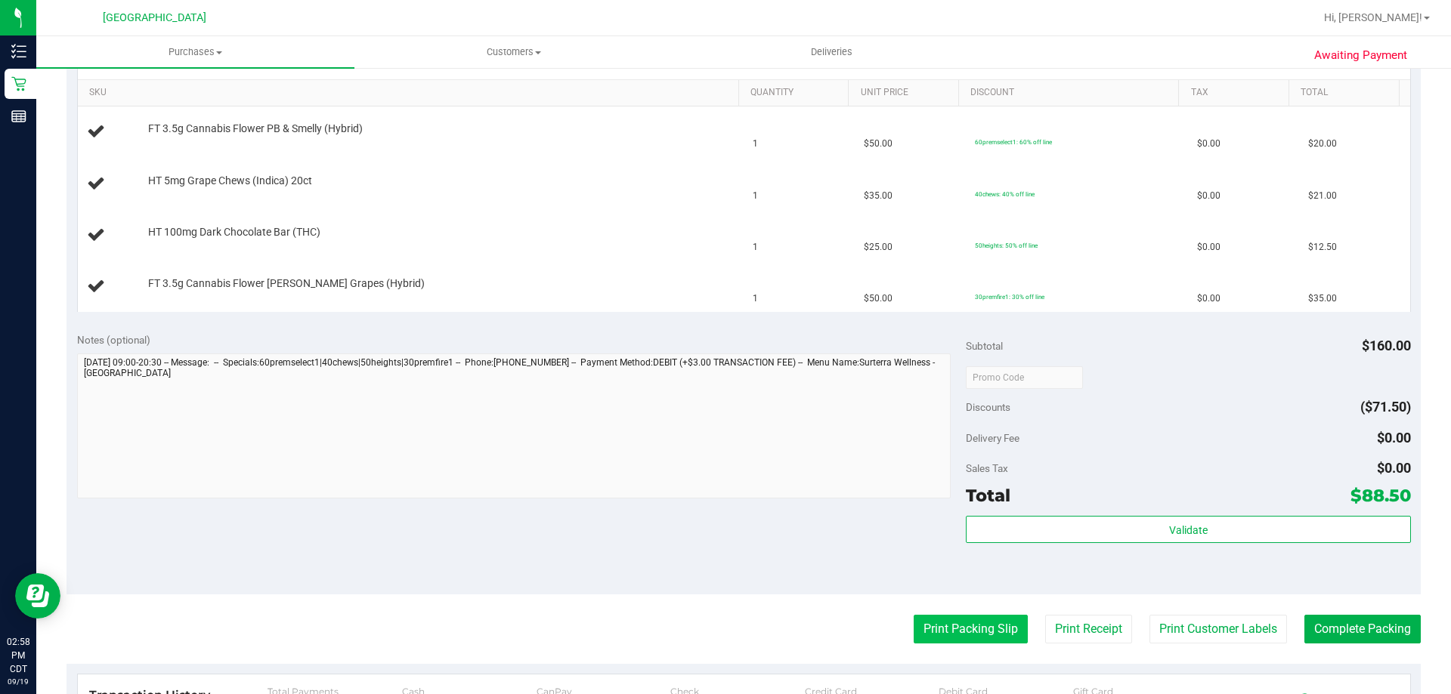
click at [917, 619] on button "Print Packing Slip" at bounding box center [971, 629] width 114 height 29
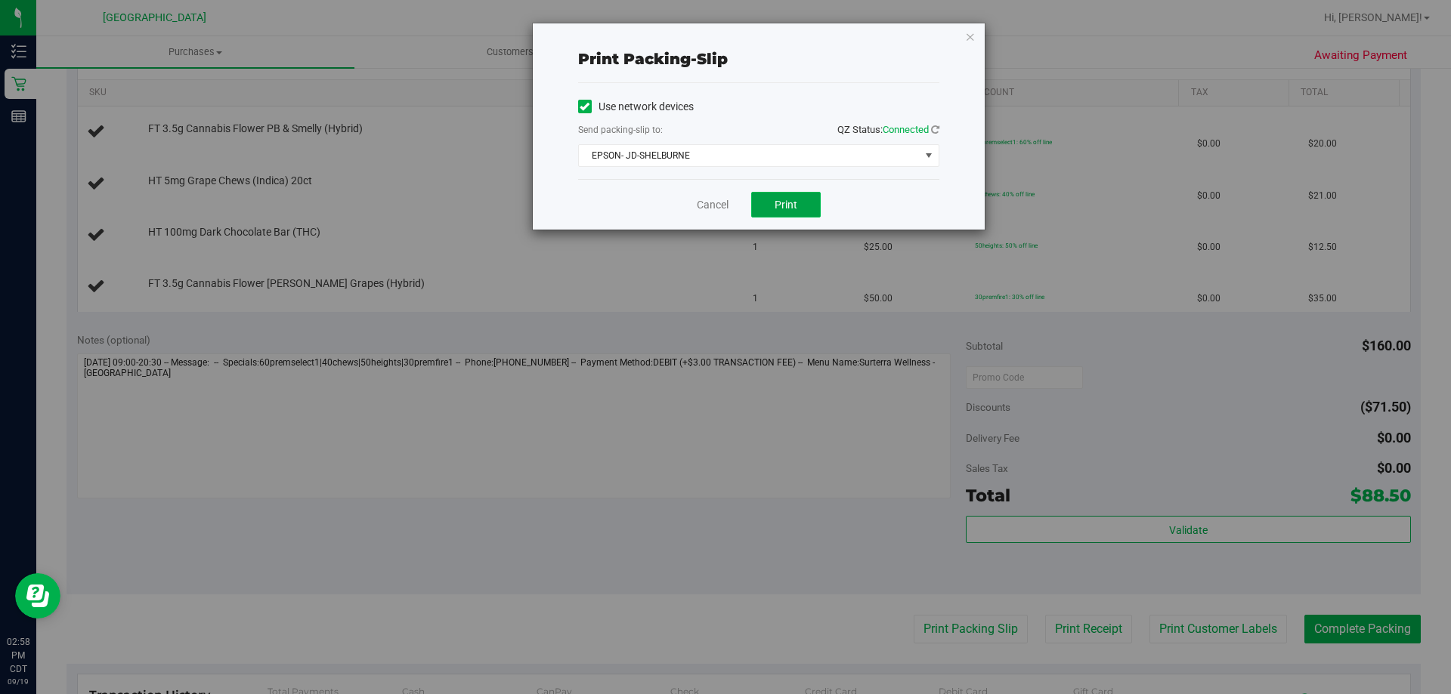
click at [804, 206] on button "Print" at bounding box center [786, 205] width 70 height 26
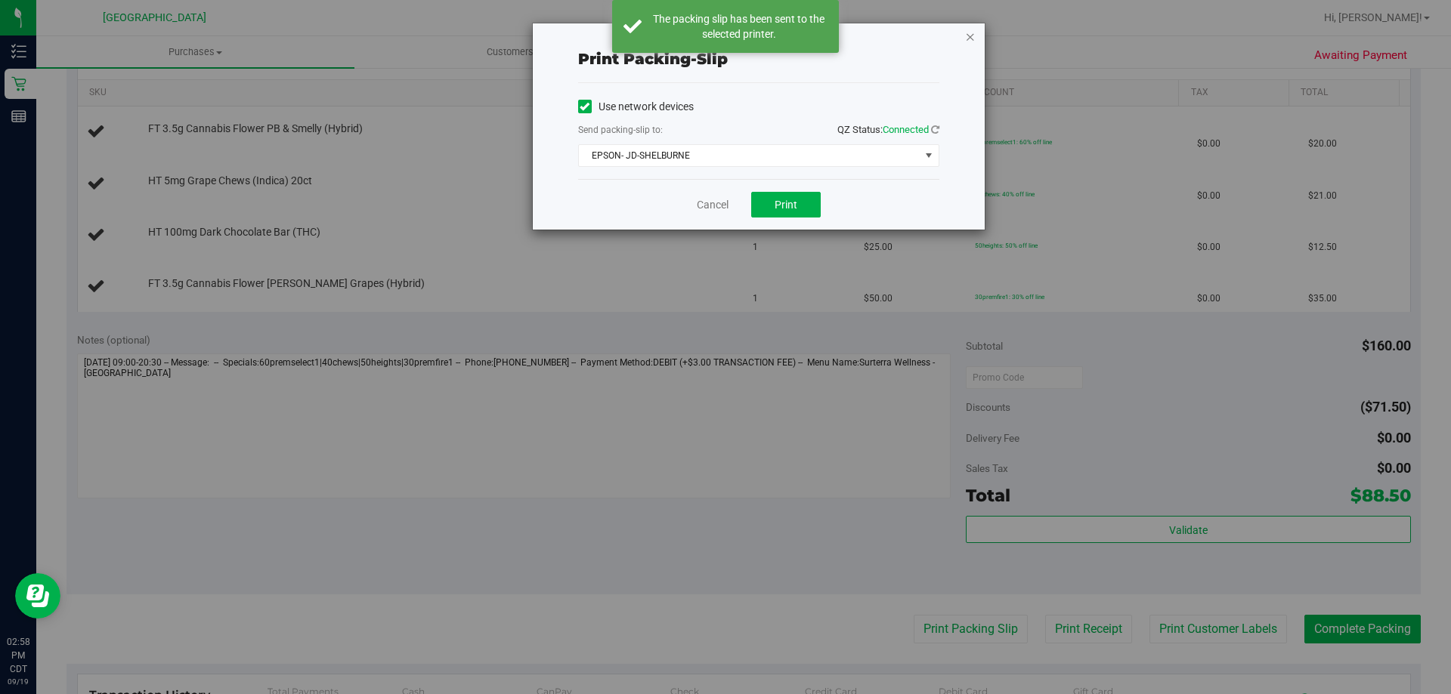
click at [973, 32] on icon "button" at bounding box center [970, 36] width 11 height 18
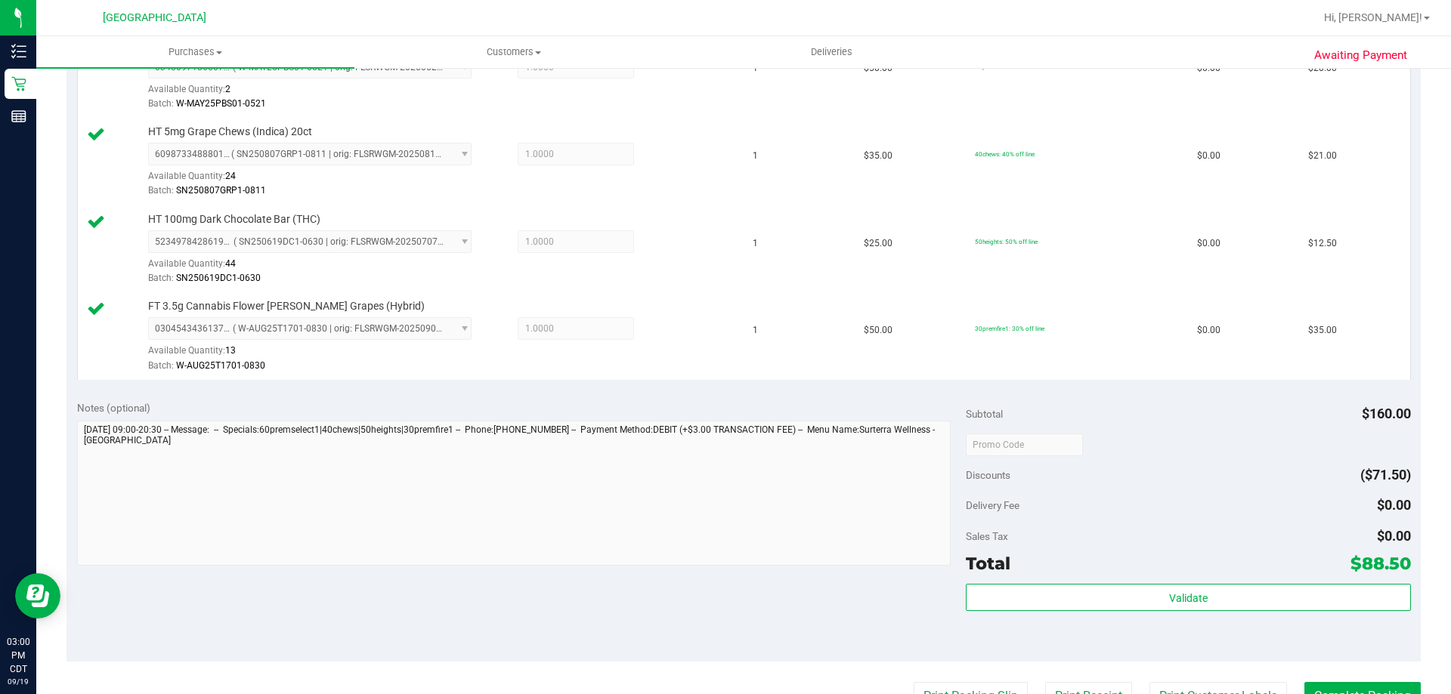
scroll to position [605, 0]
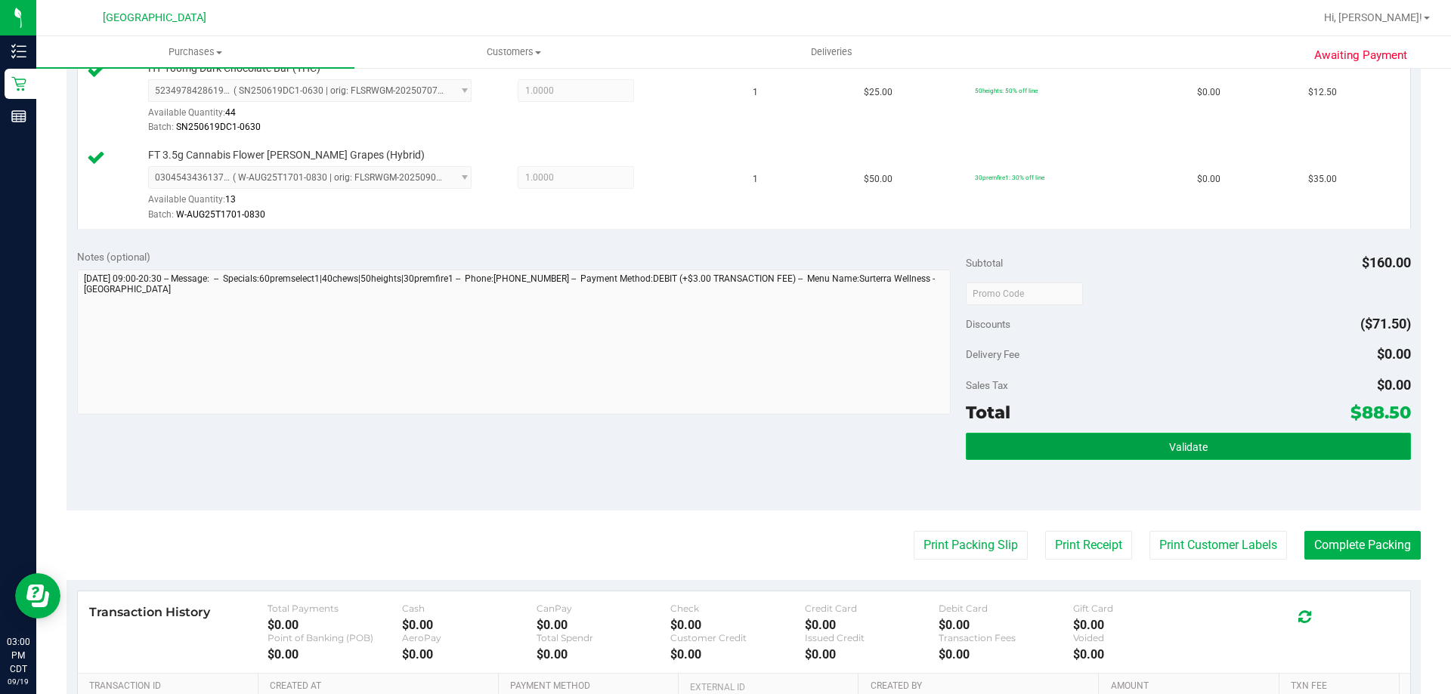
click at [1223, 450] on button "Validate" at bounding box center [1188, 446] width 444 height 27
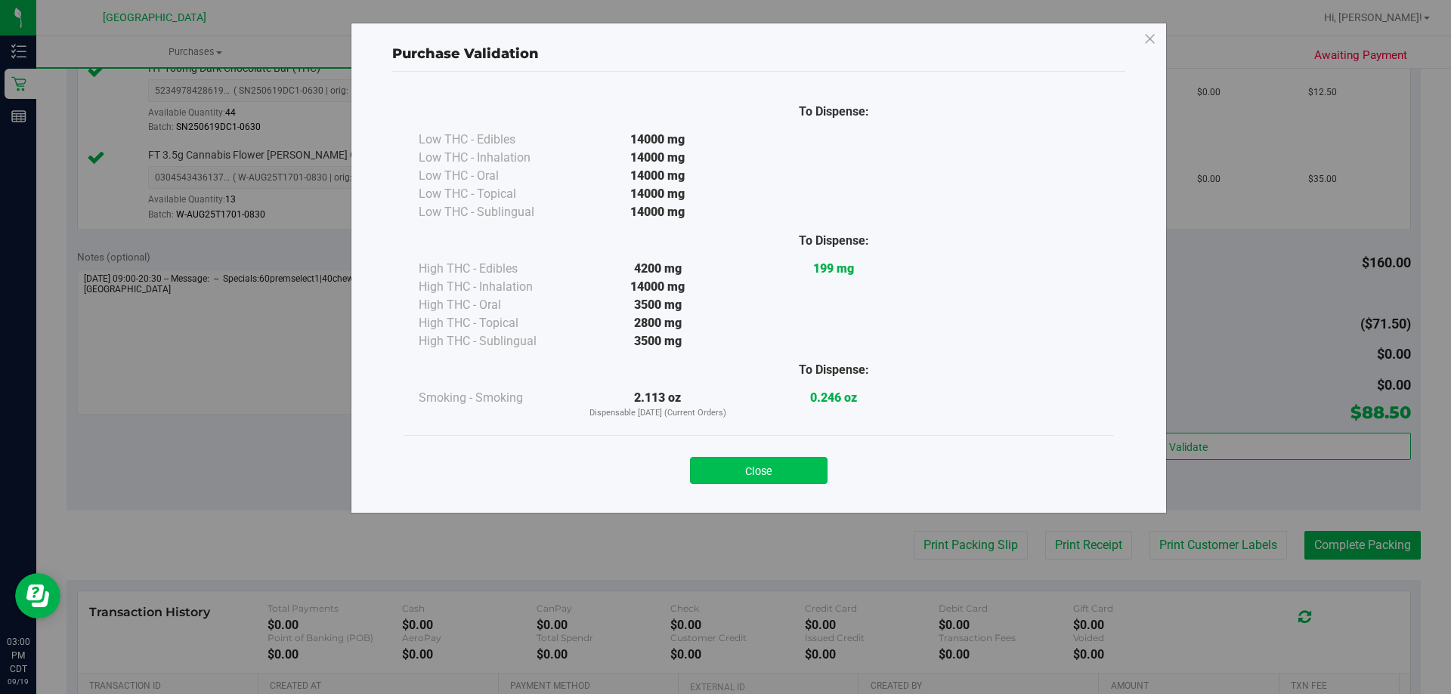
click at [795, 472] on button "Close" at bounding box center [759, 470] width 138 height 27
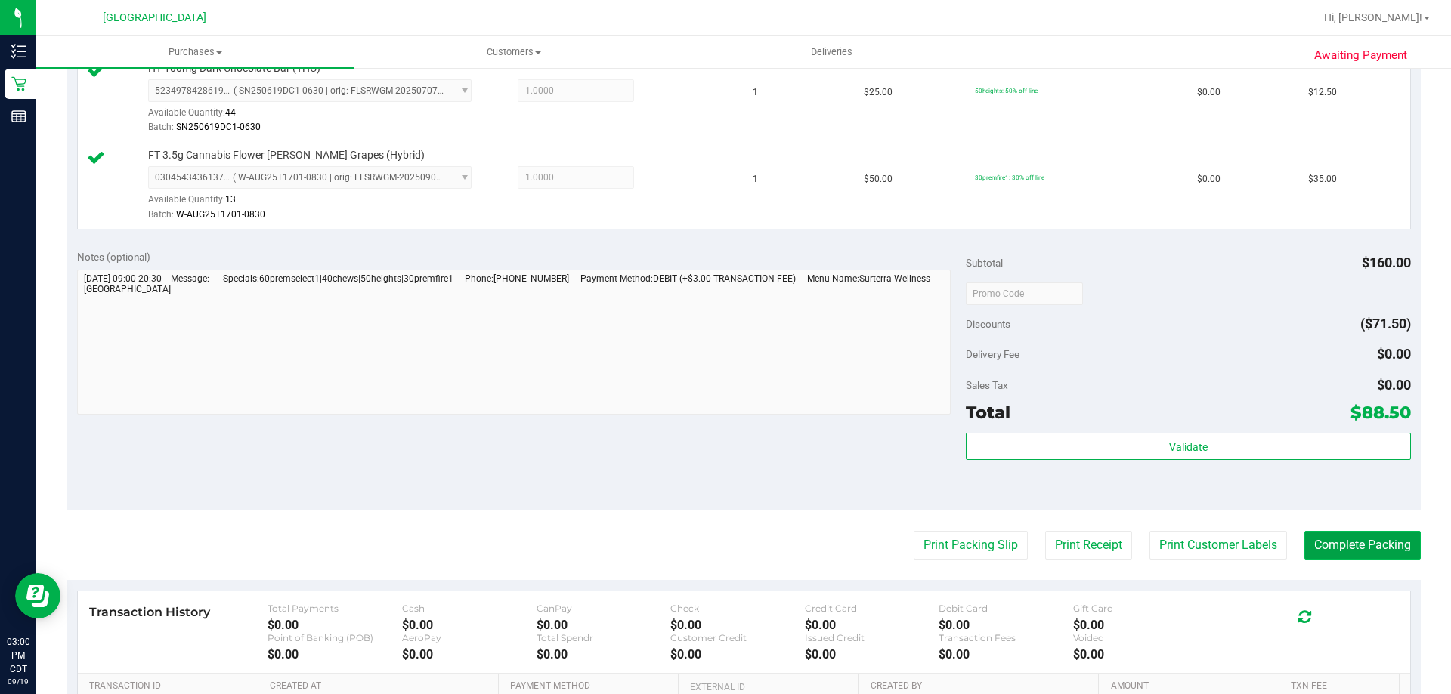
click at [1320, 551] on button "Complete Packing" at bounding box center [1362, 545] width 116 height 29
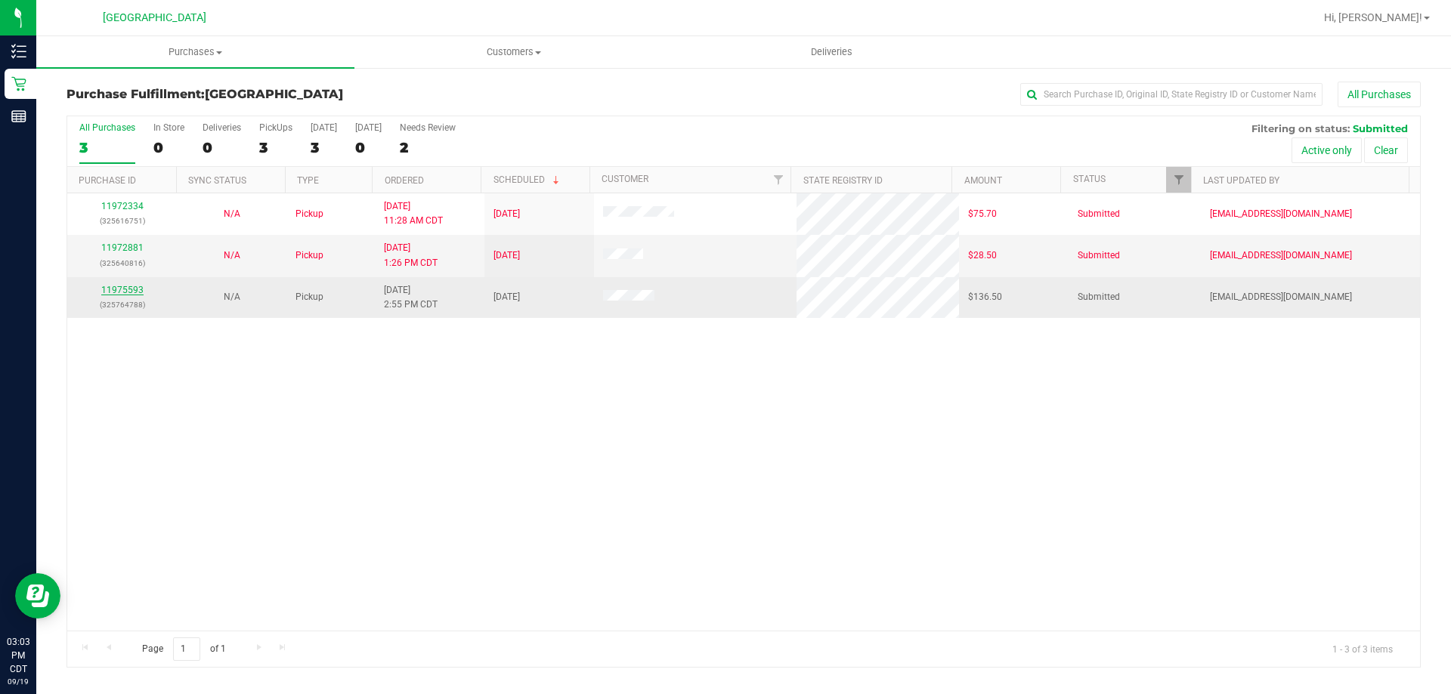
click at [123, 289] on link "11975593" at bounding box center [122, 290] width 42 height 11
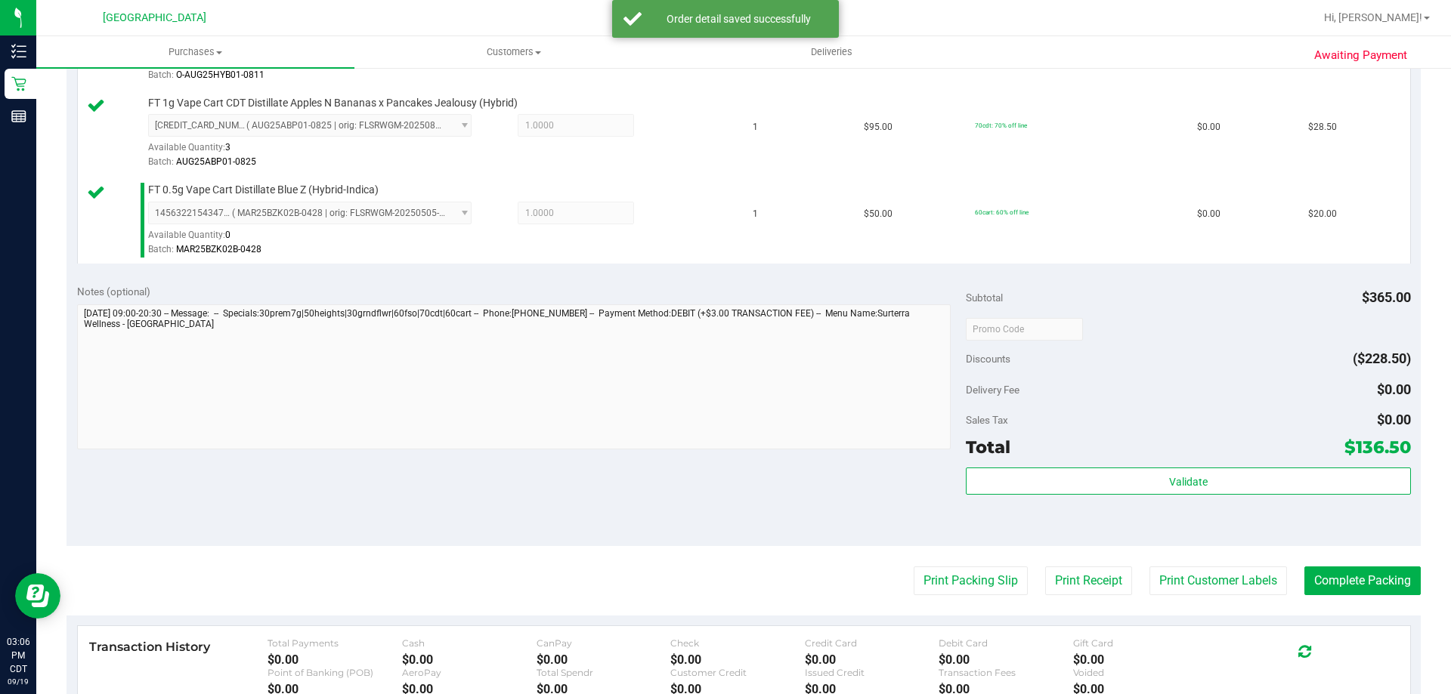
scroll to position [831, 0]
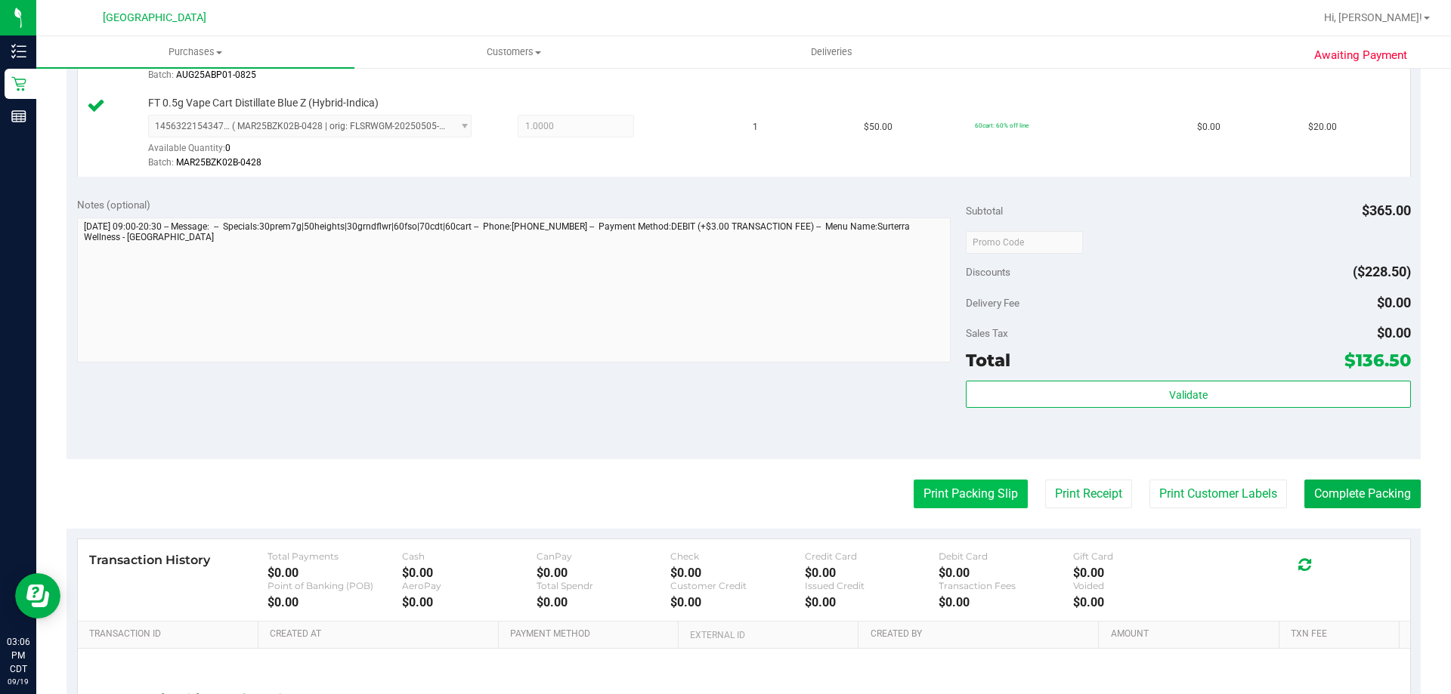
click at [939, 498] on button "Print Packing Slip" at bounding box center [971, 494] width 114 height 29
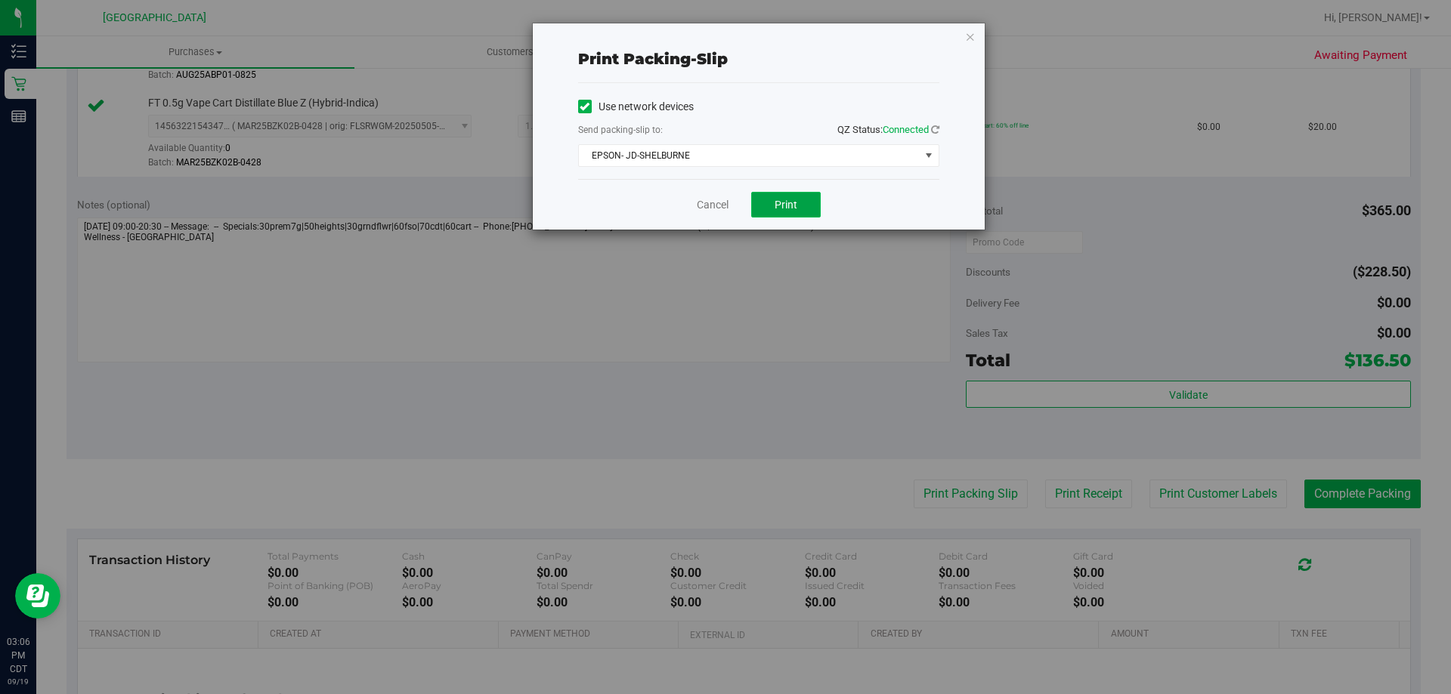
click at [781, 206] on span "Print" at bounding box center [786, 205] width 23 height 12
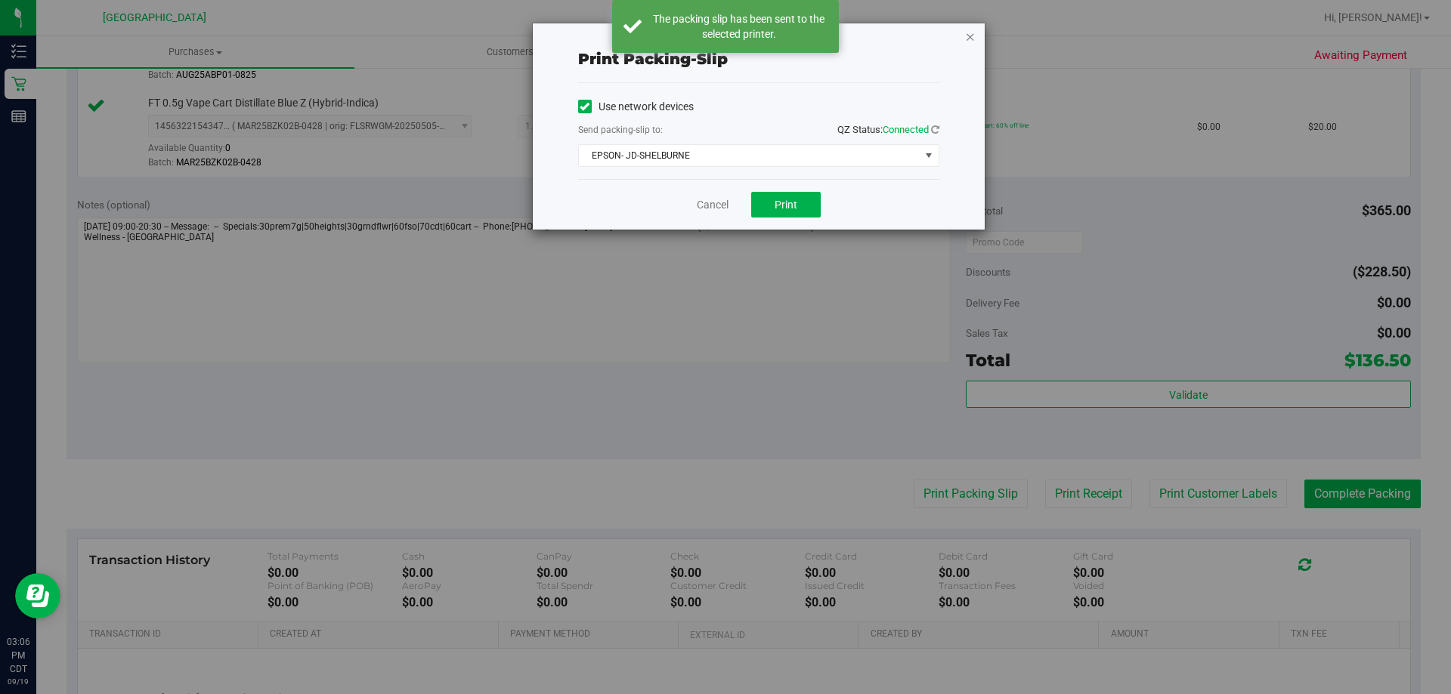
click at [968, 37] on icon "button" at bounding box center [970, 36] width 11 height 18
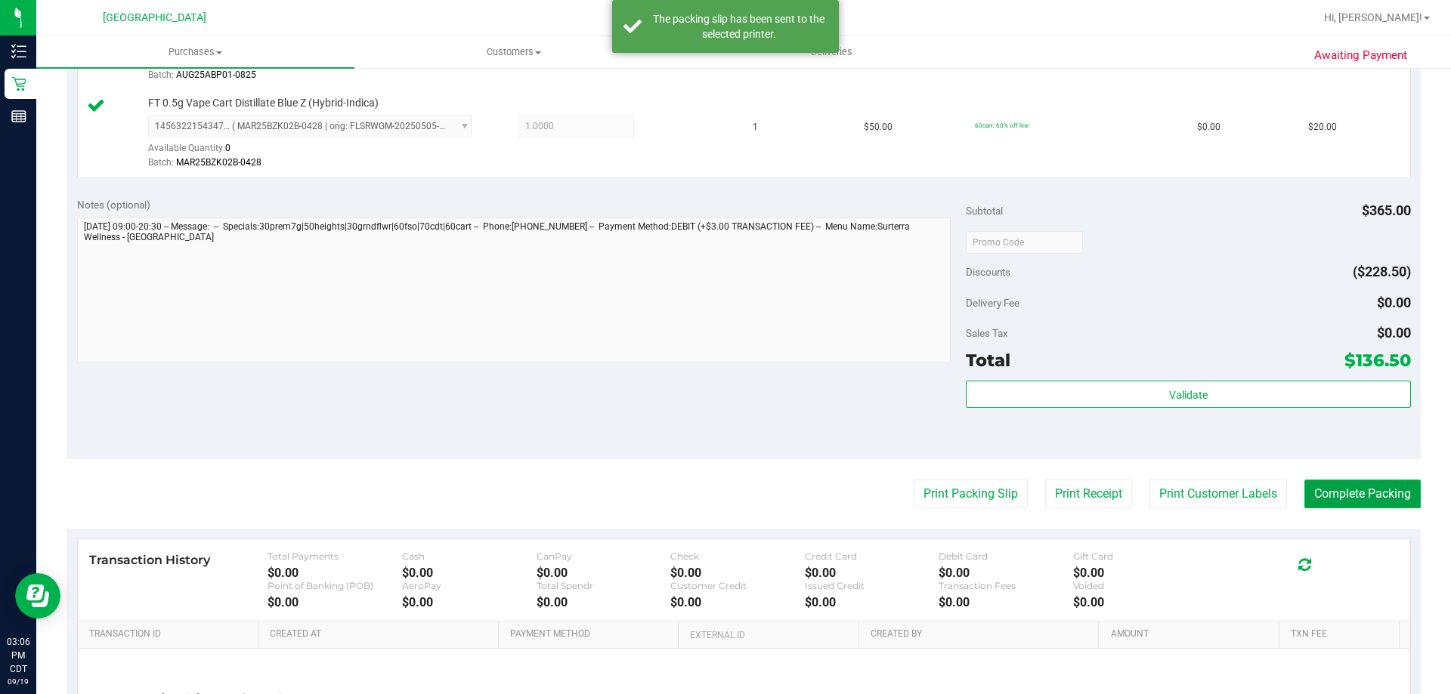
click at [1343, 496] on button "Complete Packing" at bounding box center [1362, 494] width 116 height 29
